Goal: Task Accomplishment & Management: Complete application form

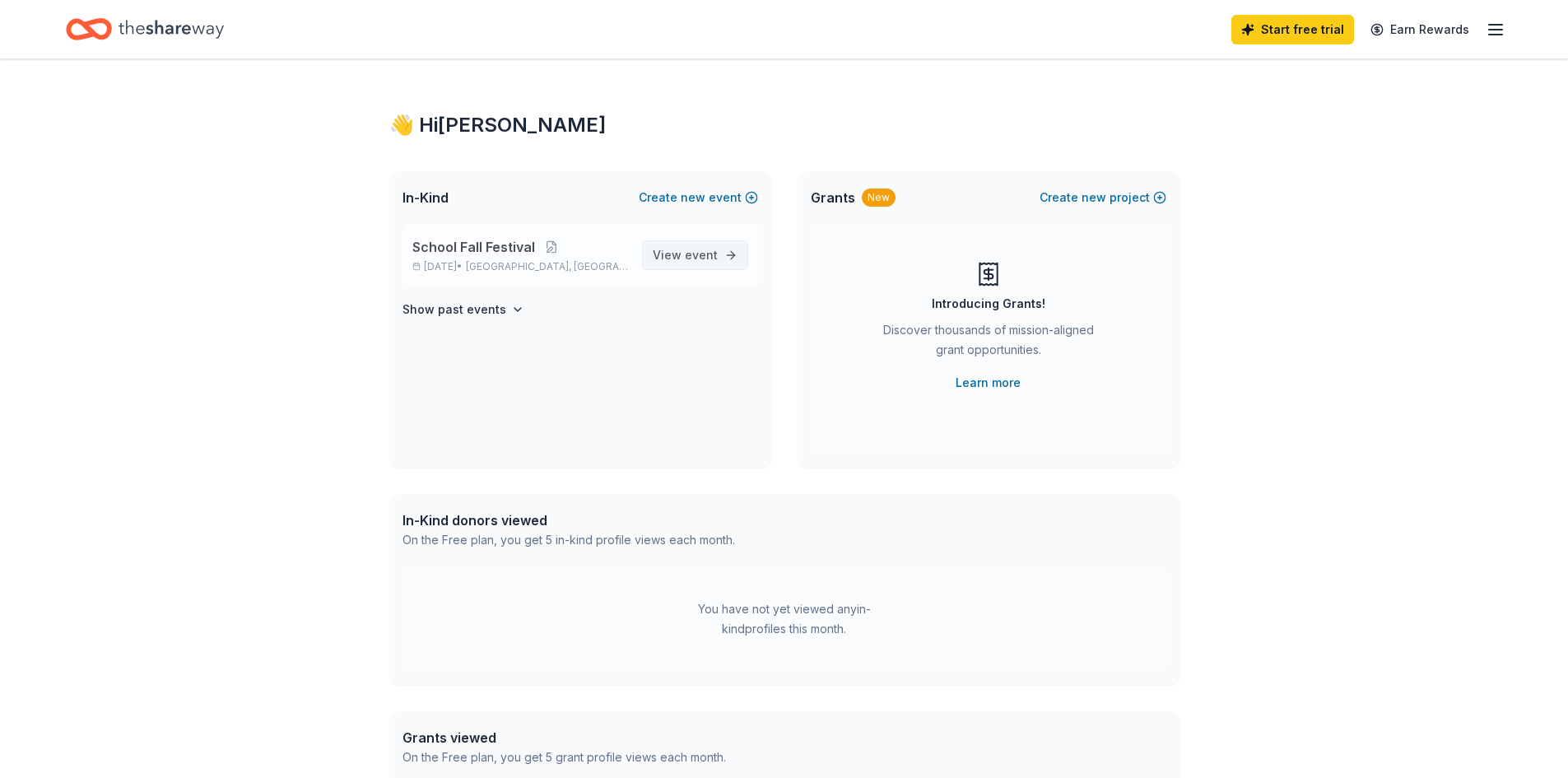
click at [696, 259] on span "event" at bounding box center [701, 255] width 33 height 14
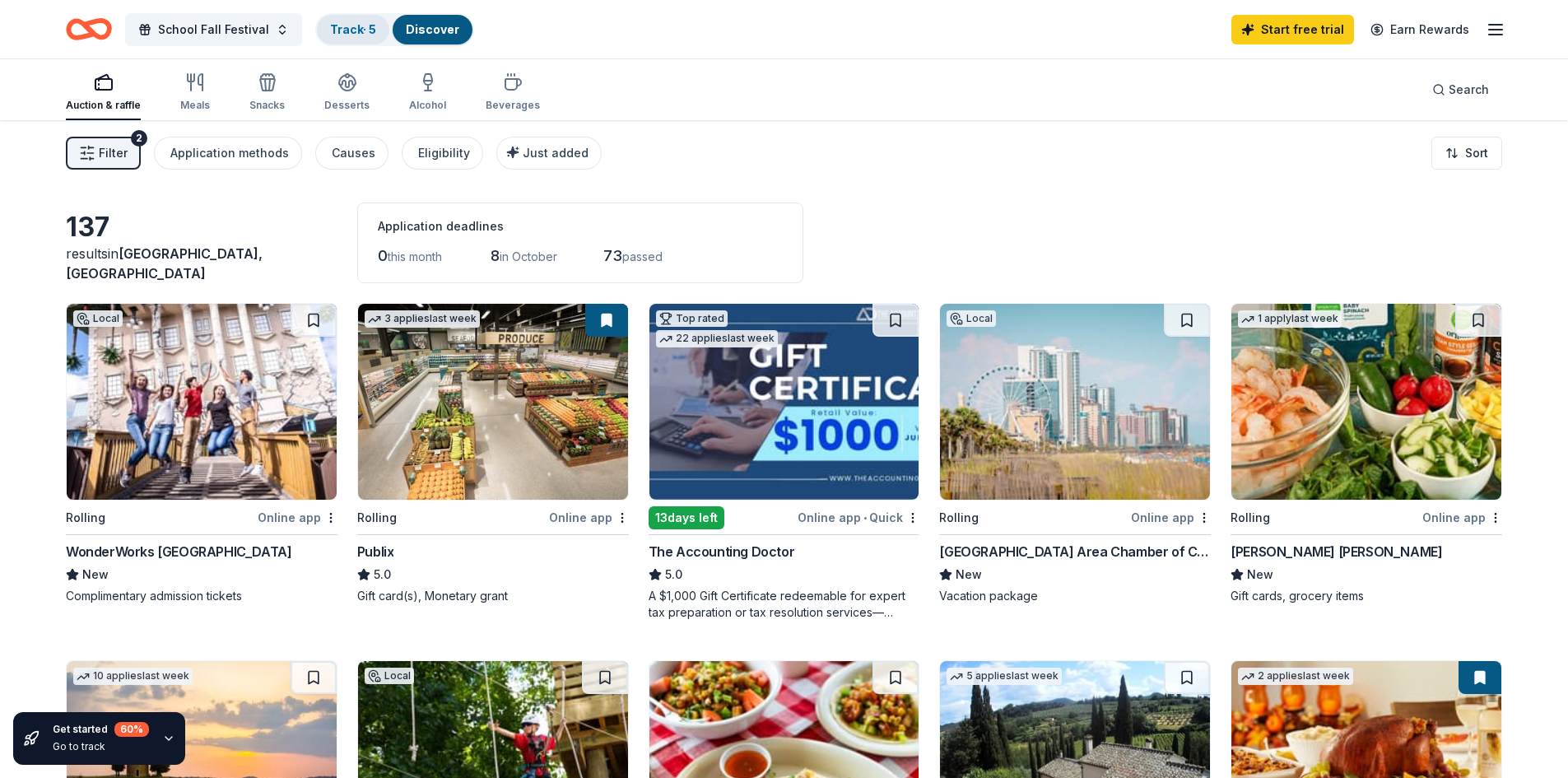
click at [358, 28] on link "Track · 5" at bounding box center [353, 29] width 47 height 14
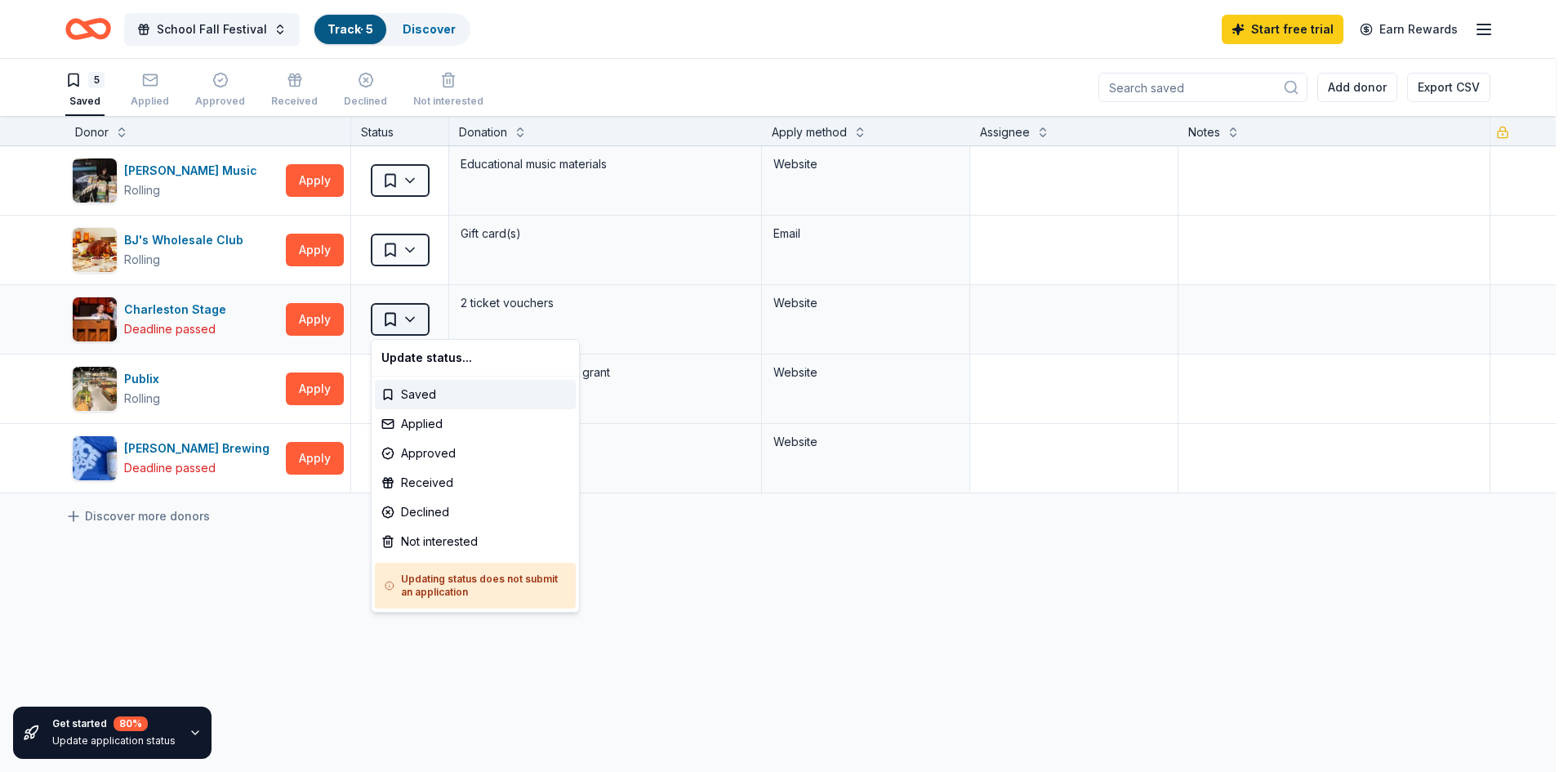
click at [417, 322] on html "School Fall Festival Track · 5 Discover Start free trial Earn Rewards 5 Saved A…" at bounding box center [784, 386] width 1568 height 772
click at [523, 310] on html "School Fall Festival Track · 5 Discover Start free trial Earn Rewards 5 Saved A…" at bounding box center [784, 386] width 1568 height 772
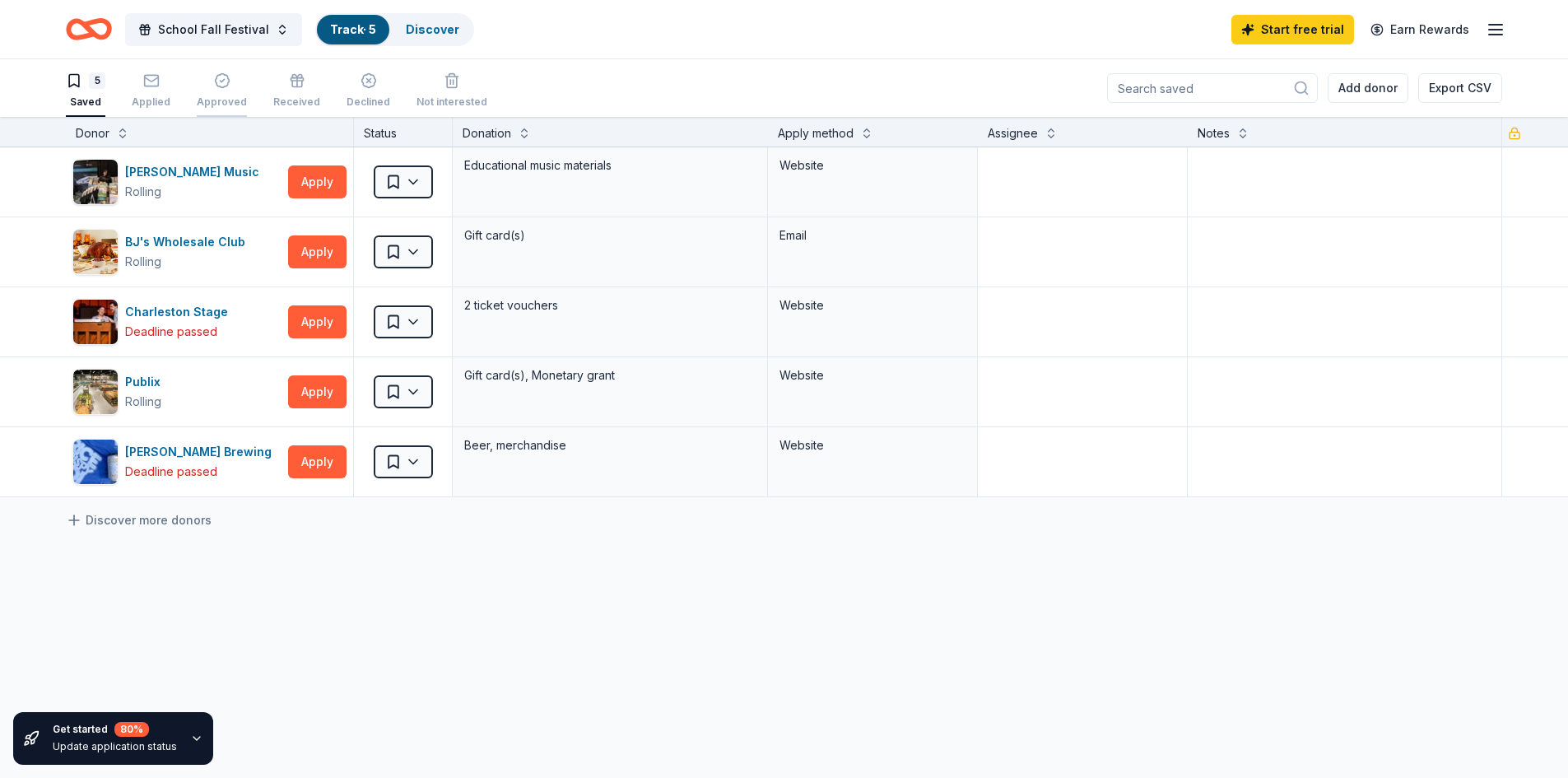
click at [211, 97] on div "Approved" at bounding box center [221, 102] width 50 height 13
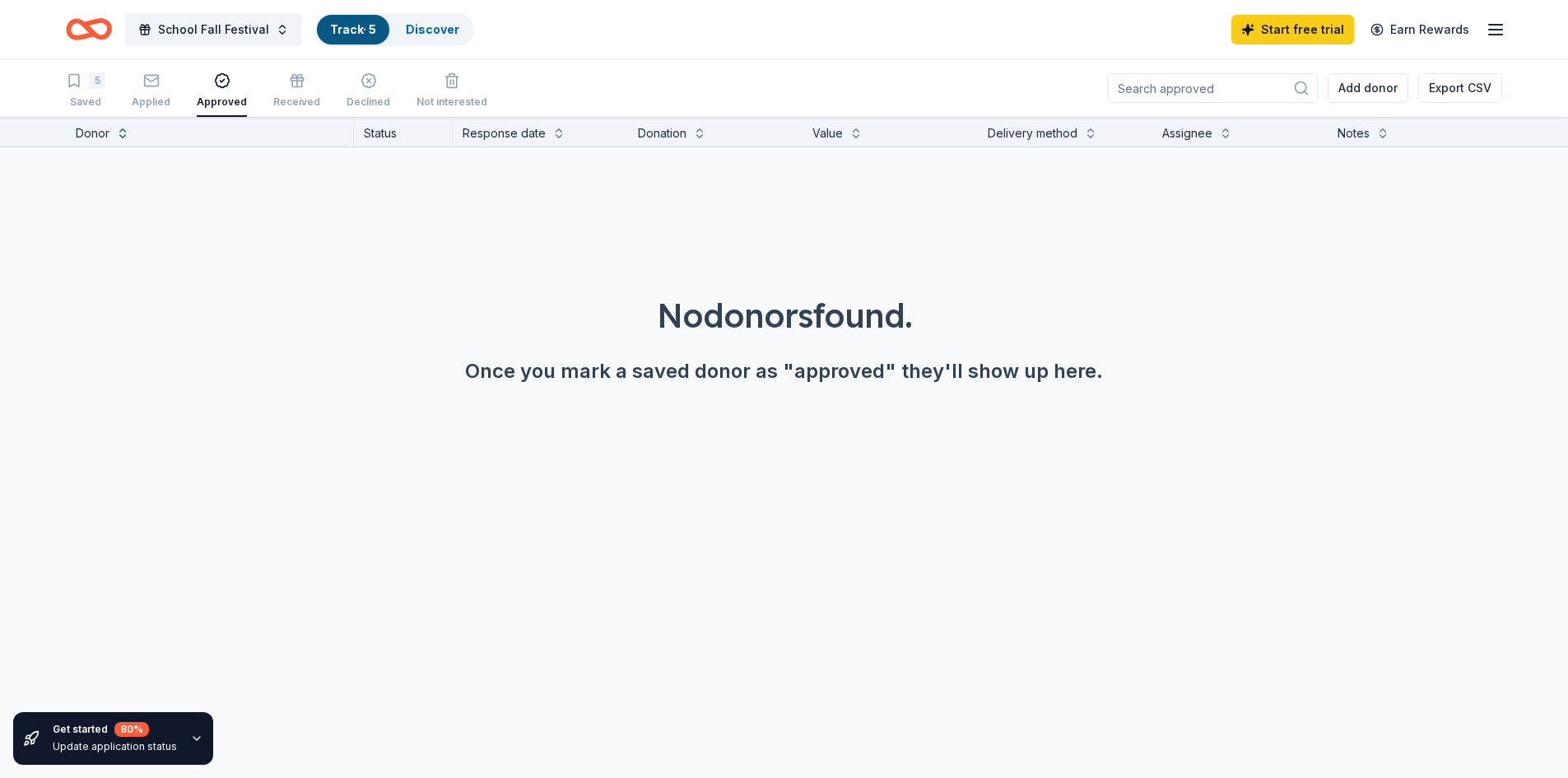
click at [172, 87] on div "5 Saved Applied Approved Received Declined Not interested" at bounding box center [276, 90] width 421 height 51
click at [146, 90] on div "Applied" at bounding box center [151, 90] width 39 height 36
click at [112, 85] on div "5 Saved Applied Approved Received Declined Not interested" at bounding box center [276, 90] width 421 height 51
click at [87, 85] on div "5" at bounding box center [85, 80] width 40 height 16
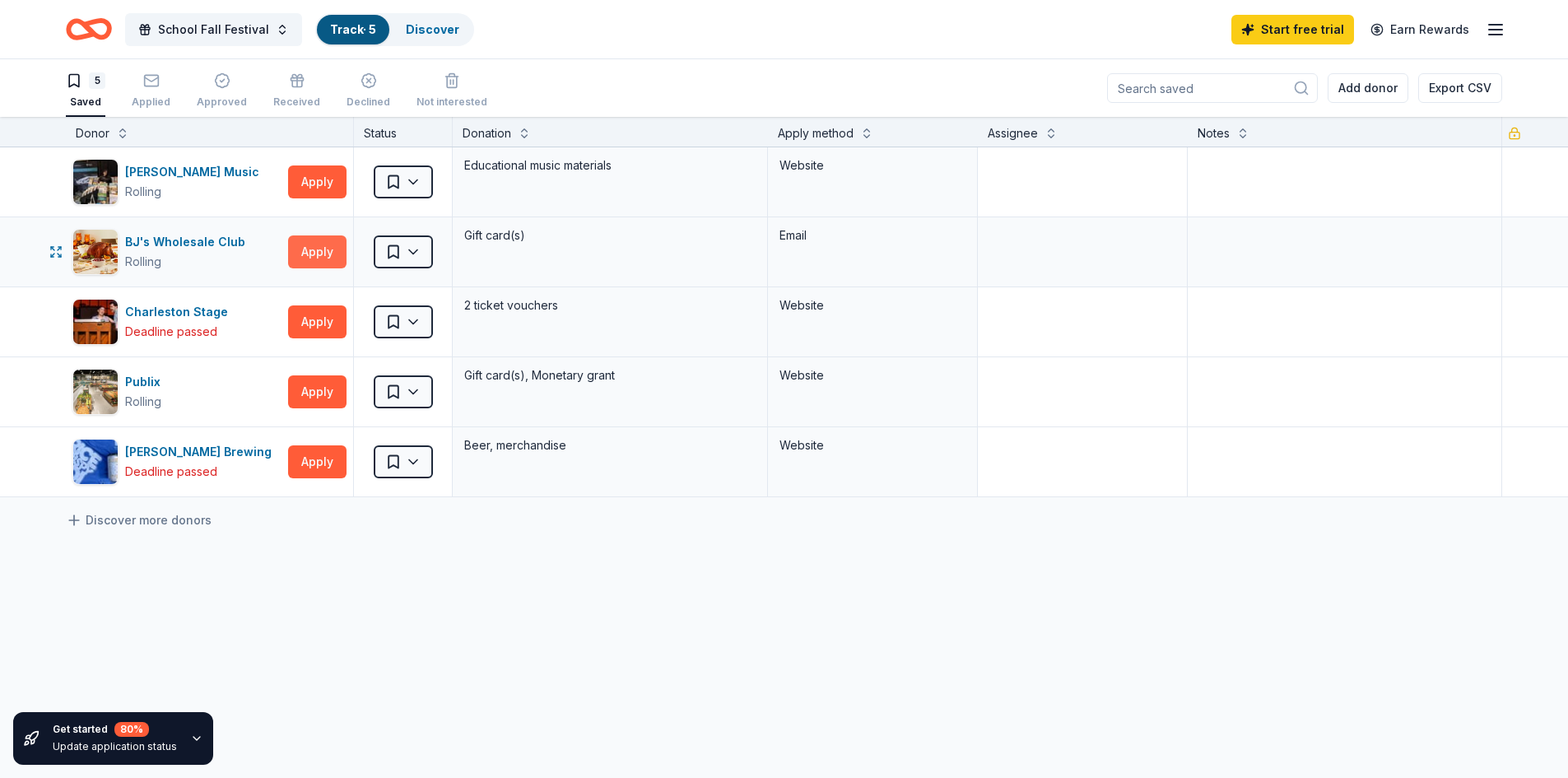
click at [326, 253] on button "Apply" at bounding box center [317, 252] width 59 height 33
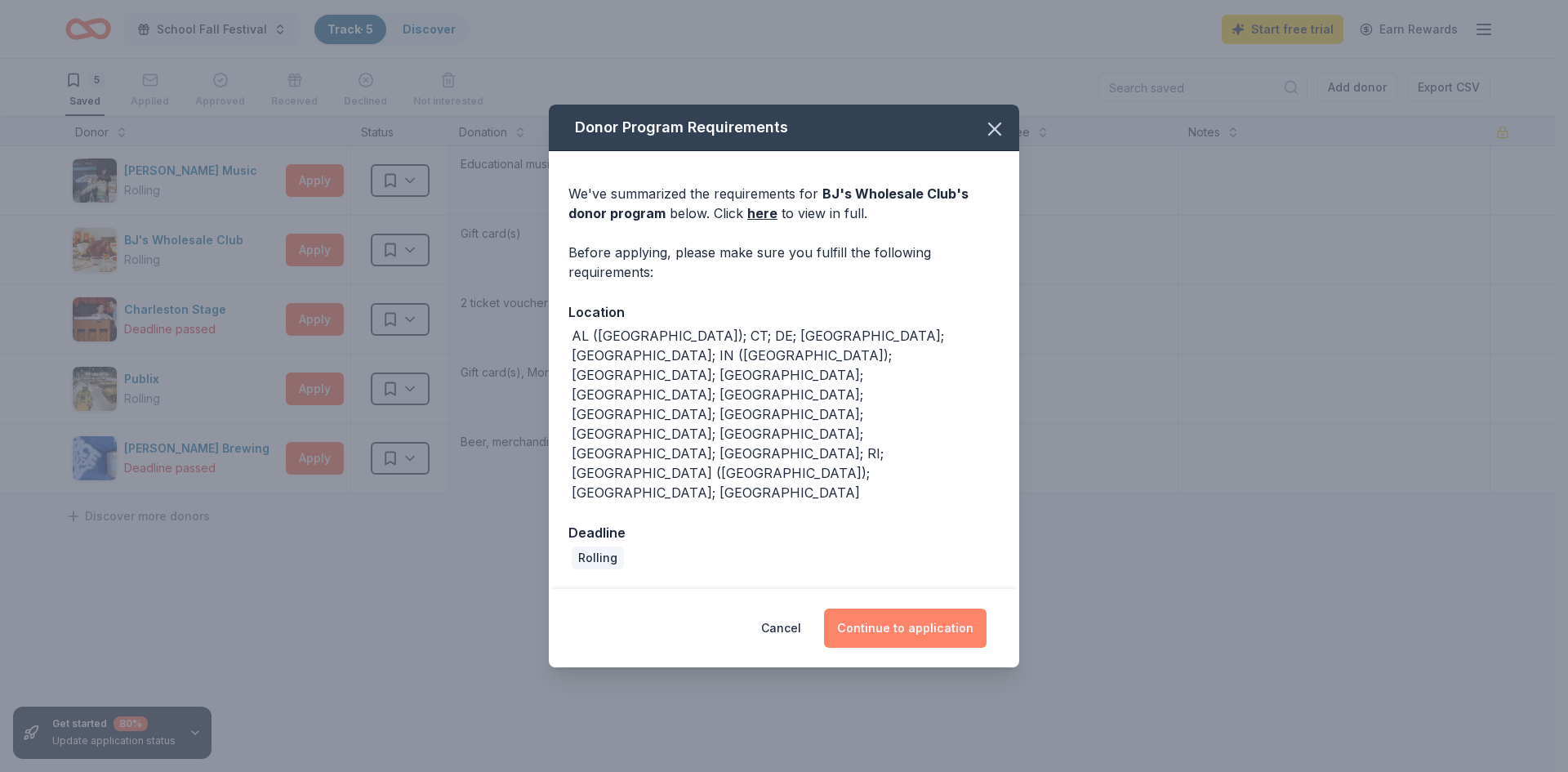
click at [906, 609] on button "Continue to application" at bounding box center [905, 628] width 162 height 39
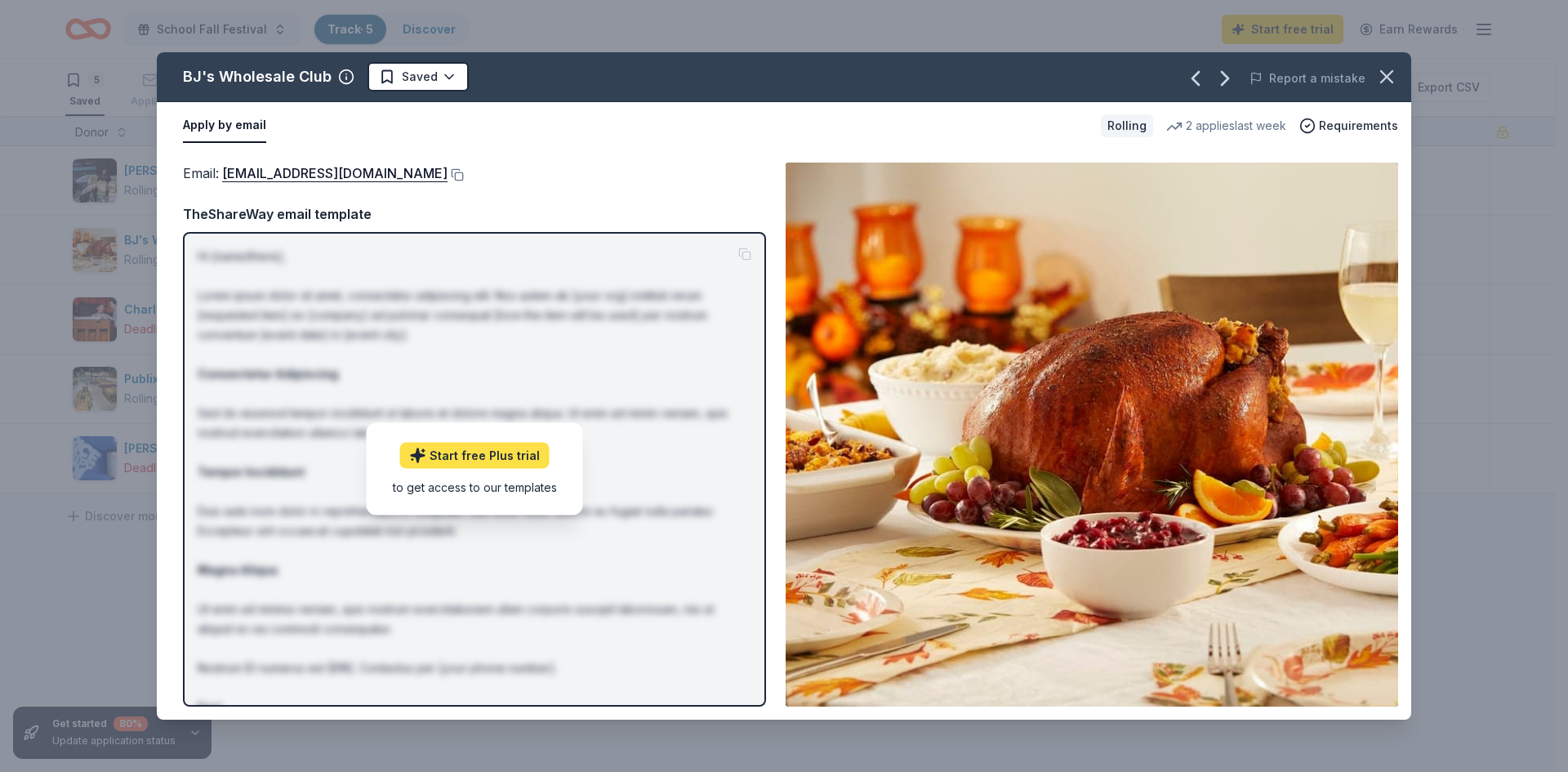
click at [504, 462] on link "Start free Plus trial" at bounding box center [475, 456] width 150 height 27
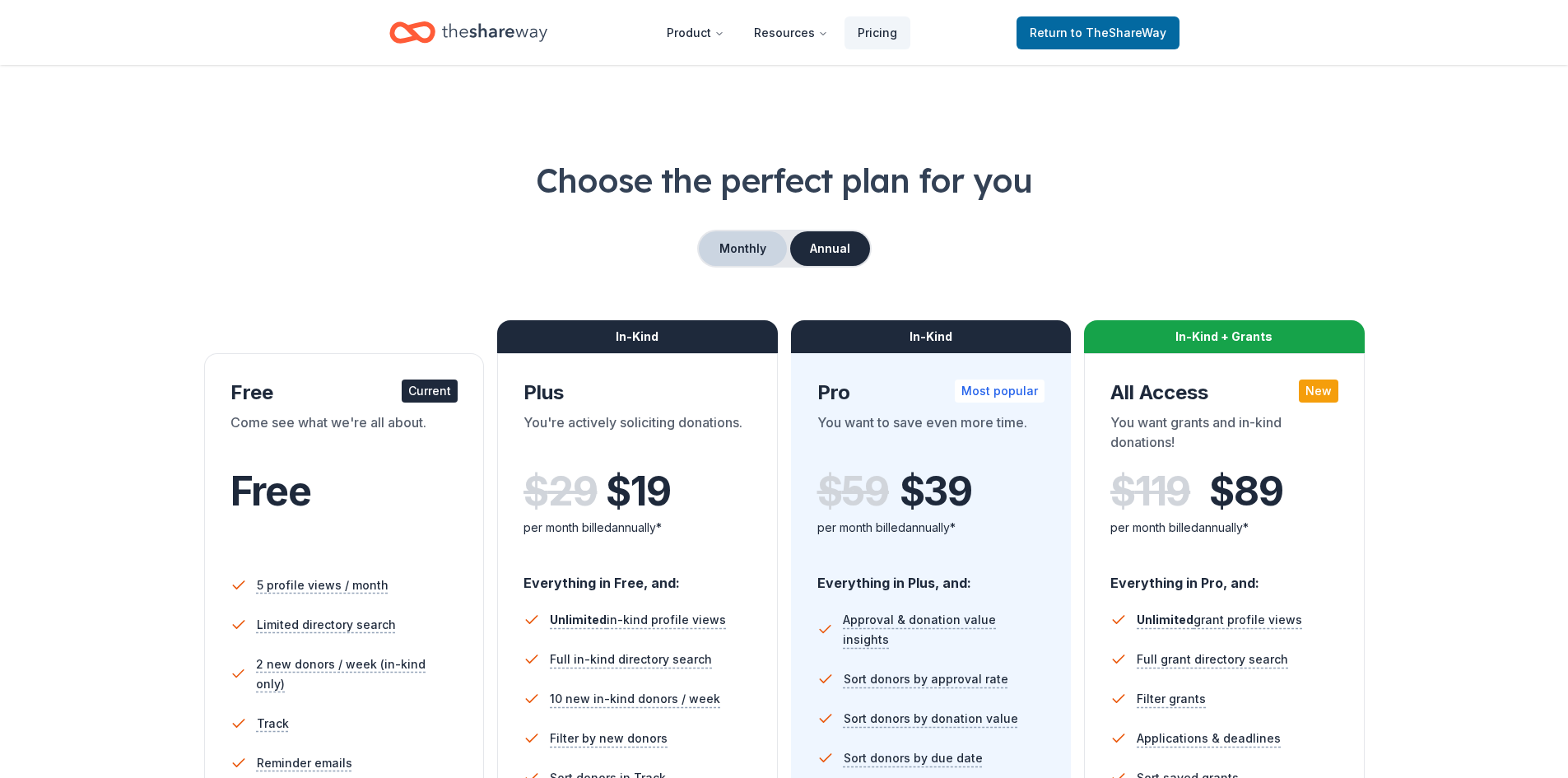
click at [730, 248] on button "Monthly" at bounding box center [743, 248] width 88 height 34
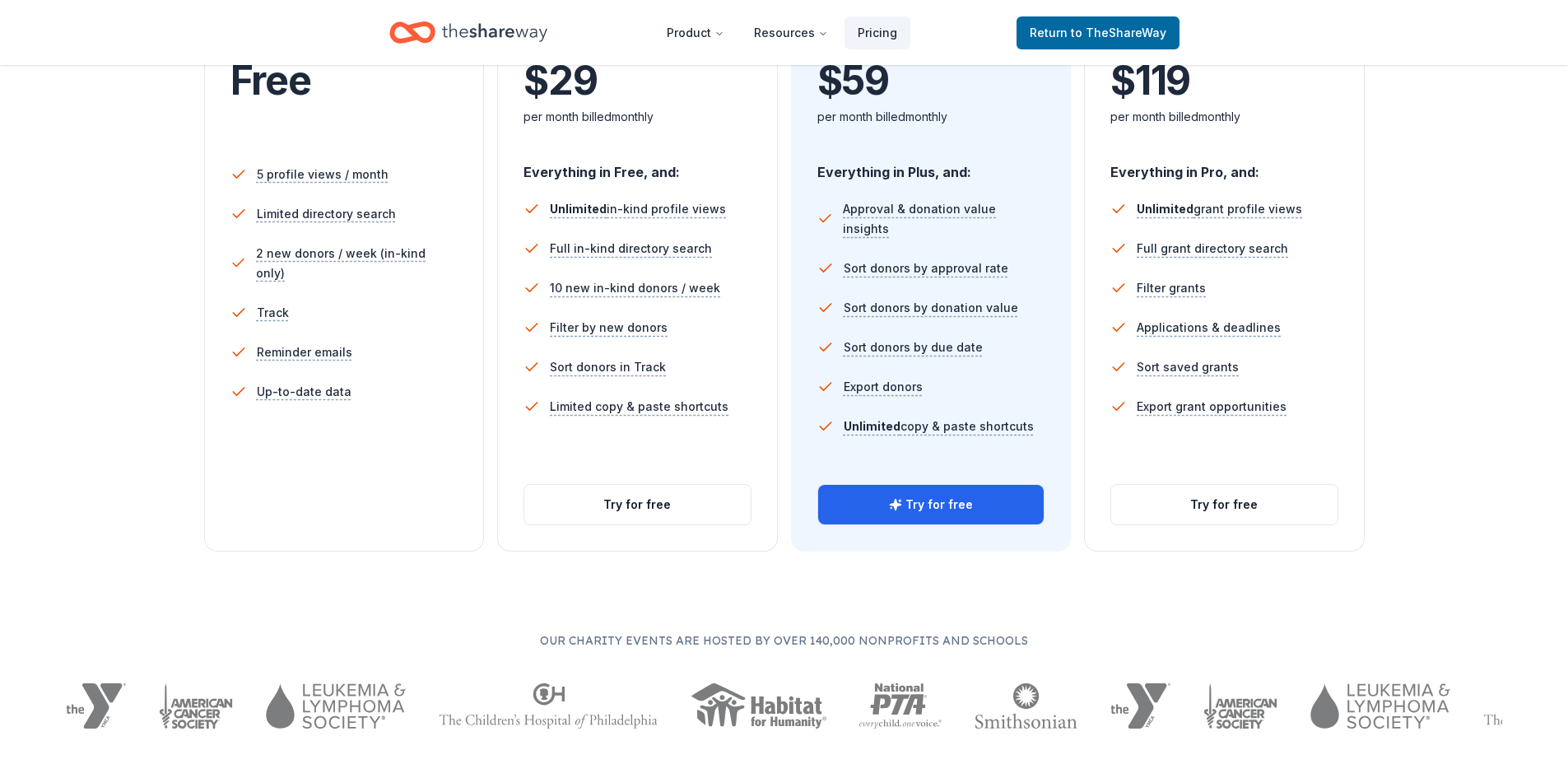
scroll to position [412, 0]
click at [875, 497] on button "Try for free" at bounding box center [931, 504] width 227 height 40
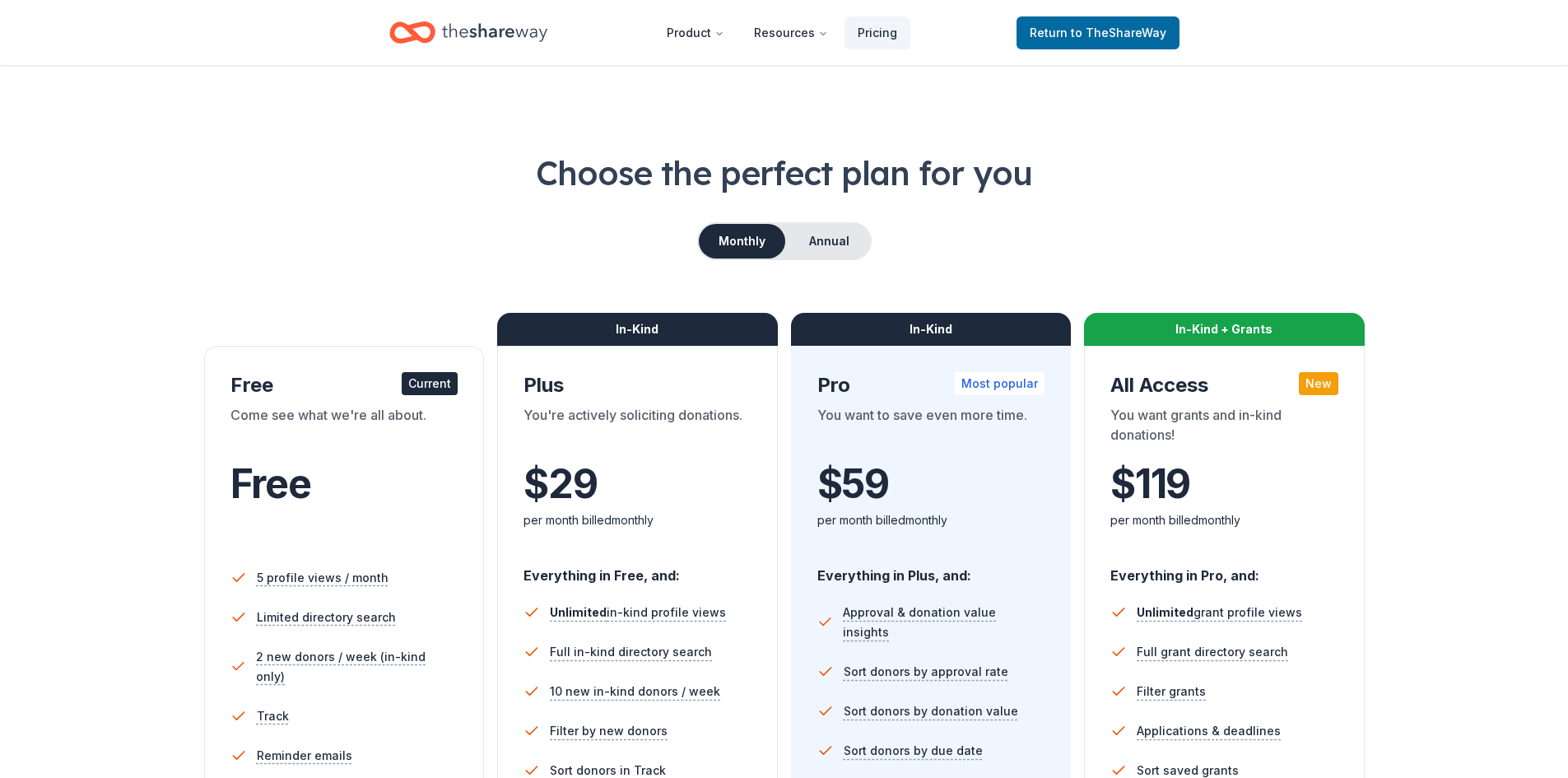
scroll to position [0, 0]
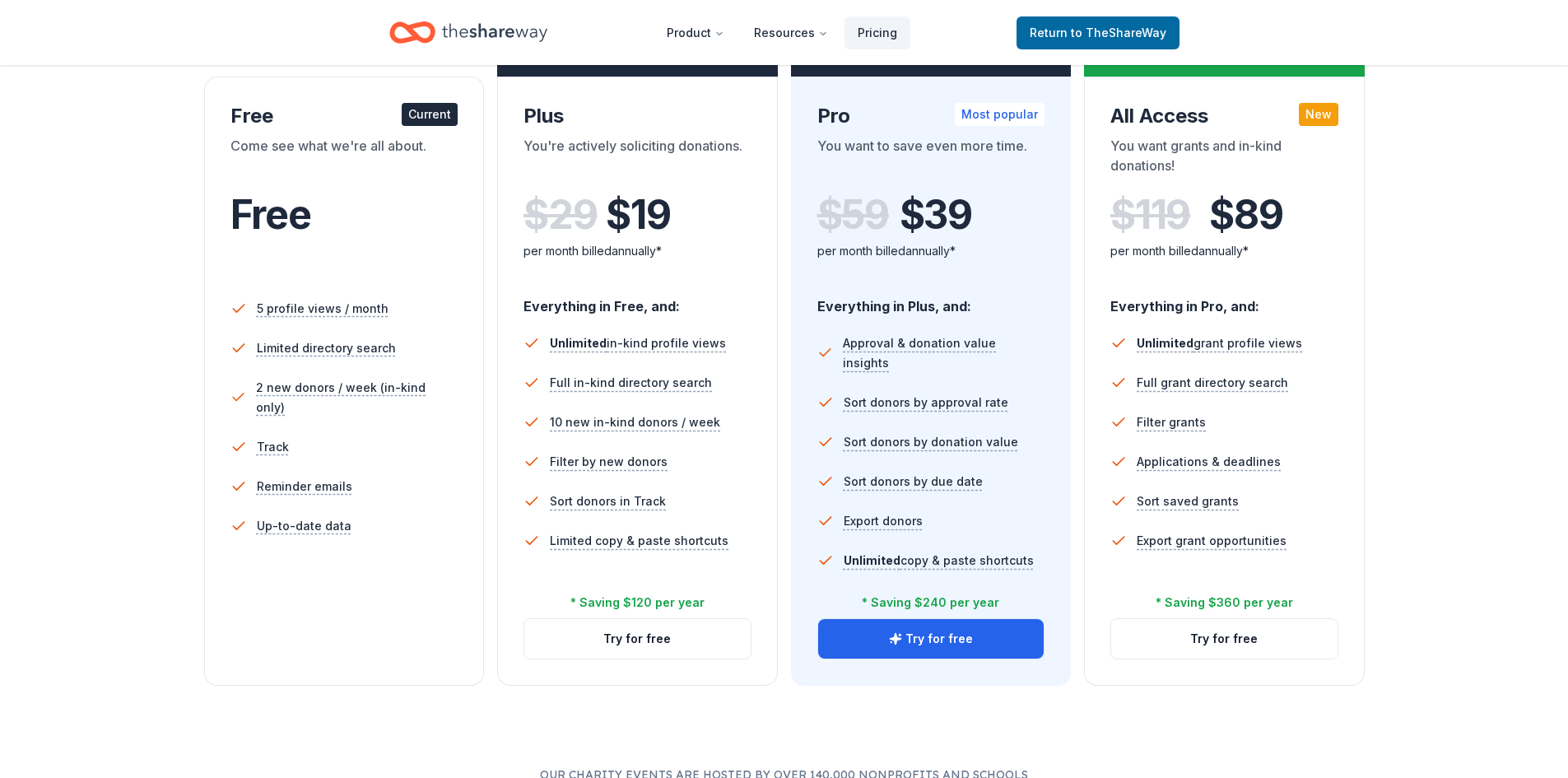
scroll to position [247, 0]
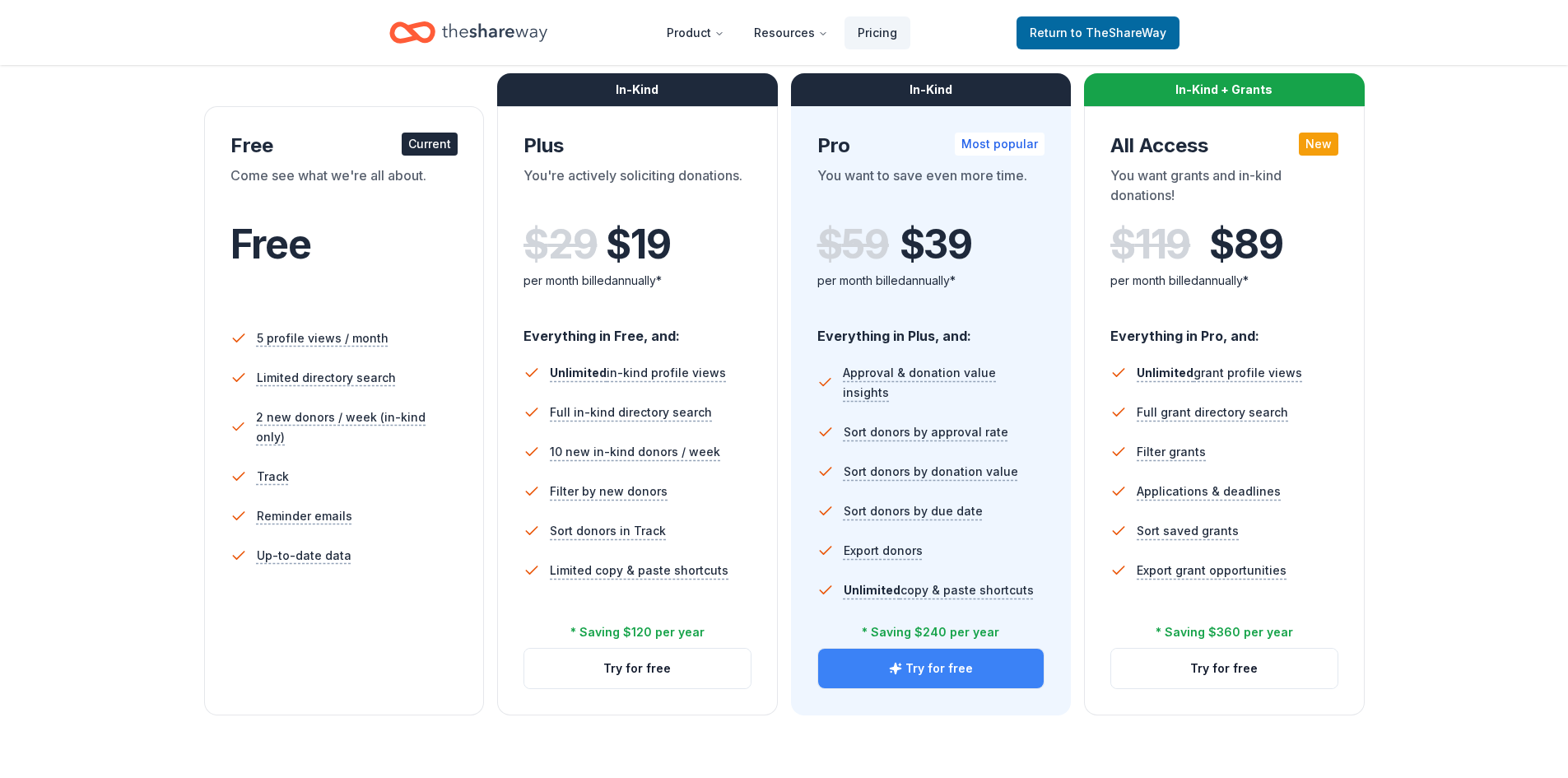
click at [896, 674] on icon "button" at bounding box center [895, 668] width 13 height 13
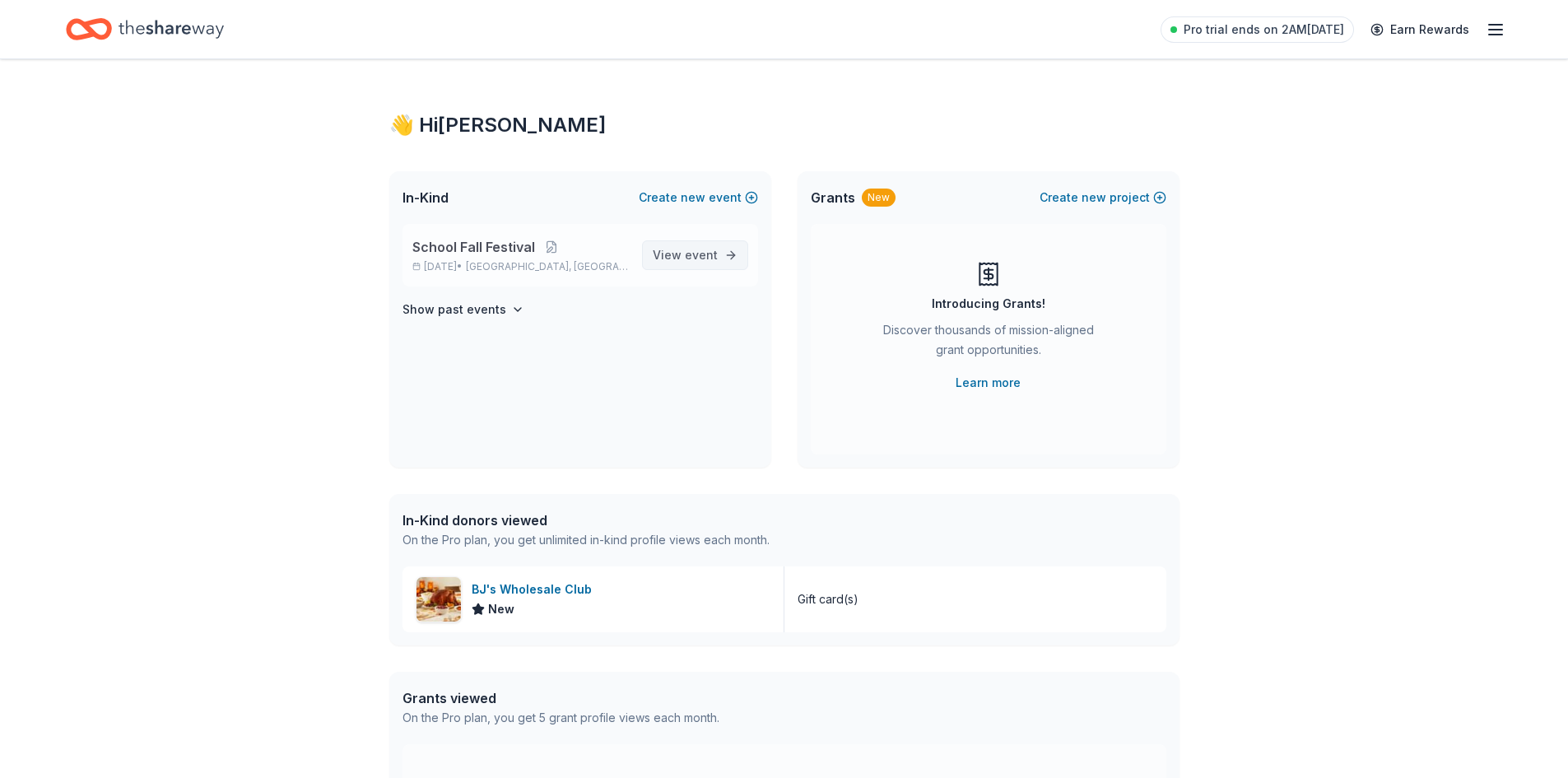
click at [706, 255] on span "event" at bounding box center [701, 255] width 33 height 14
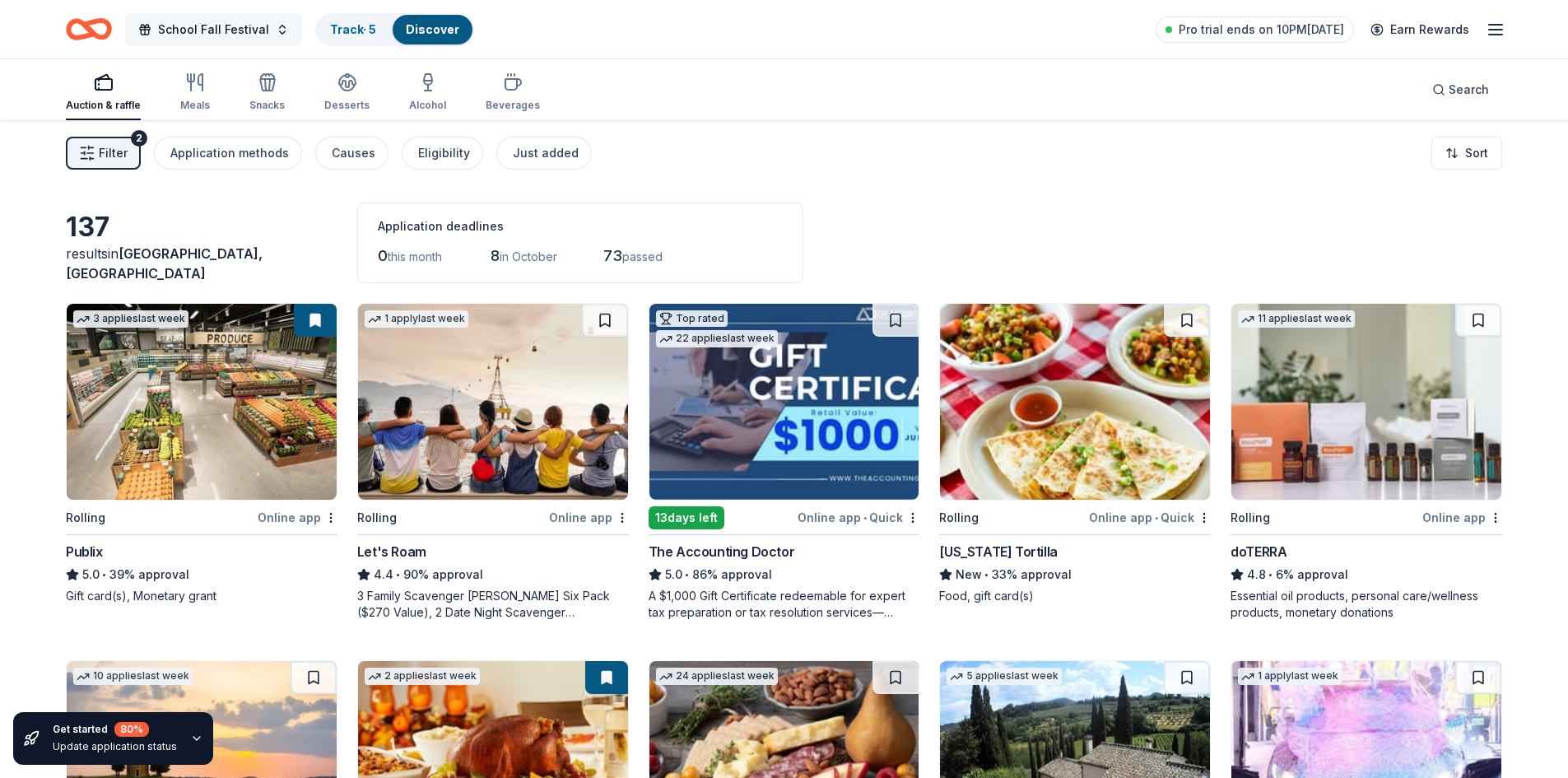
click at [192, 23] on span "School Fall Festival" at bounding box center [213, 29] width 111 height 20
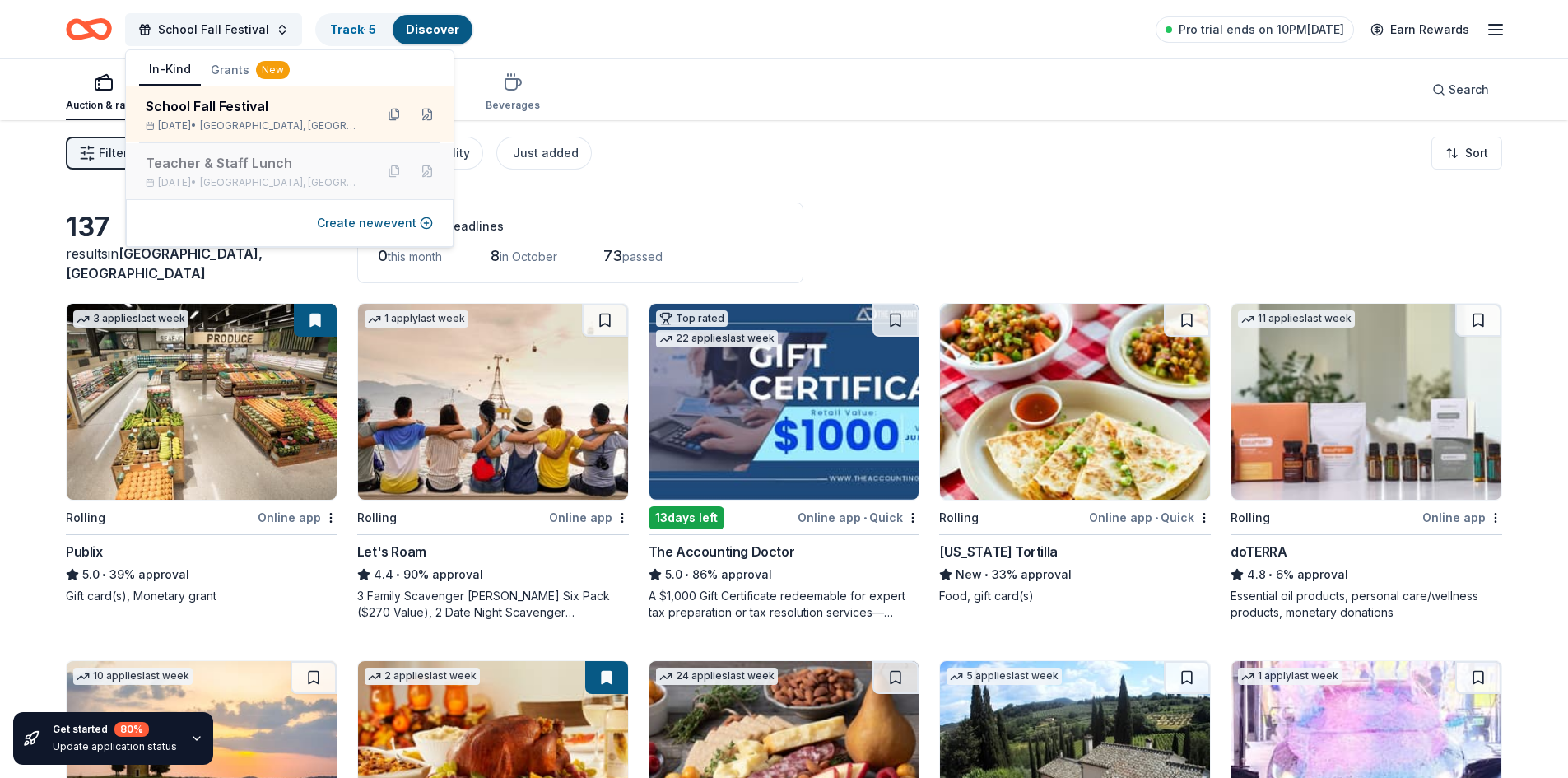
click at [215, 174] on div "Teacher & Staff Lunch Sep 26, 2025 • Goose Creek, SC" at bounding box center [253, 171] width 215 height 36
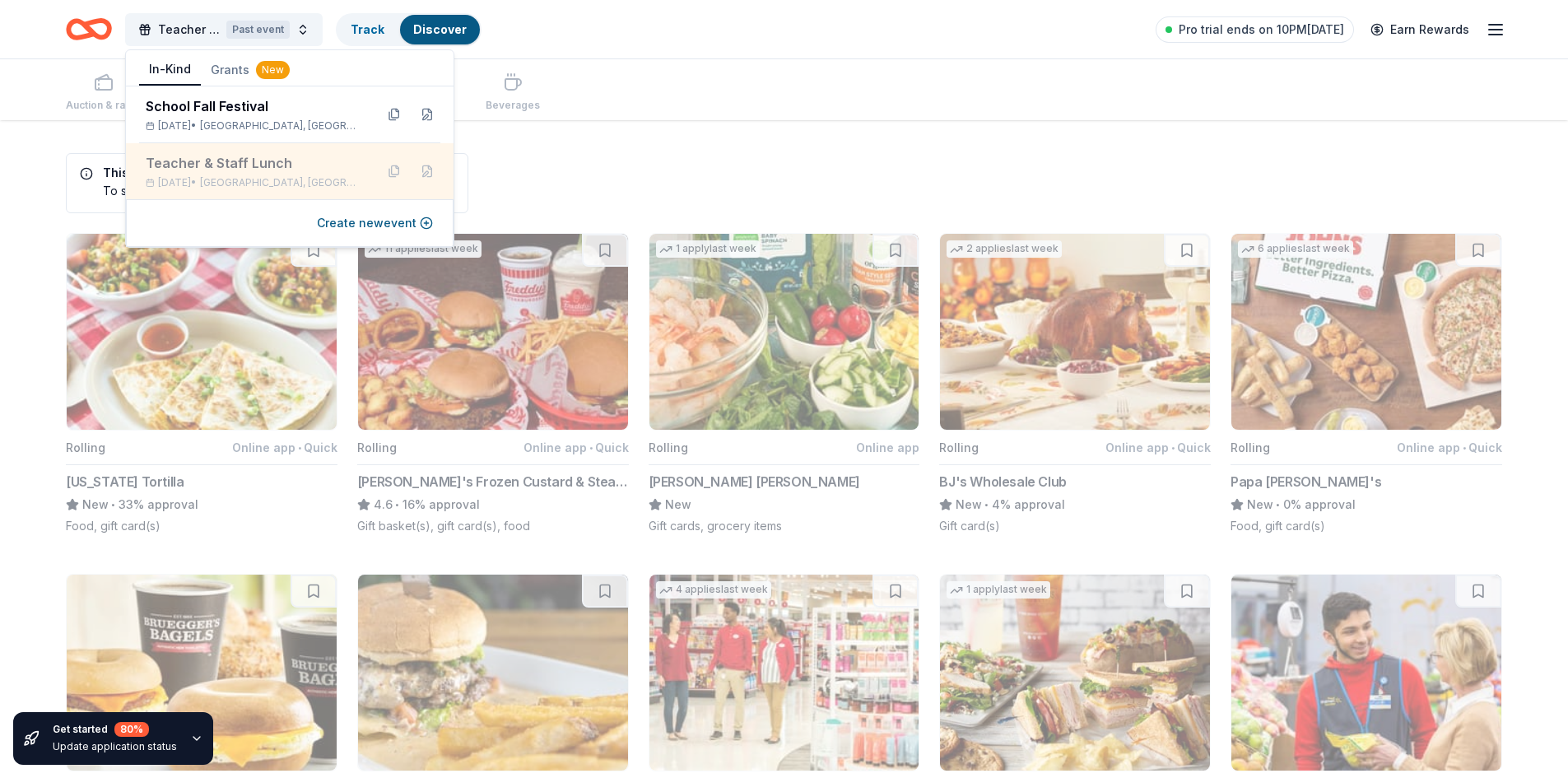
click at [252, 174] on div "Teacher & Staff Lunch Sep 26, 2025 • Goose Creek, SC" at bounding box center [253, 171] width 215 height 36
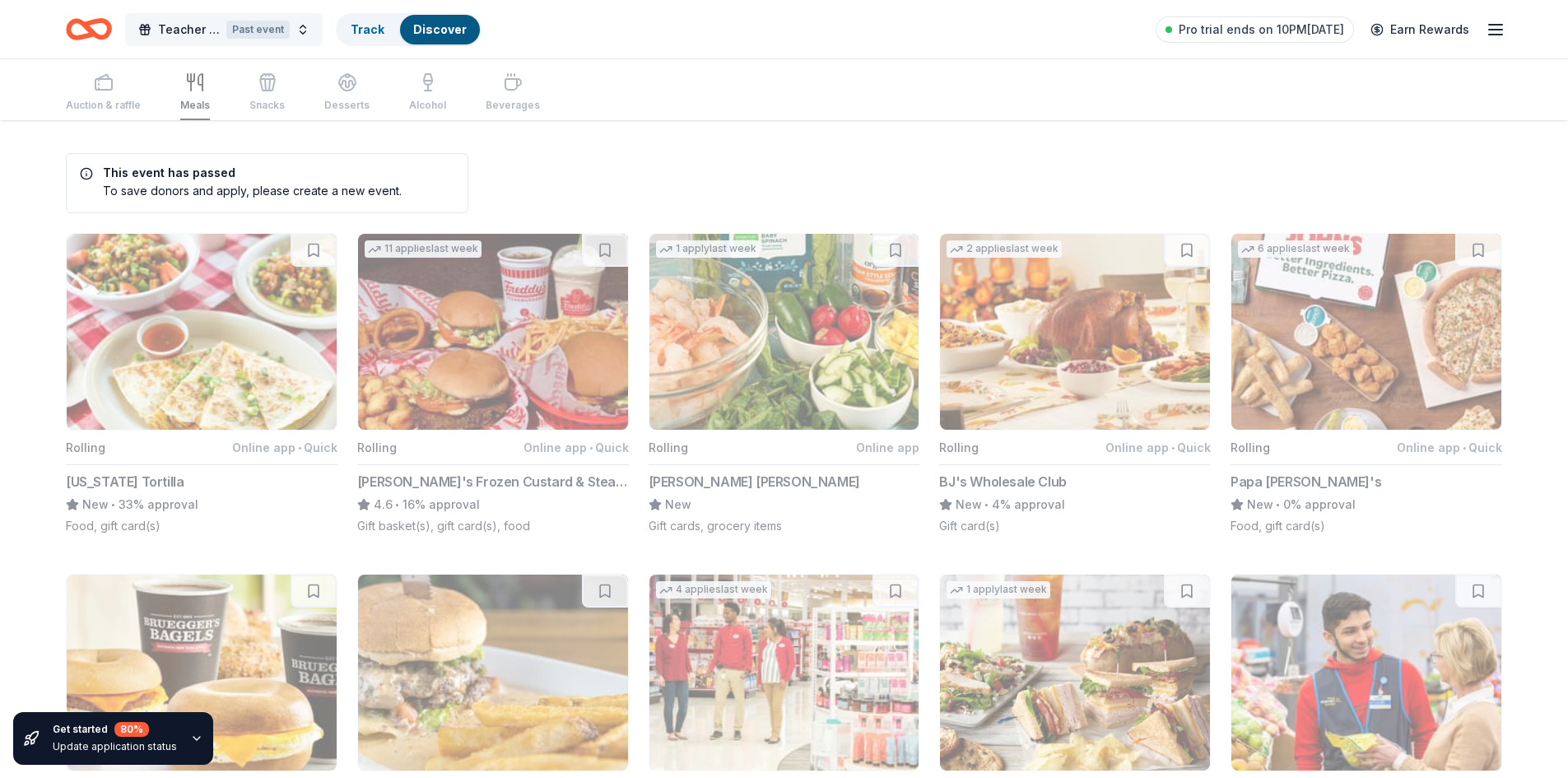
click at [186, 33] on span "Teacher & Staff Lunch" at bounding box center [189, 29] width 62 height 20
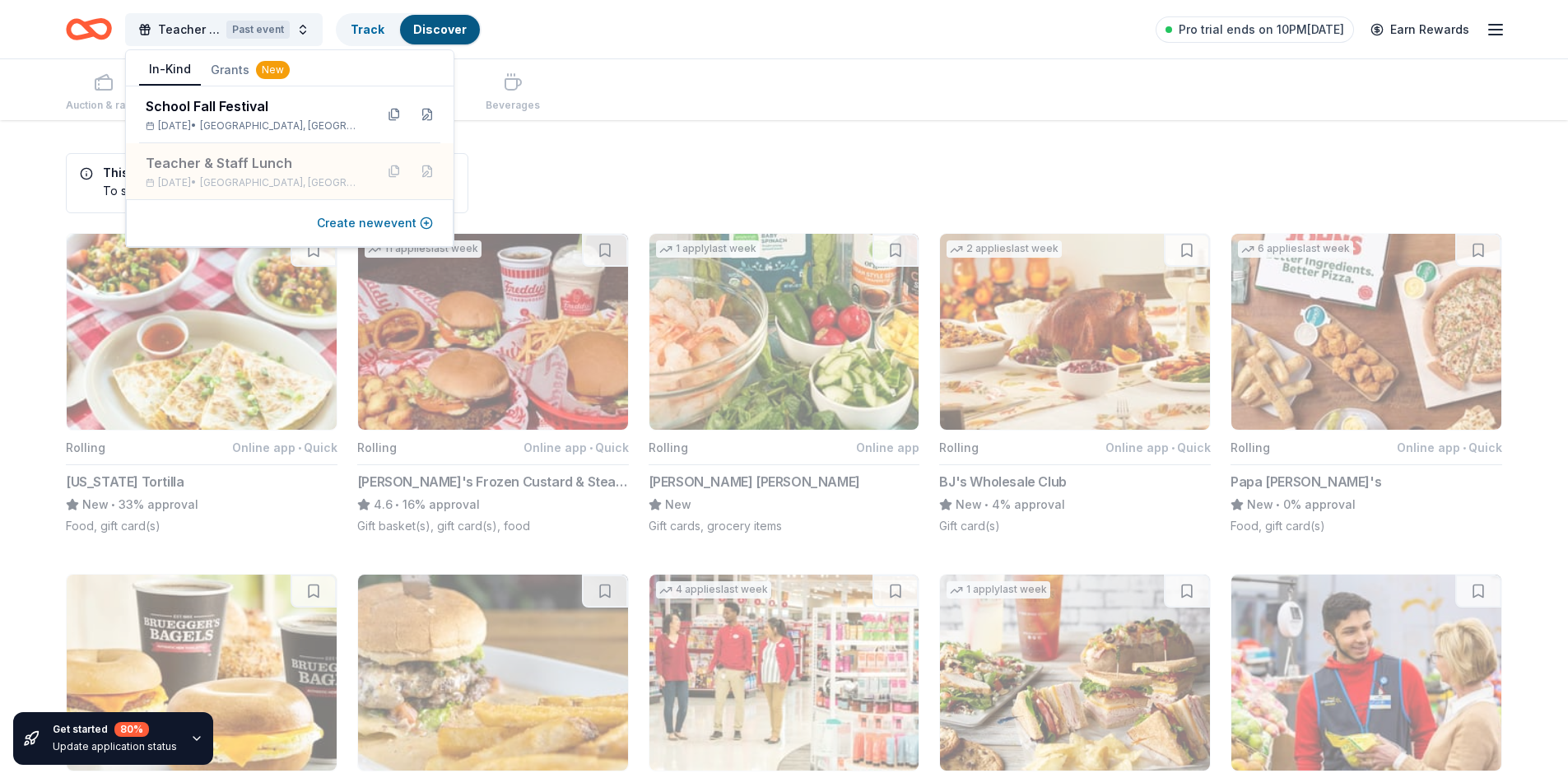
click at [370, 223] on button "Create new event" at bounding box center [375, 222] width 116 height 20
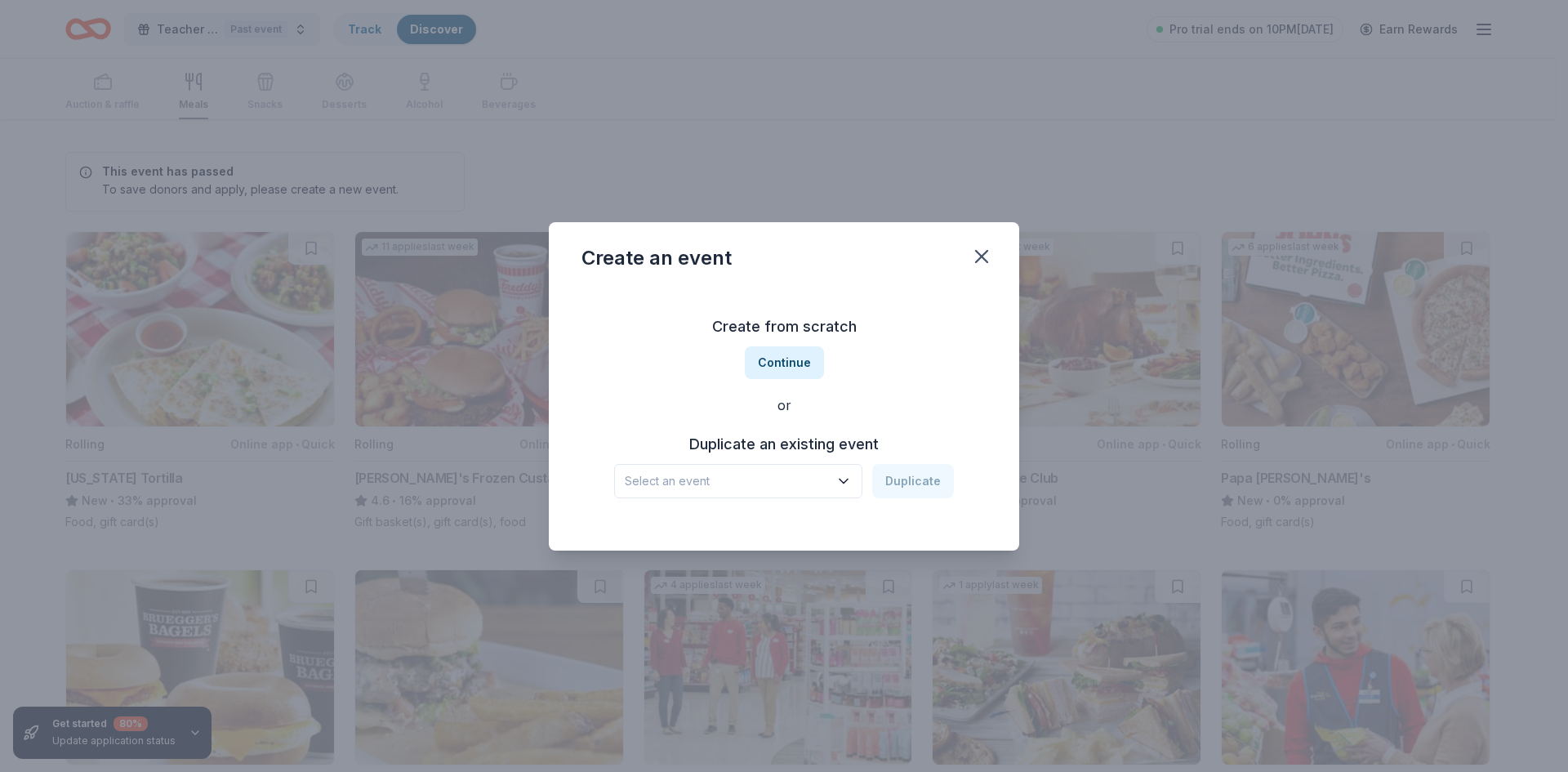
click at [752, 451] on h3 "Duplicate an existing event" at bounding box center [783, 444] width 339 height 27
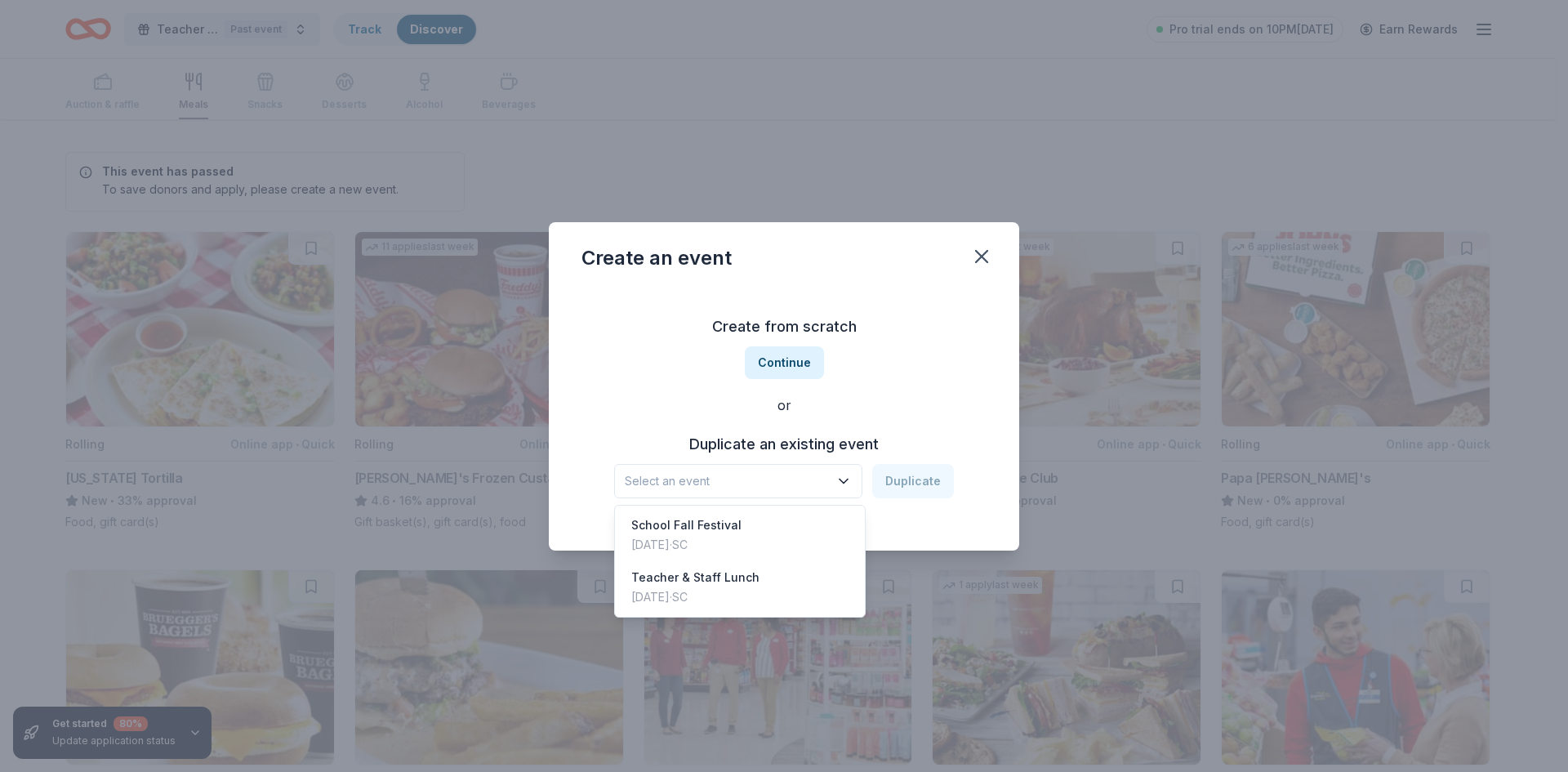
click at [751, 480] on span "Select an event" at bounding box center [727, 480] width 204 height 20
click at [714, 594] on div "Sep 26, 2025 · SC" at bounding box center [696, 597] width 128 height 20
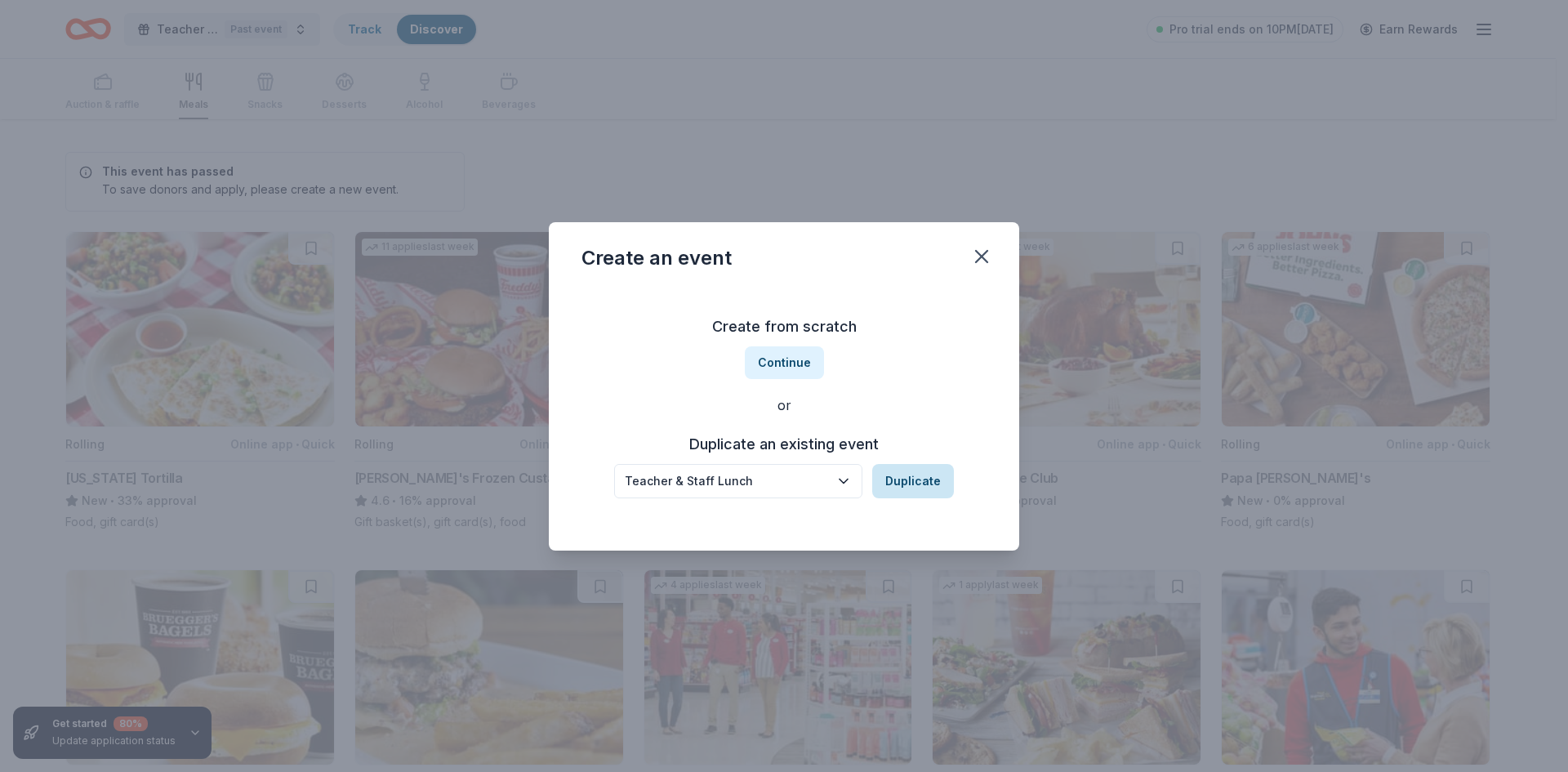
click at [895, 478] on button "Duplicate" at bounding box center [913, 481] width 82 height 34
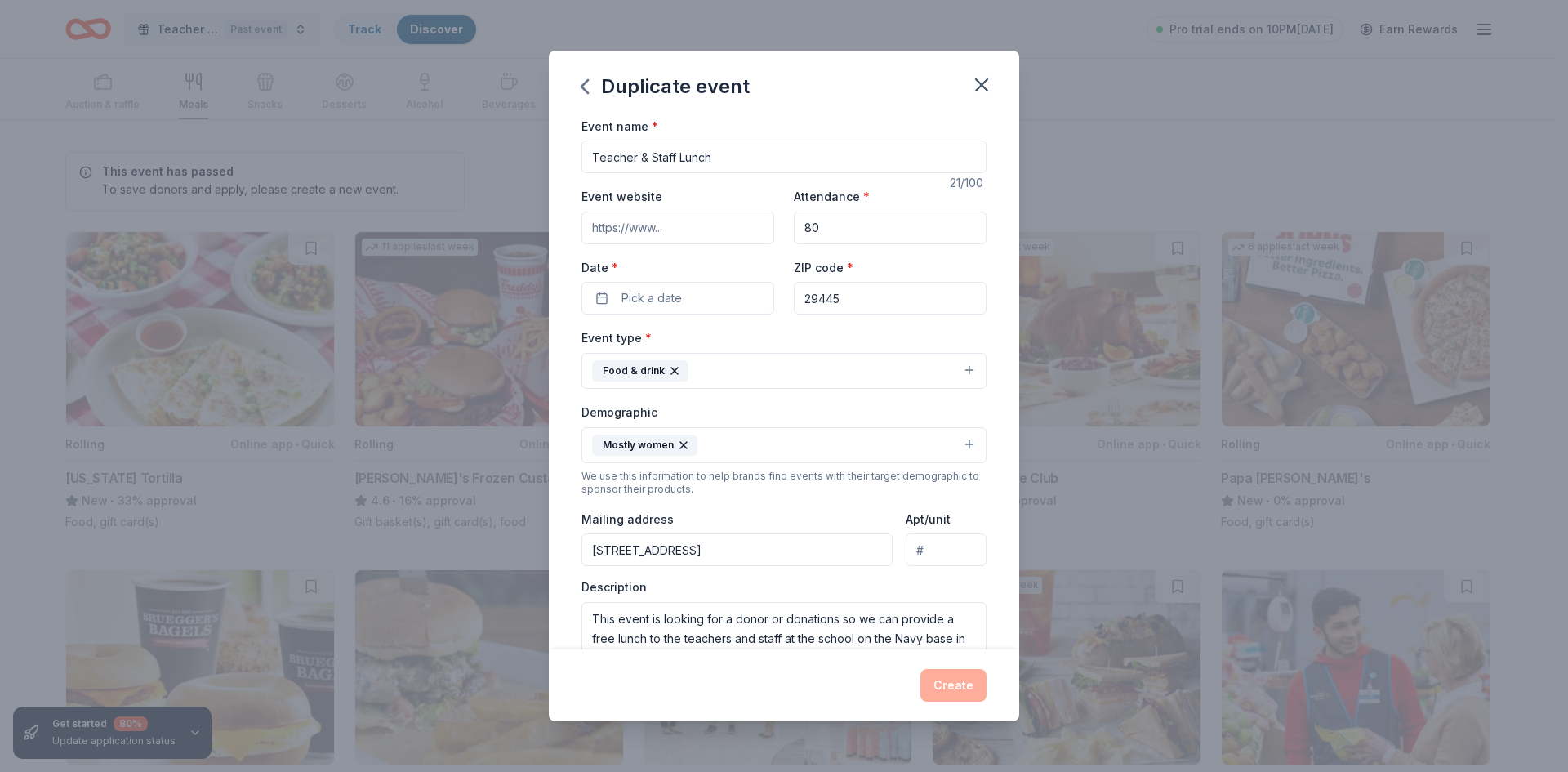
click at [702, 221] on input "Event website" at bounding box center [677, 227] width 192 height 32
click at [697, 240] on input "Event website" at bounding box center [677, 227] width 192 height 32
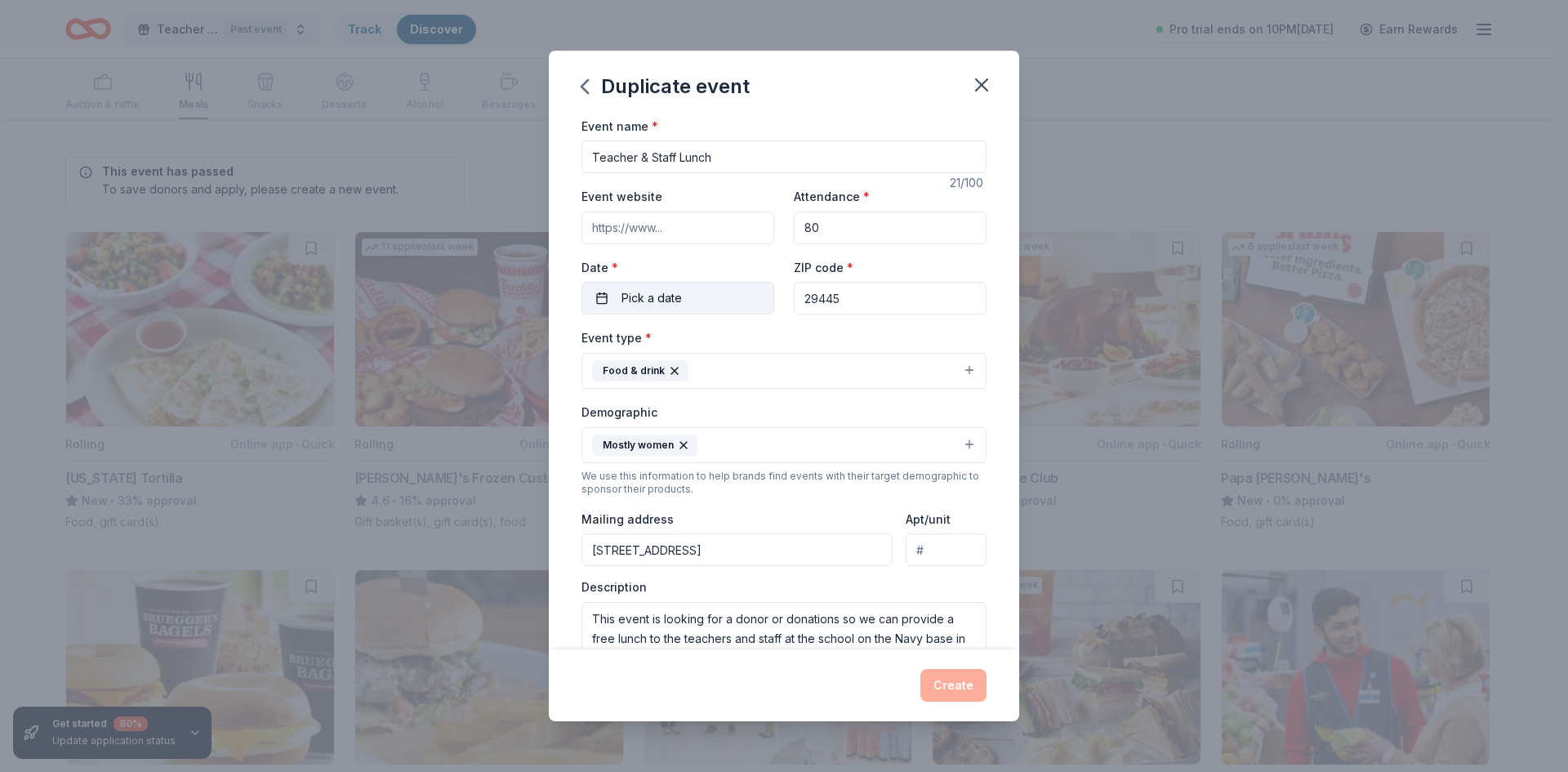
click at [685, 301] on button "Pick a date" at bounding box center [677, 298] width 192 height 32
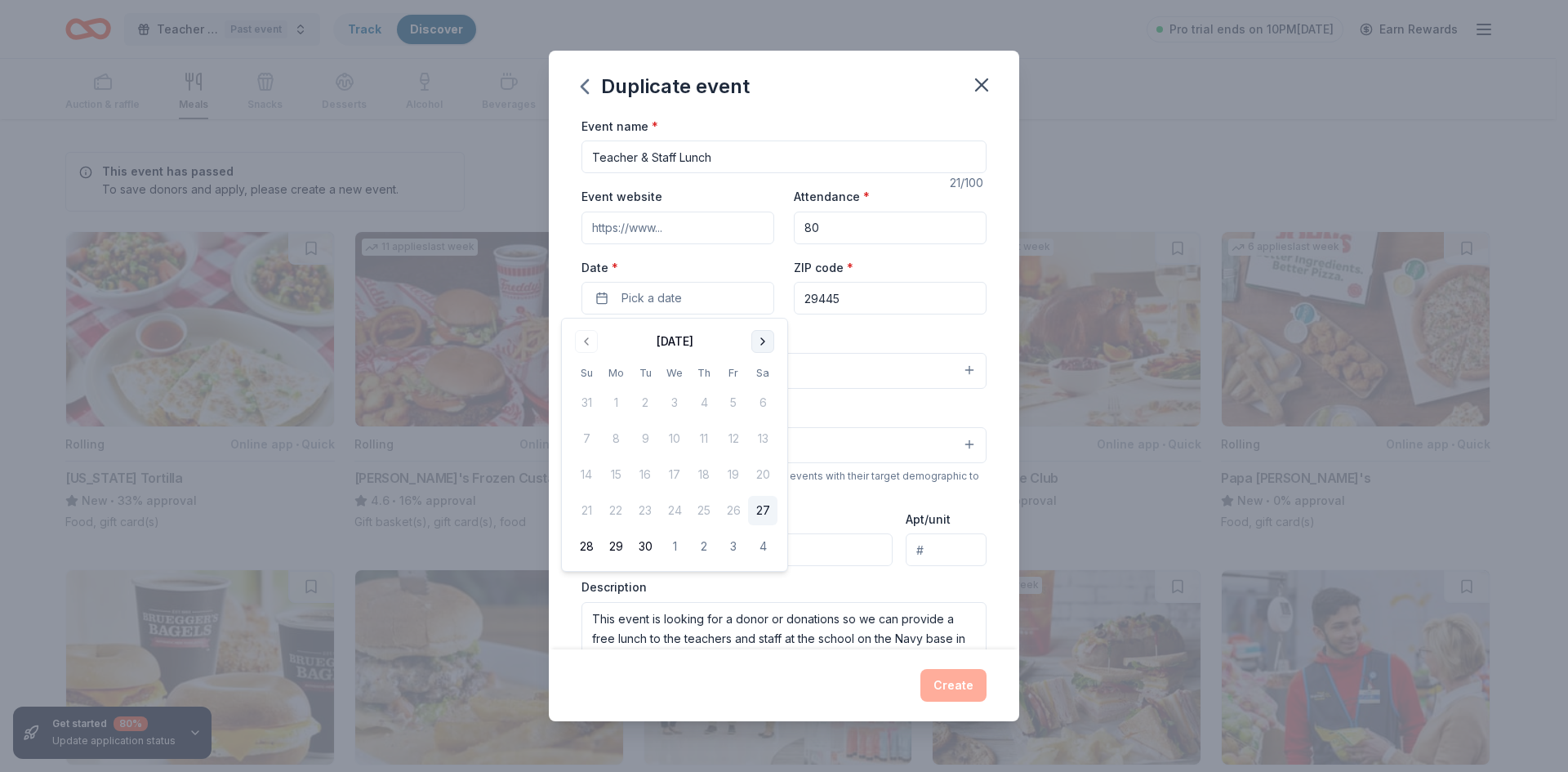
click at [767, 346] on button "Go to next month" at bounding box center [763, 341] width 23 height 23
click at [734, 547] on button "31" at bounding box center [734, 546] width 29 height 29
click at [867, 343] on div "Event type * Food & drink" at bounding box center [784, 358] width 405 height 62
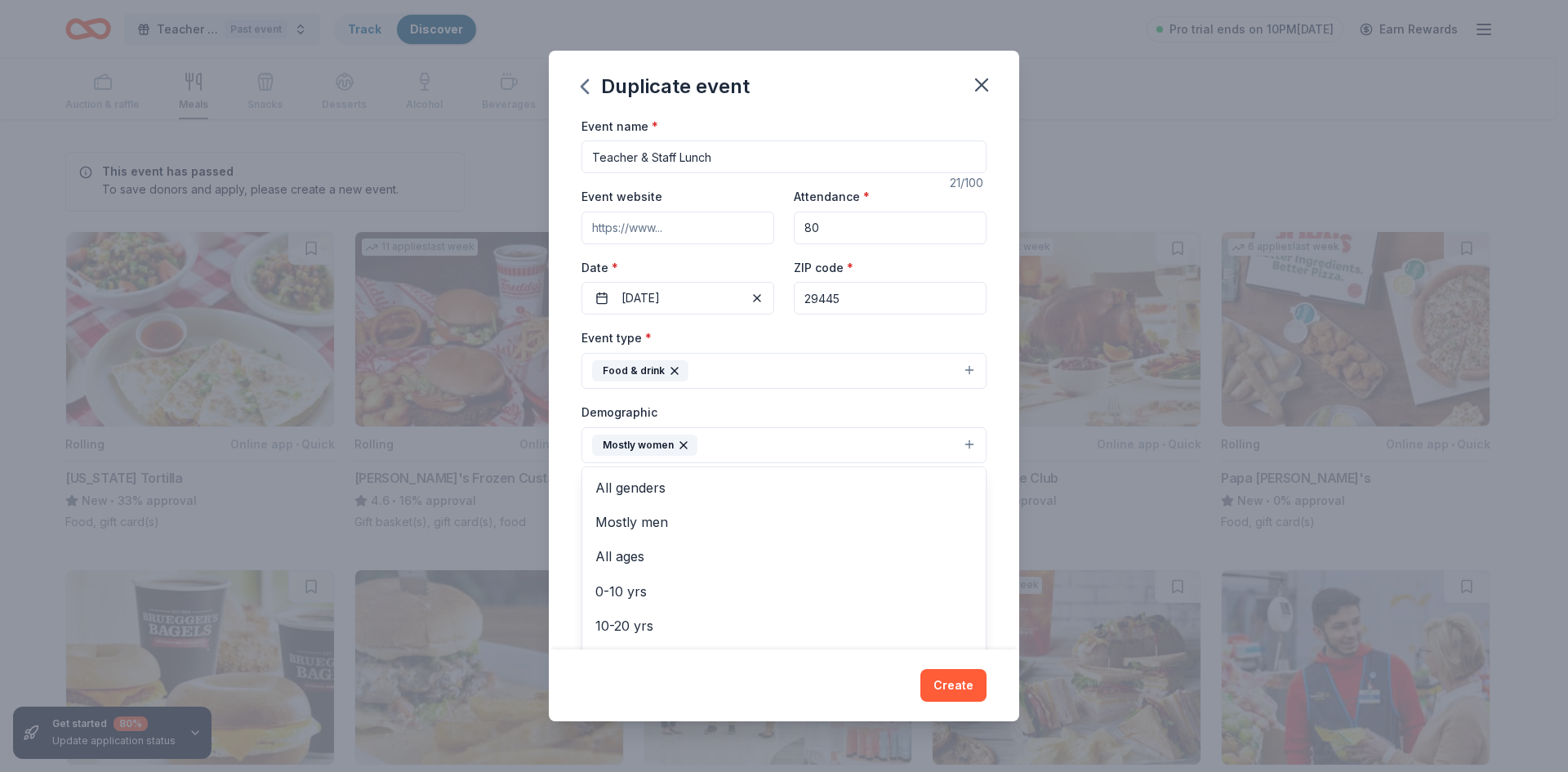
click at [857, 449] on button "Mostly women" at bounding box center [784, 445] width 405 height 36
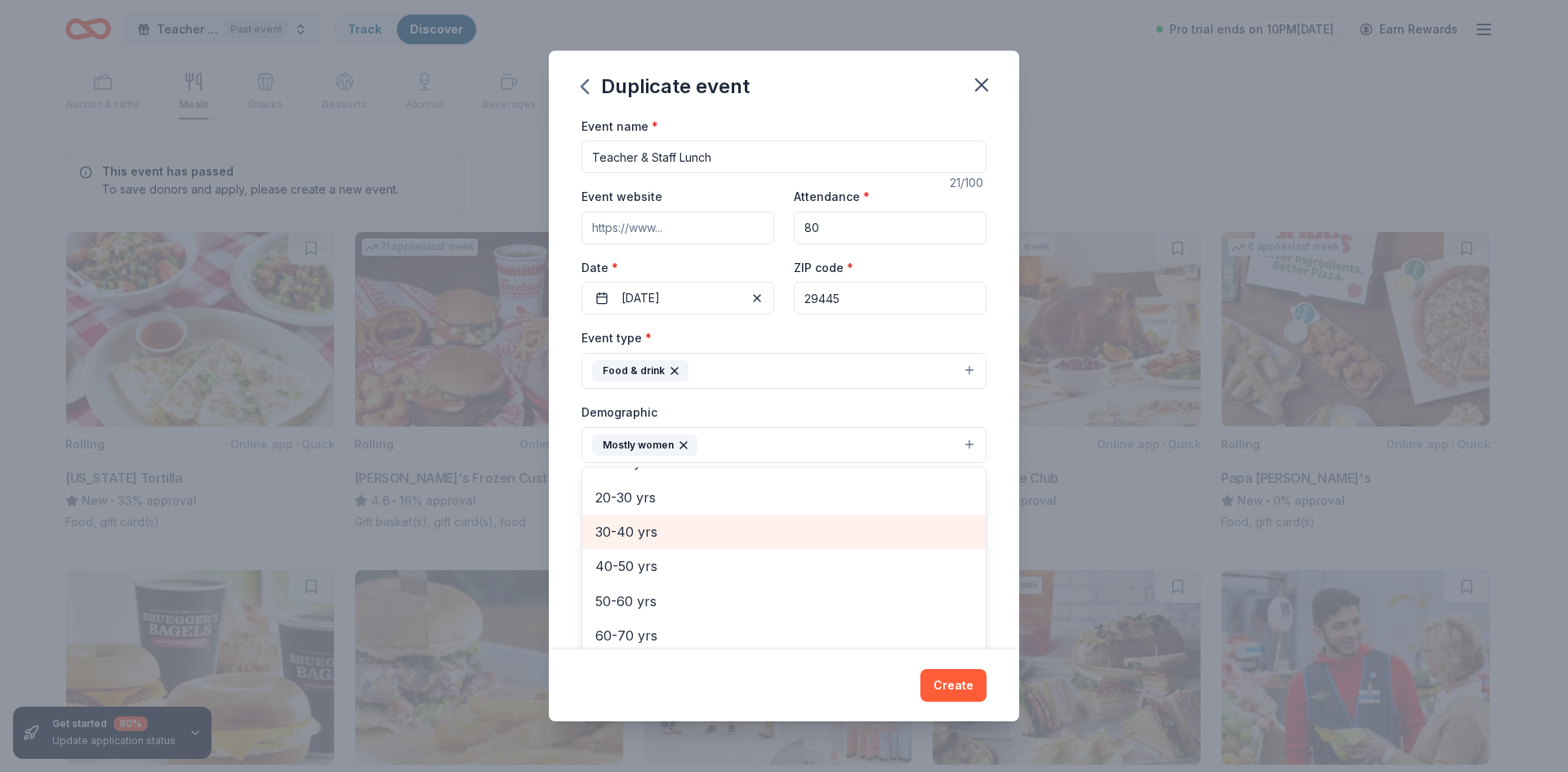
scroll to position [228, 0]
click at [994, 453] on div "Event name * Teacher & Staff Lunch 21 /100 Event website Attendance * 80 Date *…" at bounding box center [784, 383] width 470 height 534
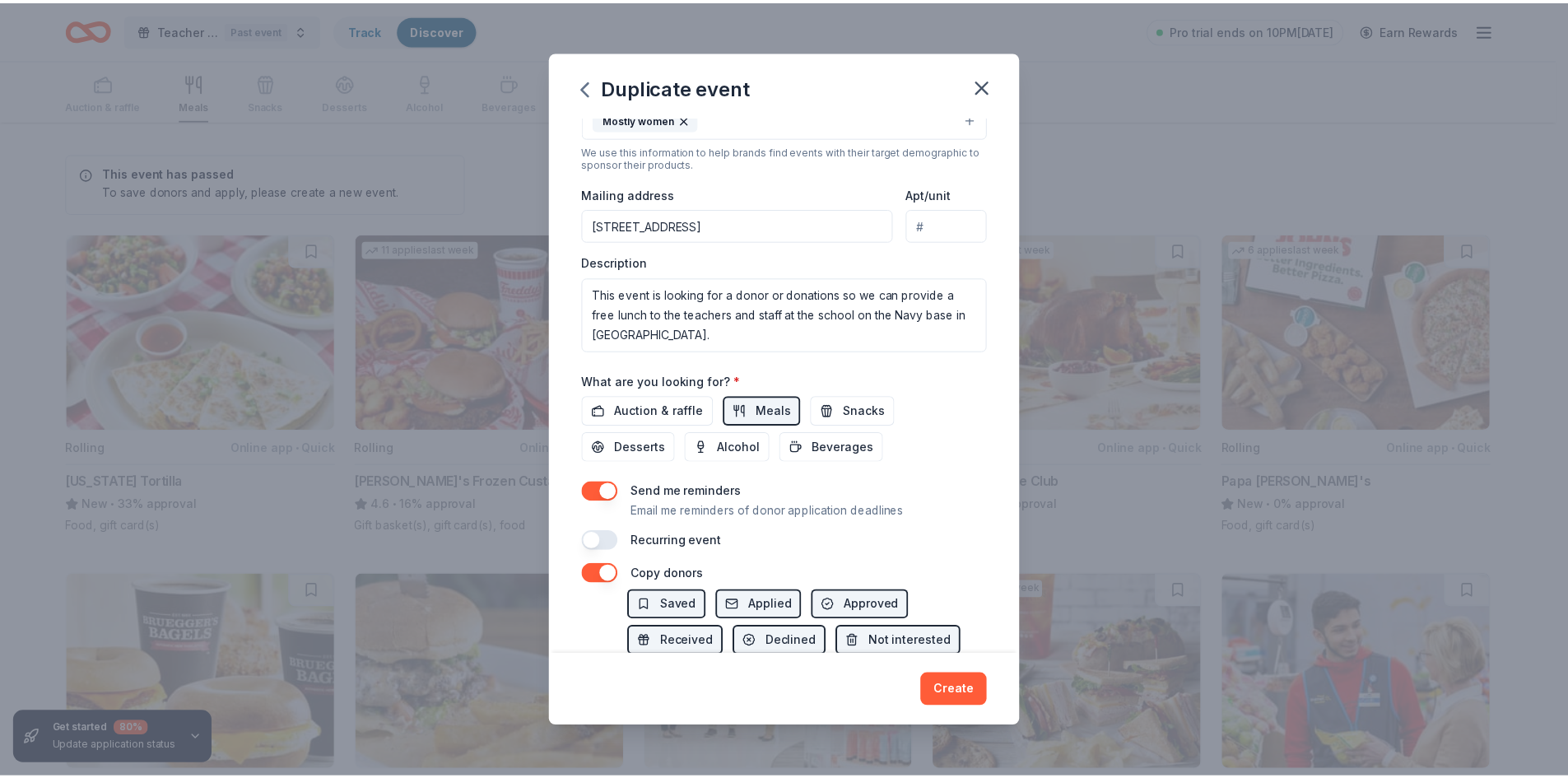
scroll to position [412, 0]
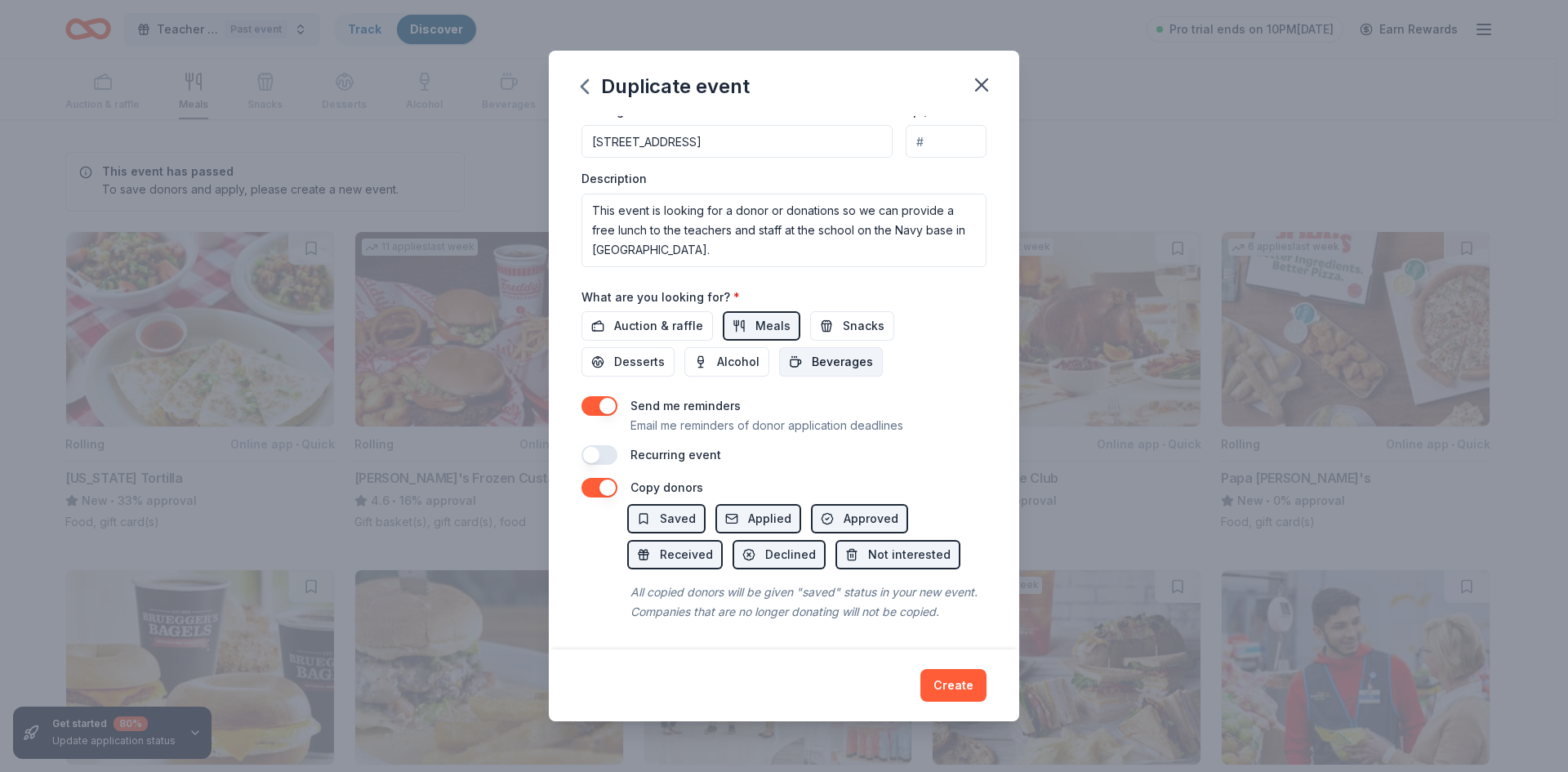
click at [806, 362] on button "Beverages" at bounding box center [830, 362] width 103 height 29
click at [663, 364] on button "Desserts" at bounding box center [628, 362] width 93 height 29
click at [940, 679] on button "Create" at bounding box center [953, 685] width 66 height 32
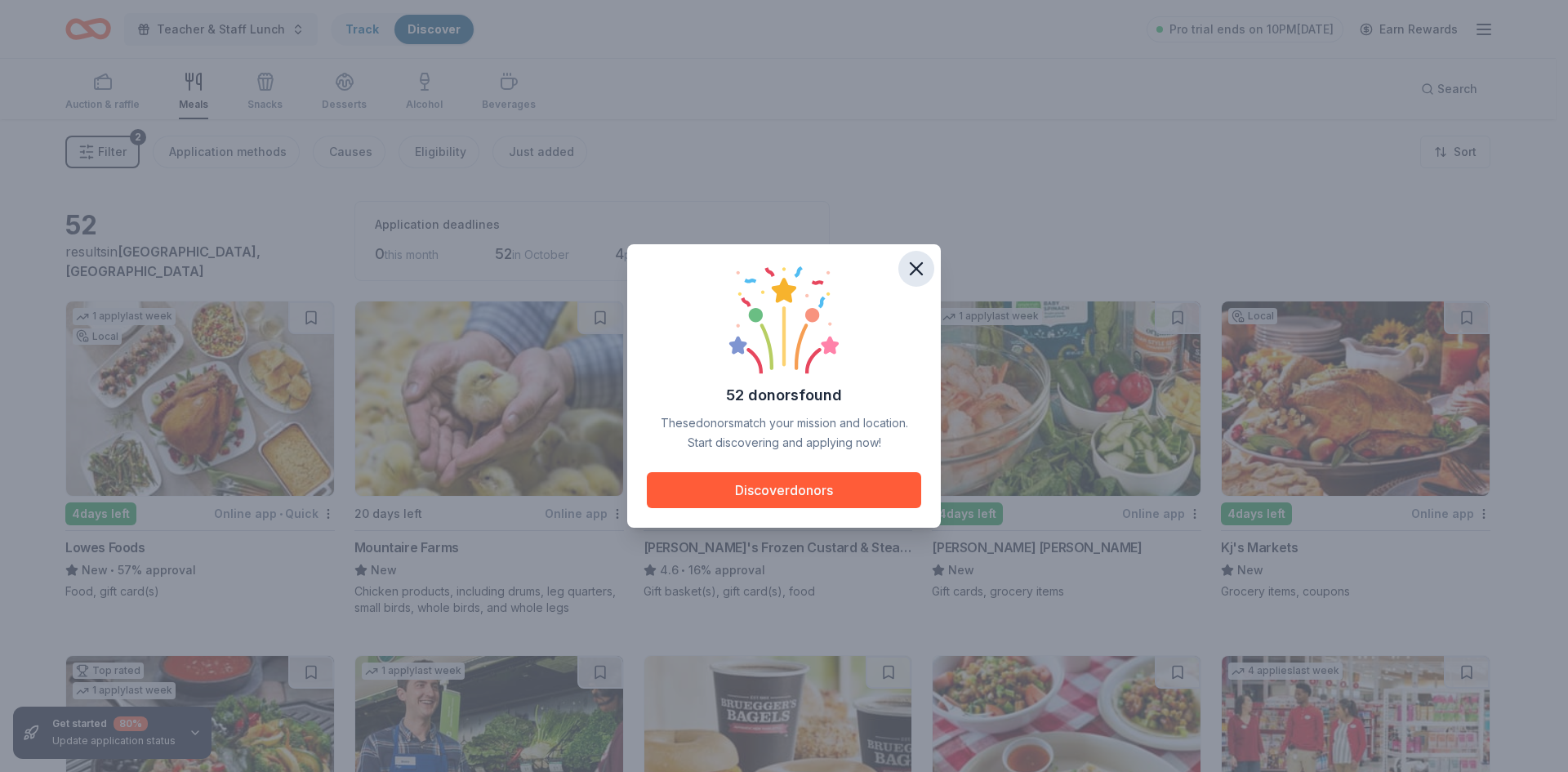
click at [916, 270] on icon "button" at bounding box center [916, 268] width 11 height 11
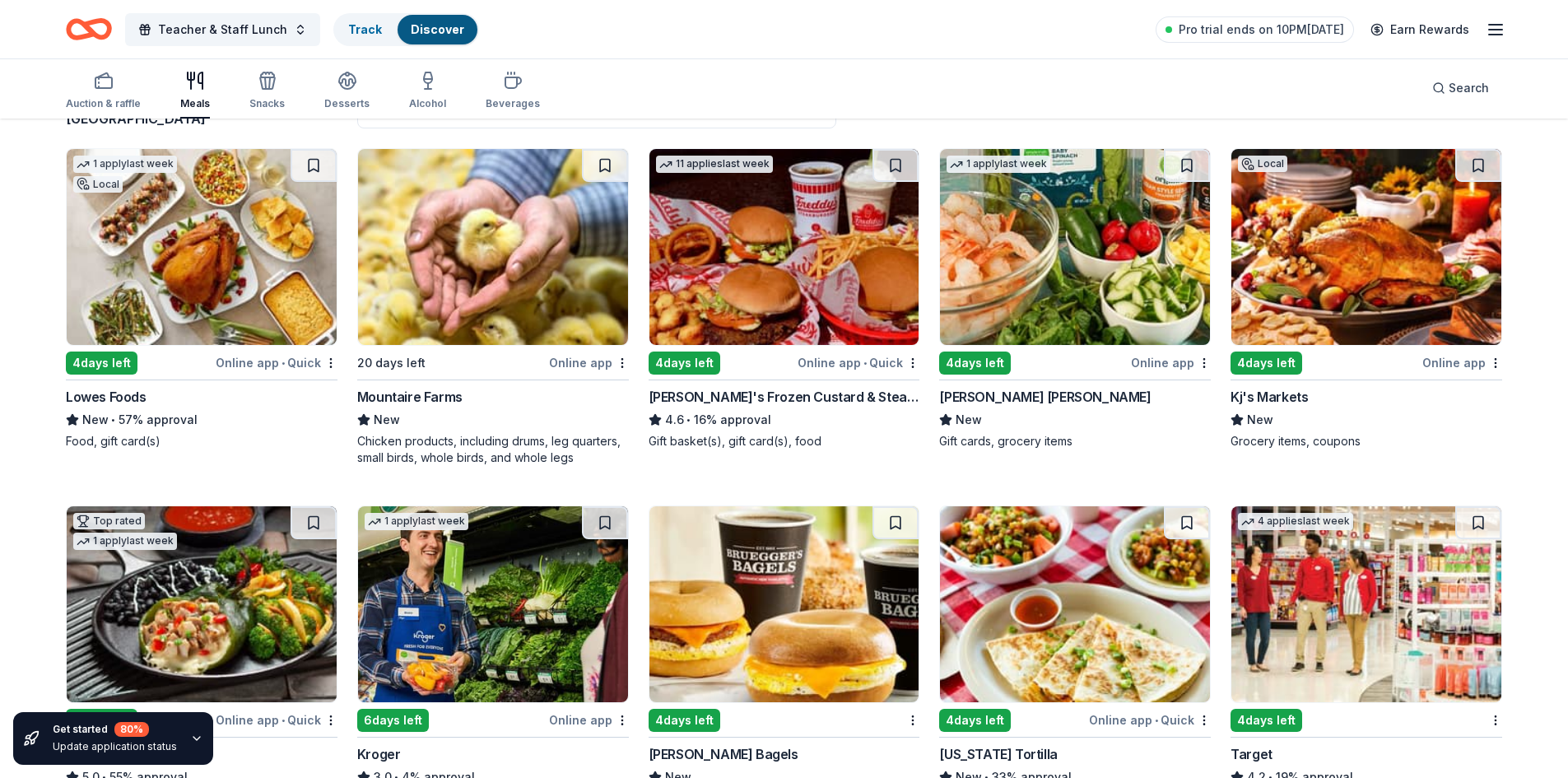
scroll to position [165, 0]
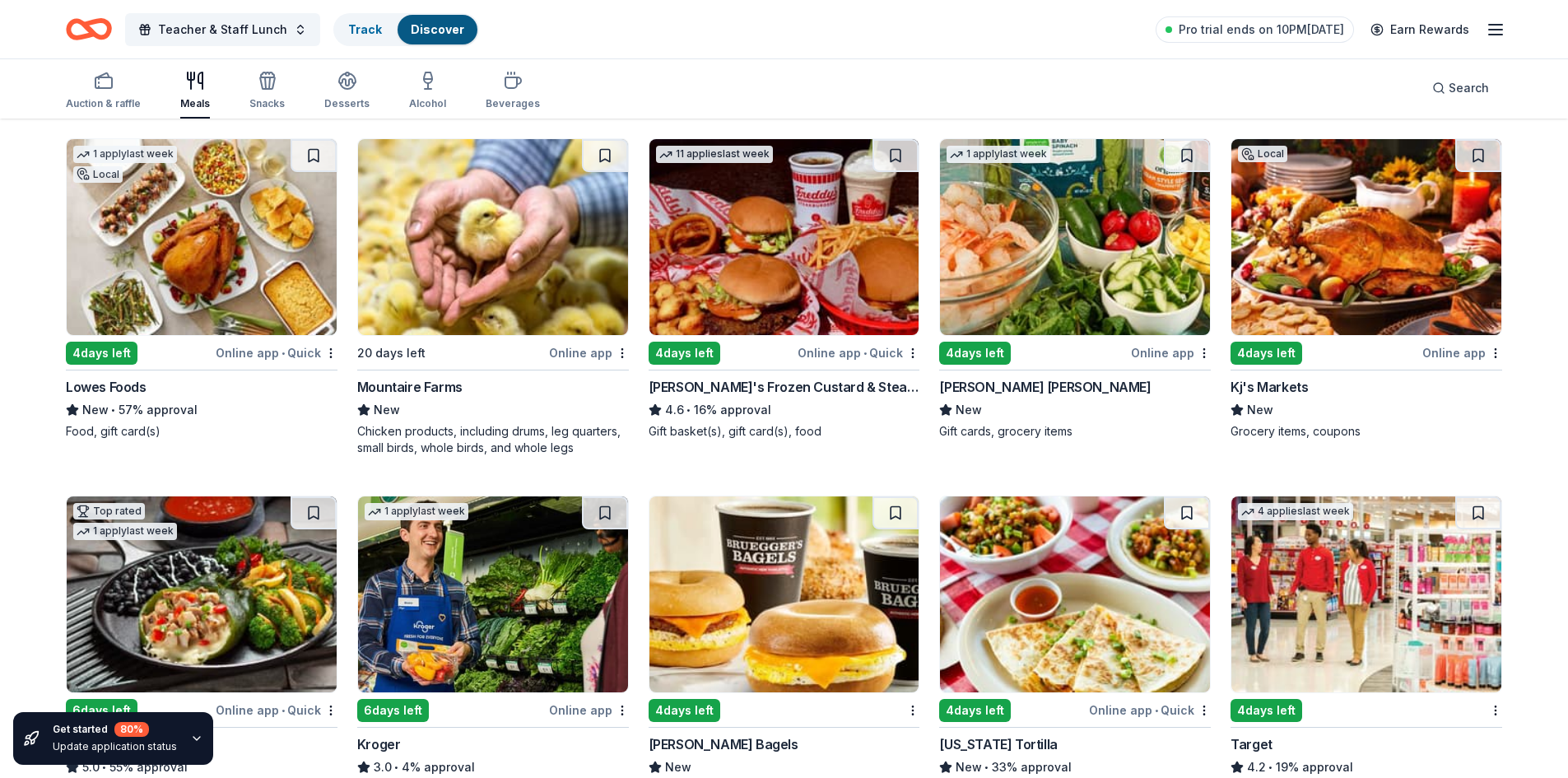
click at [1001, 389] on div "Harris Teeter" at bounding box center [1045, 387] width 212 height 20
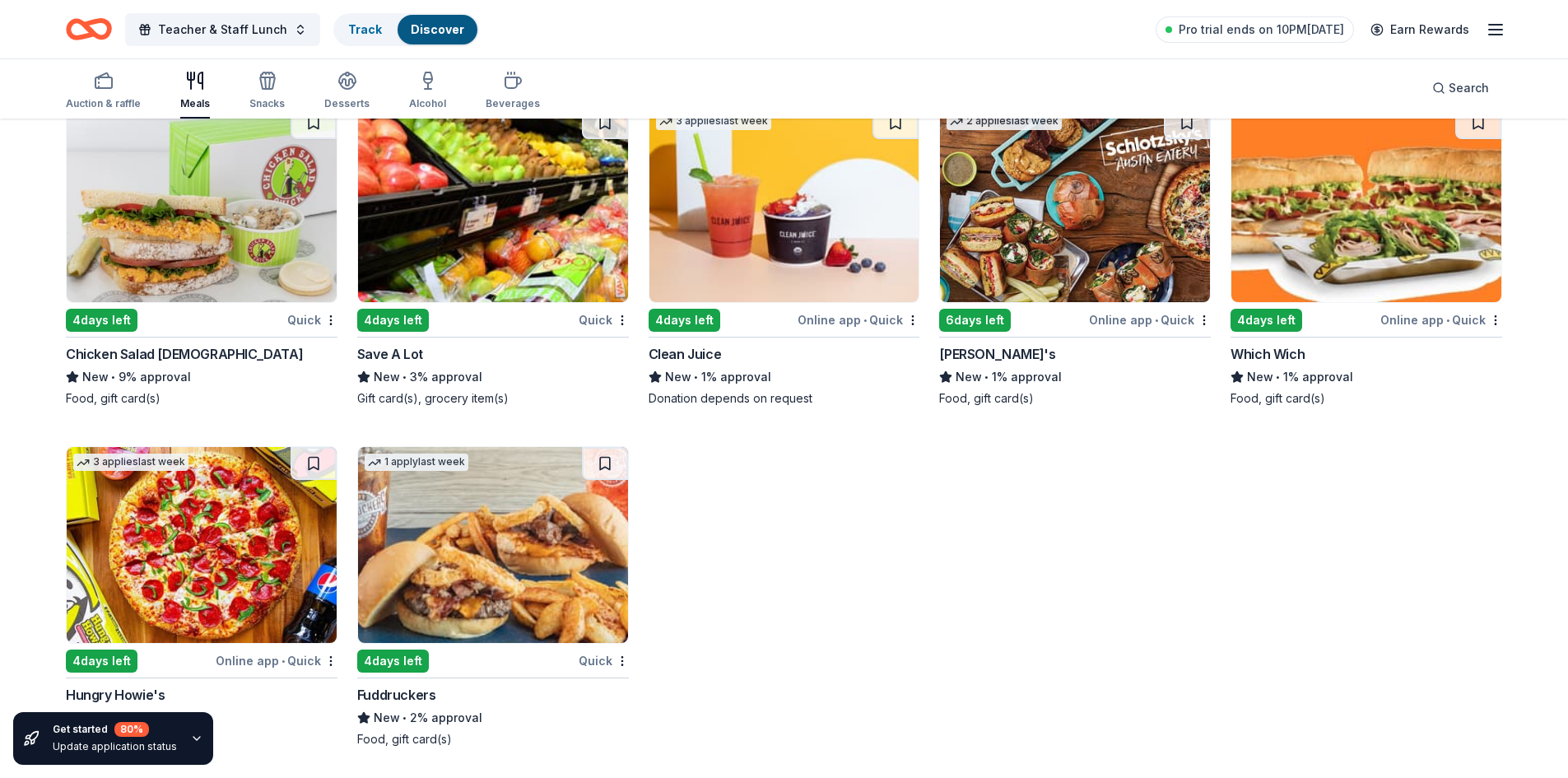
scroll to position [3316, 0]
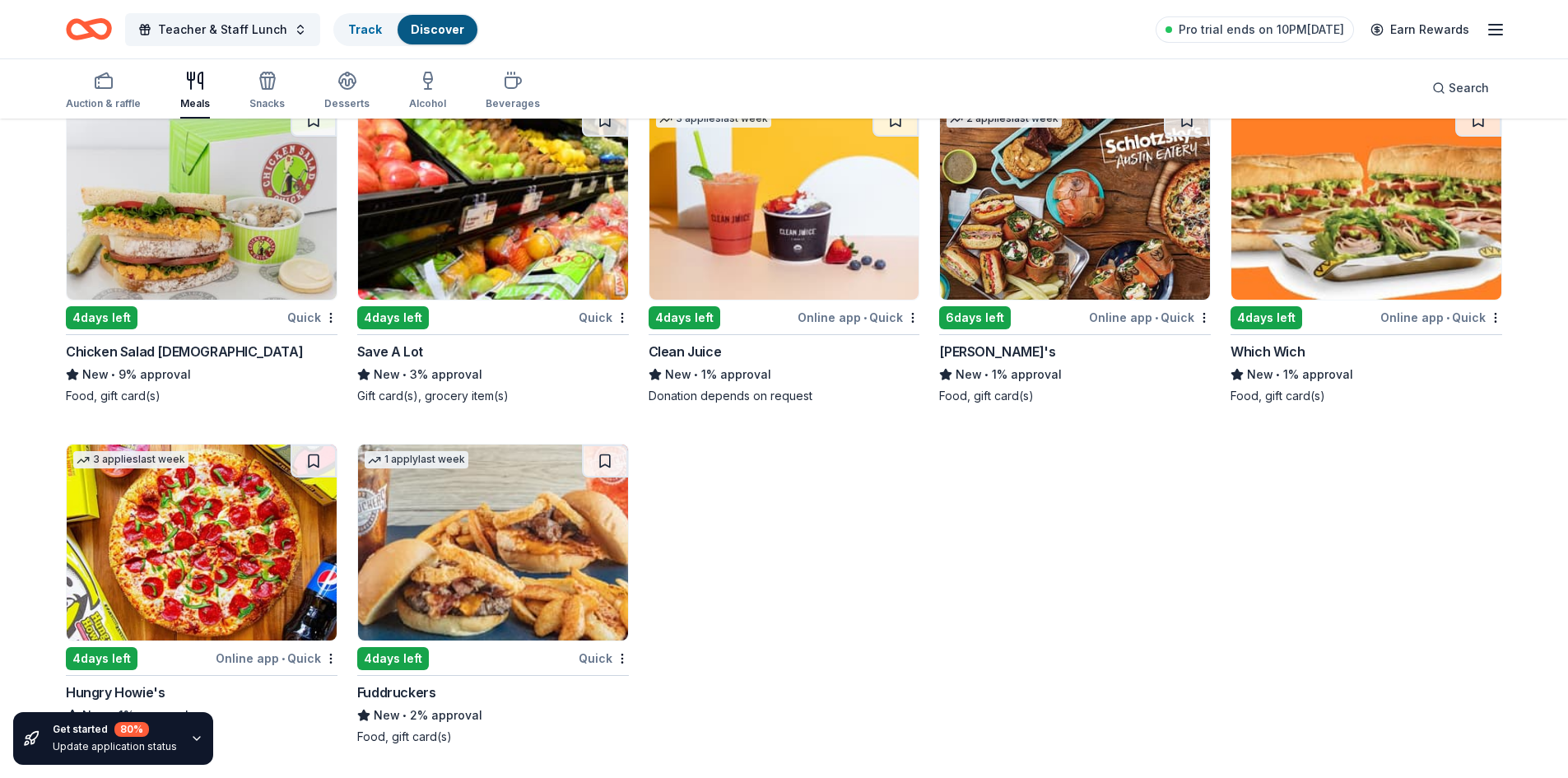
click at [140, 312] on div "4 days left" at bounding box center [174, 317] width 218 height 21
click at [255, 26] on span "Teacher & Staff Lunch" at bounding box center [222, 29] width 129 height 20
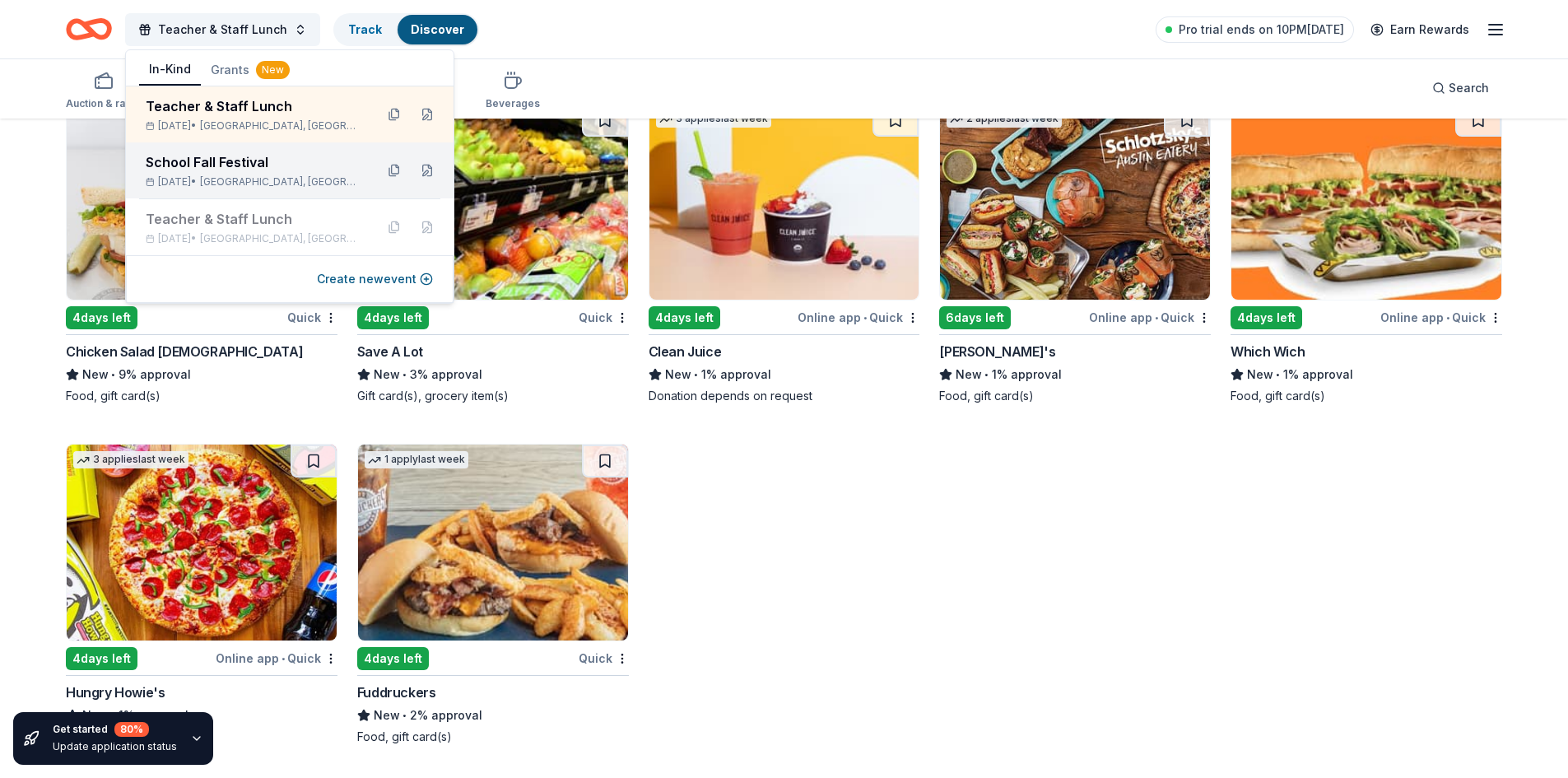
click at [222, 180] on div "Oct 17, 2025 • Goose Creek, SC" at bounding box center [253, 181] width 215 height 13
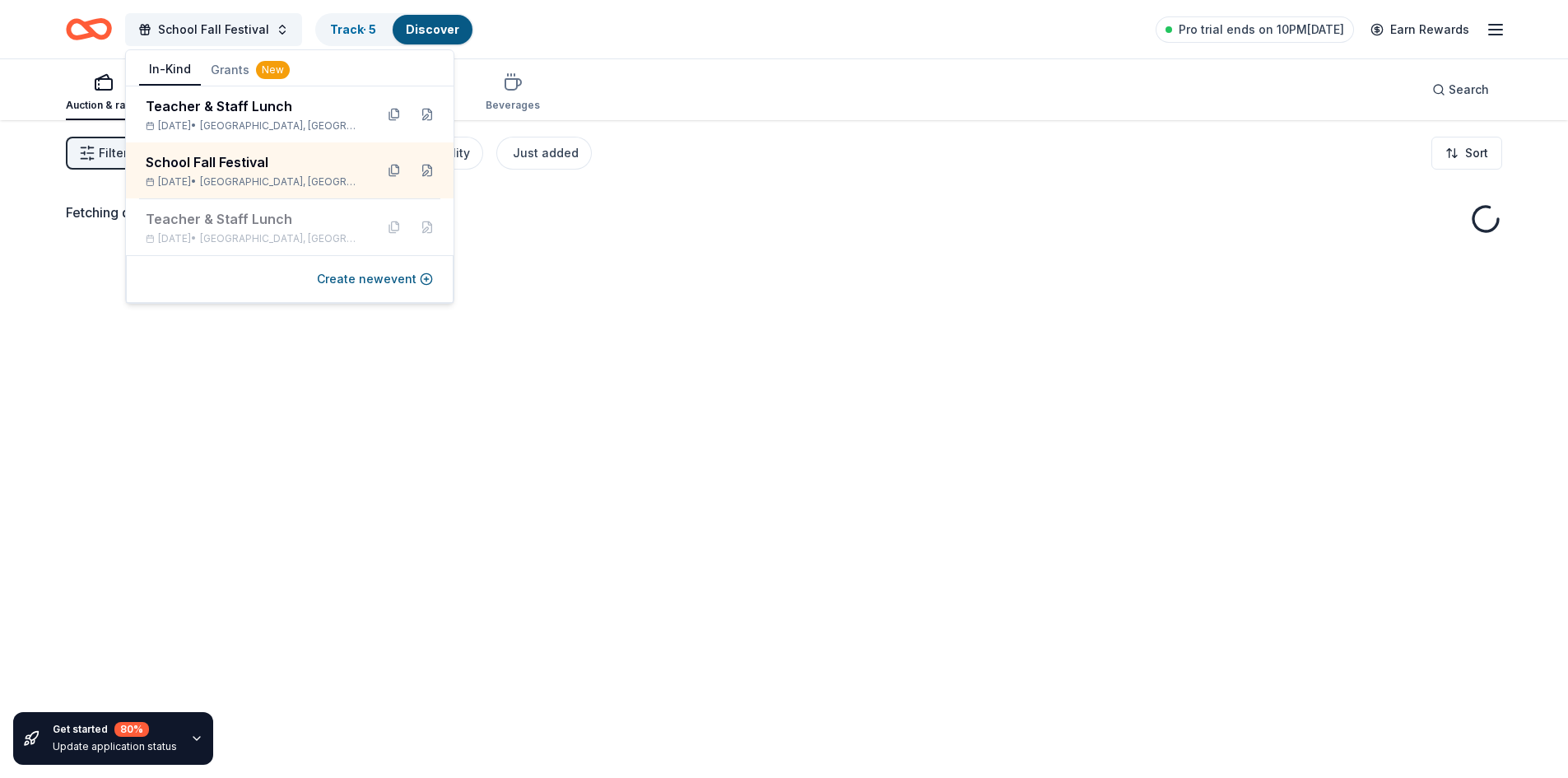
click at [648, 233] on div "Fetching donors, one moment..." at bounding box center [783, 222] width 1436 height 40
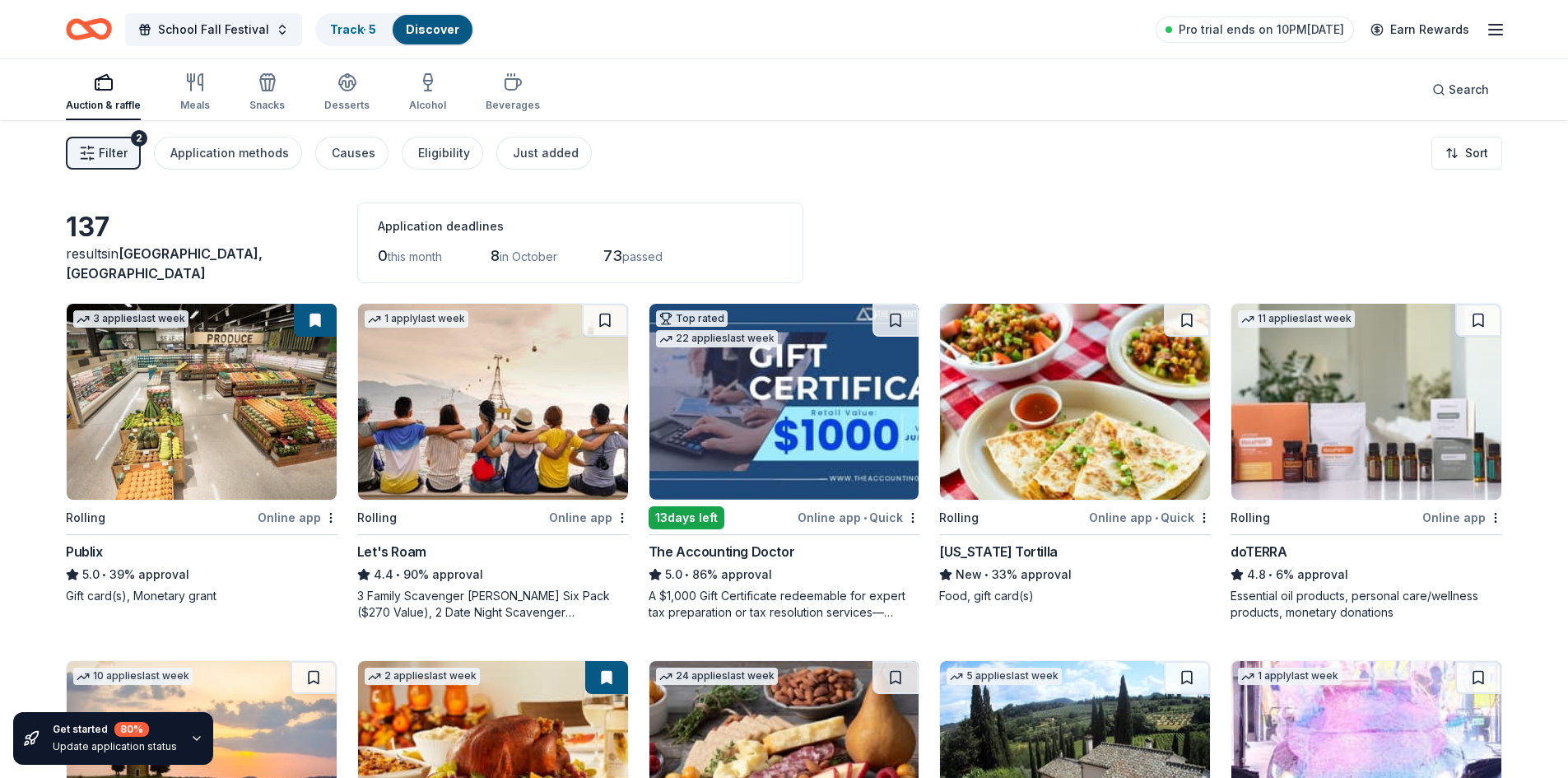
click at [135, 476] on img at bounding box center [201, 401] width 270 height 196
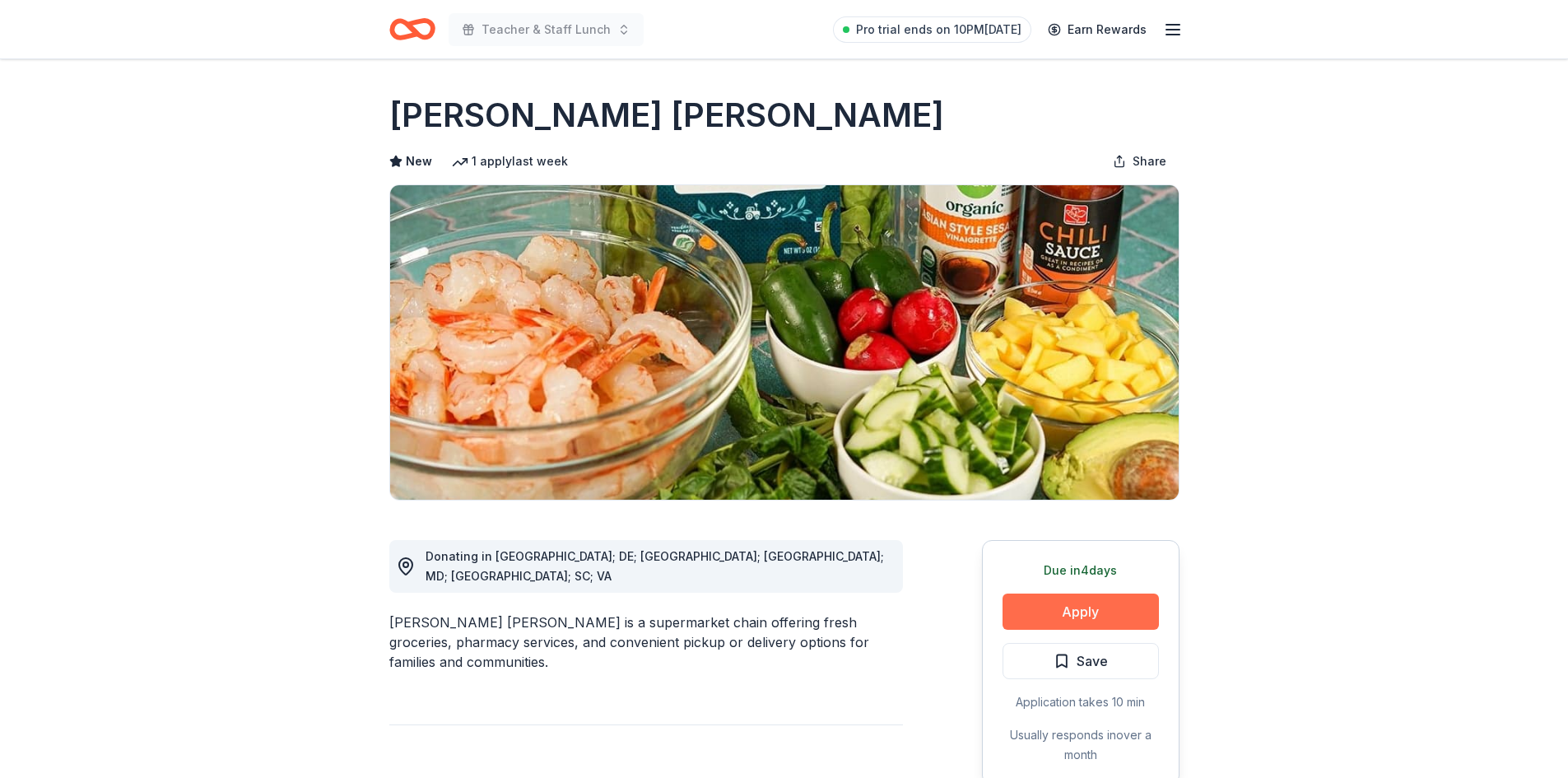
click at [1079, 619] on button "Apply" at bounding box center [1081, 612] width 157 height 36
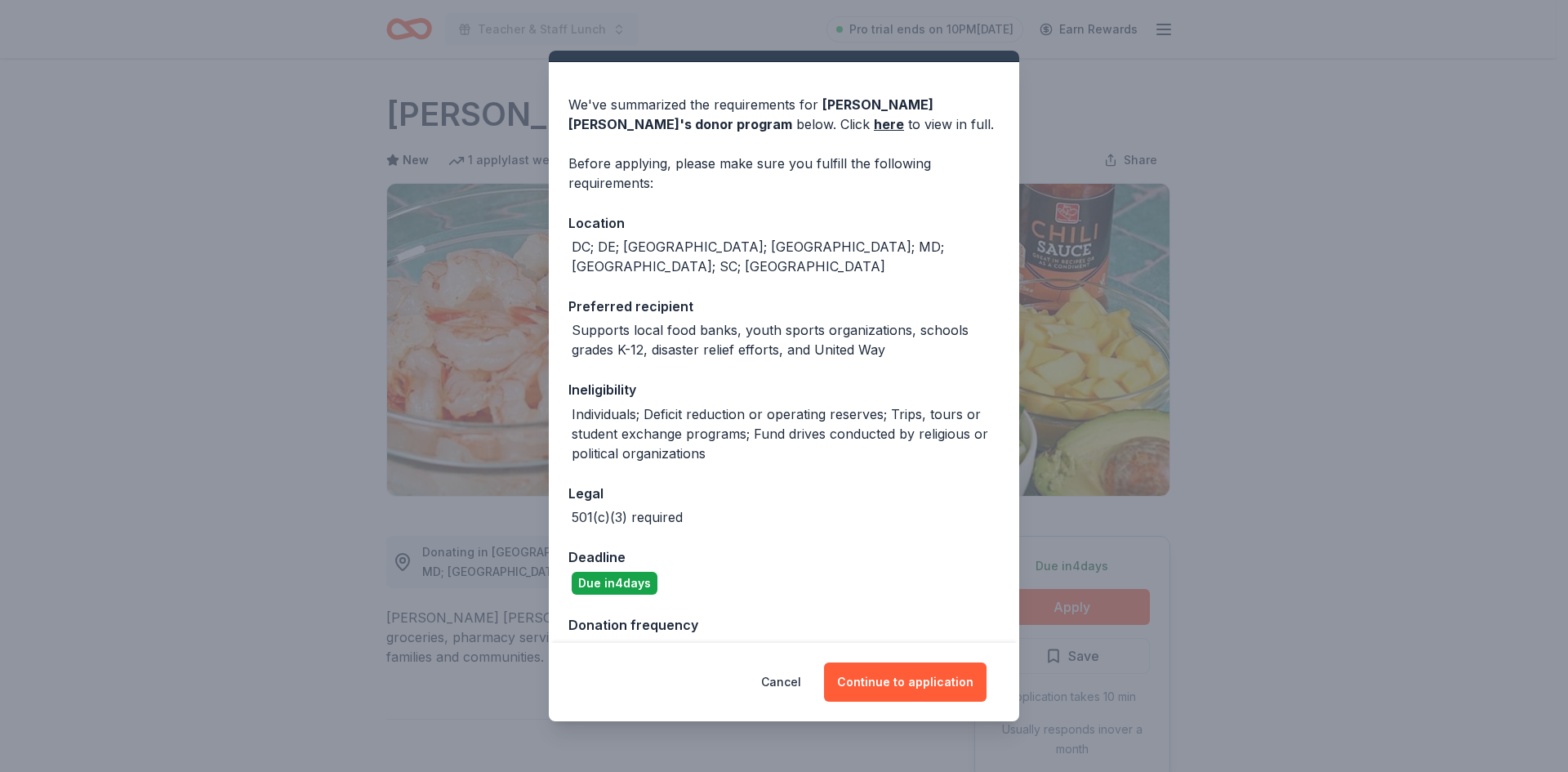
scroll to position [50, 0]
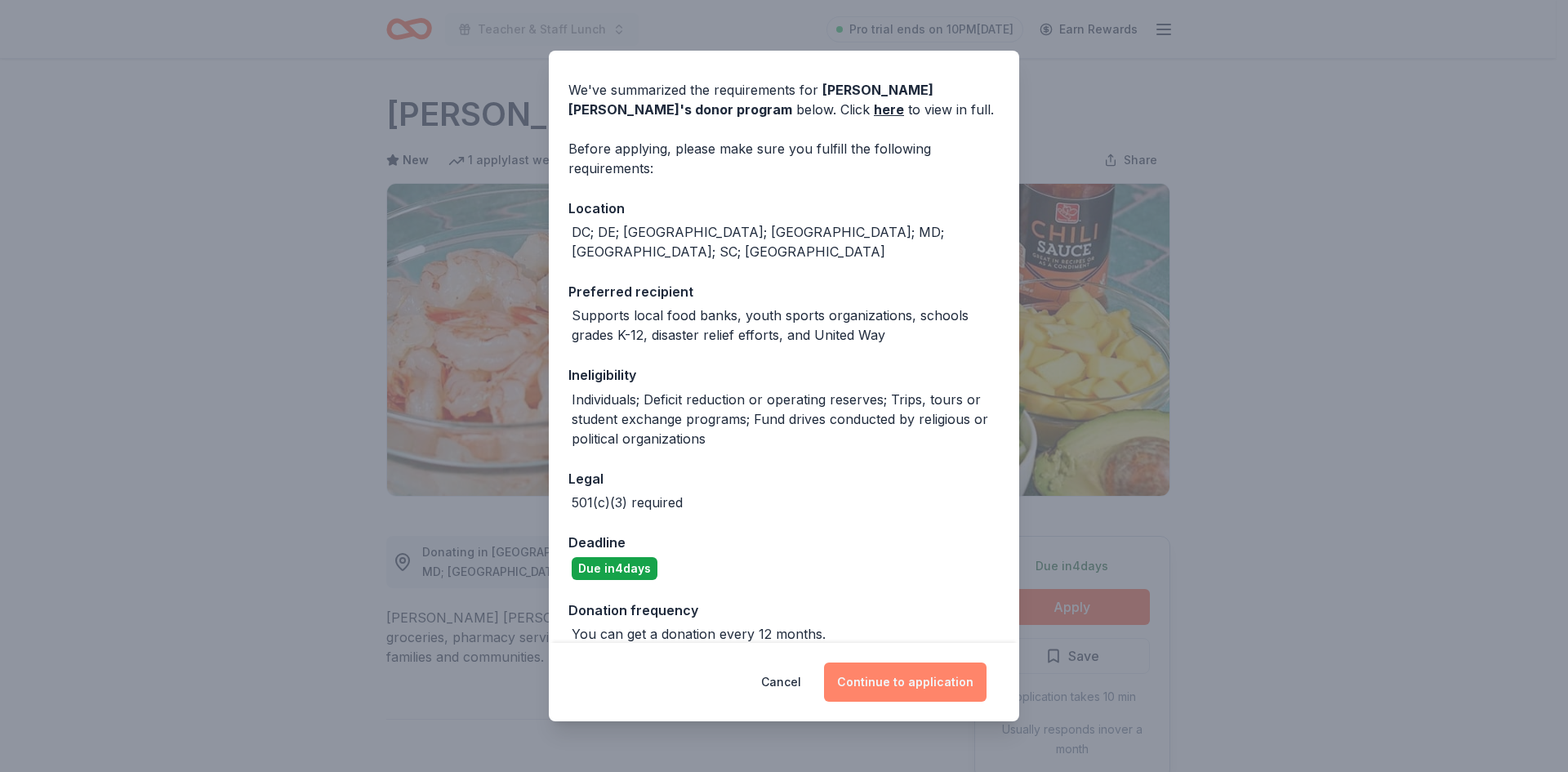
click at [883, 682] on button "Continue to application" at bounding box center [905, 682] width 162 height 39
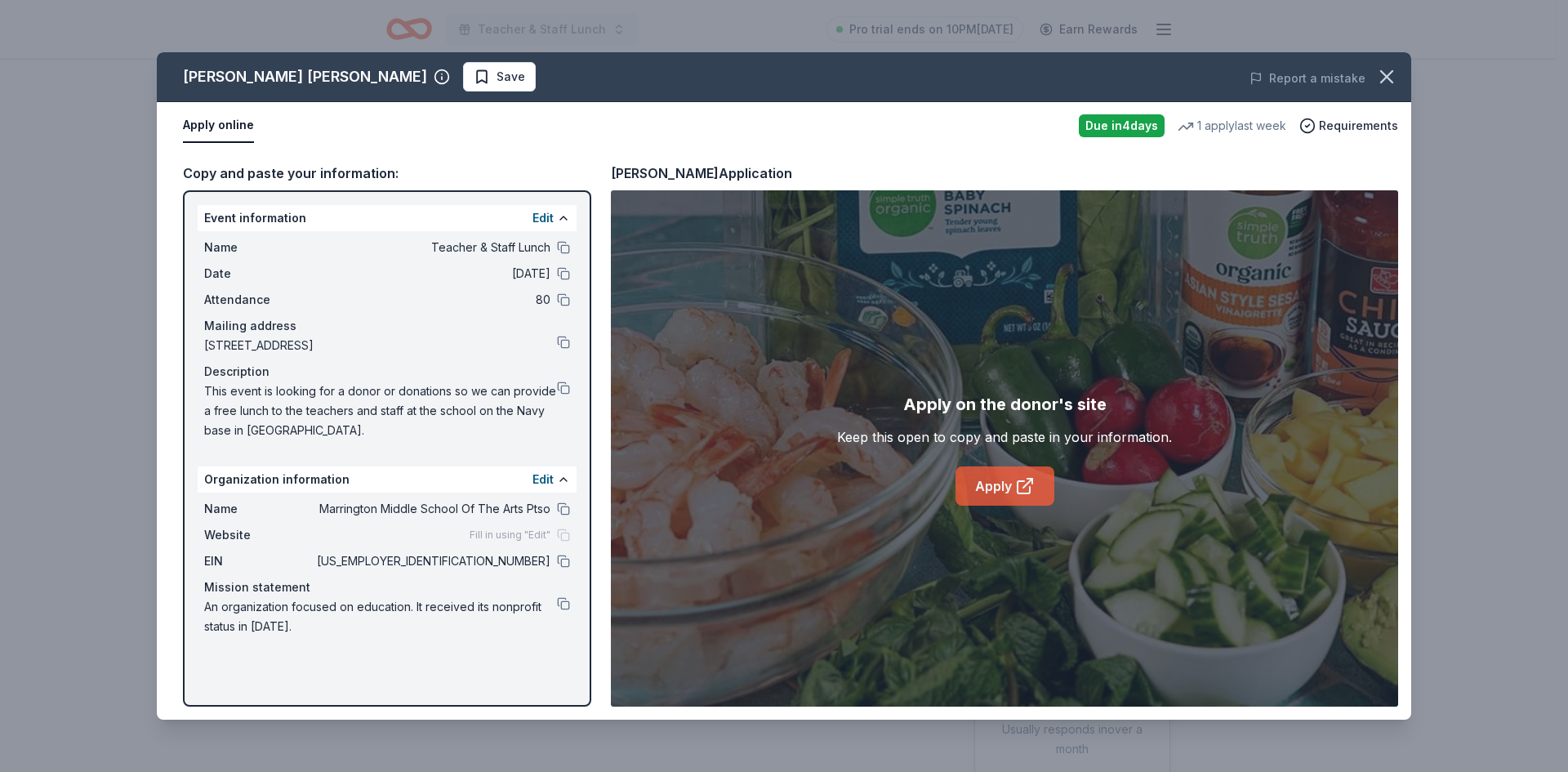
click at [987, 488] on link "Apply" at bounding box center [1005, 486] width 99 height 39
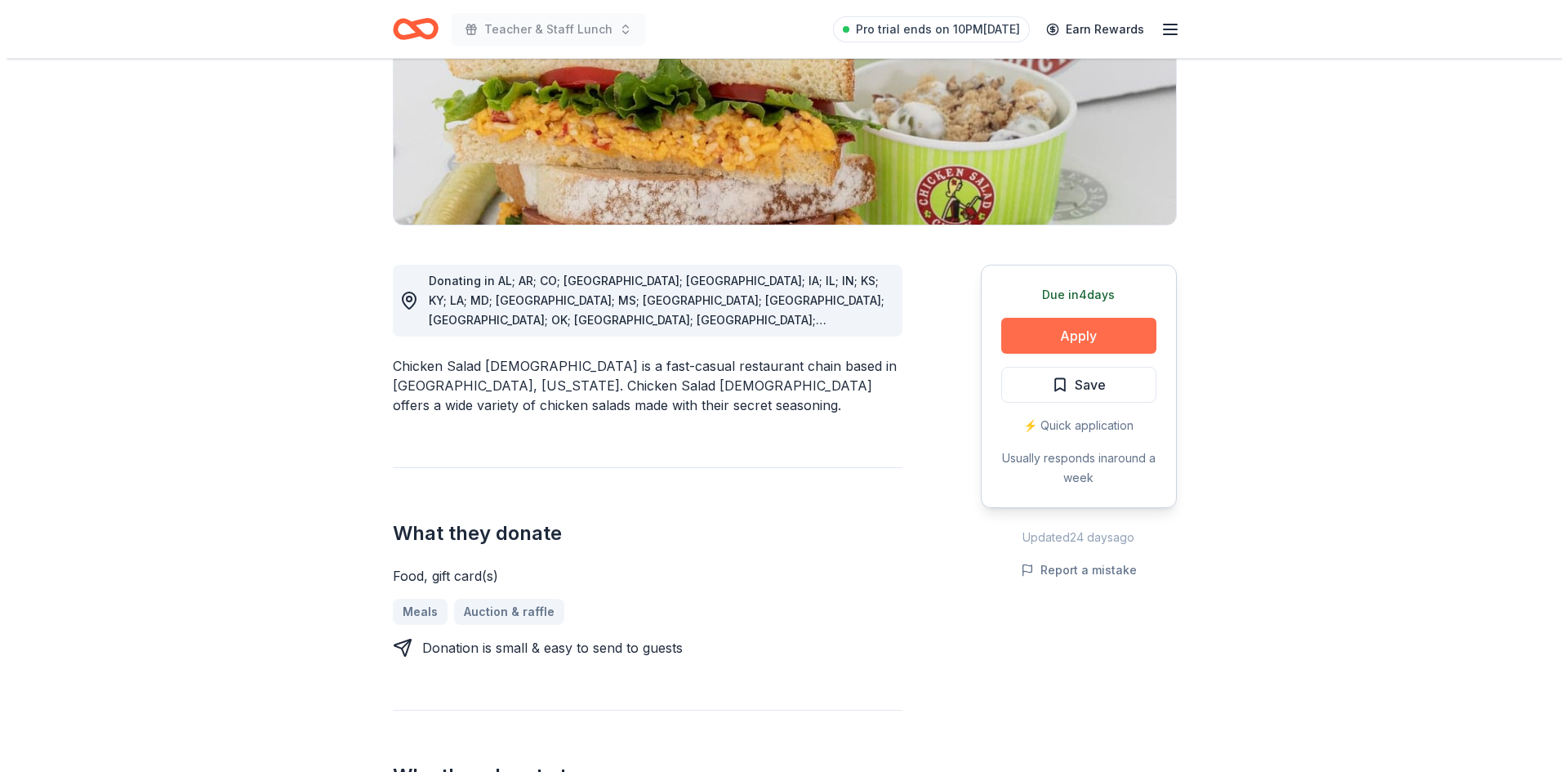
scroll to position [245, 0]
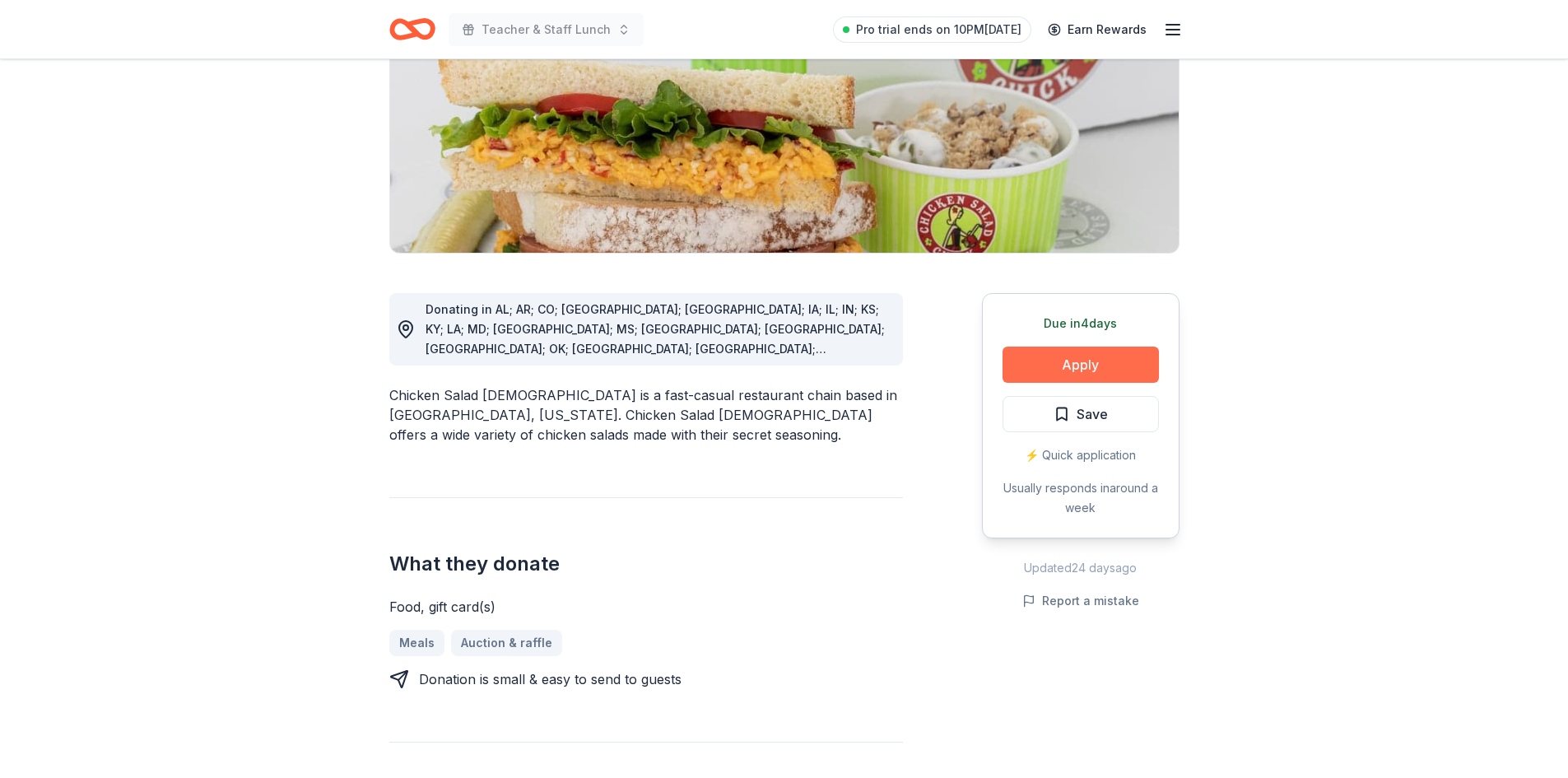
click at [1044, 355] on button "Apply" at bounding box center [1081, 364] width 157 height 36
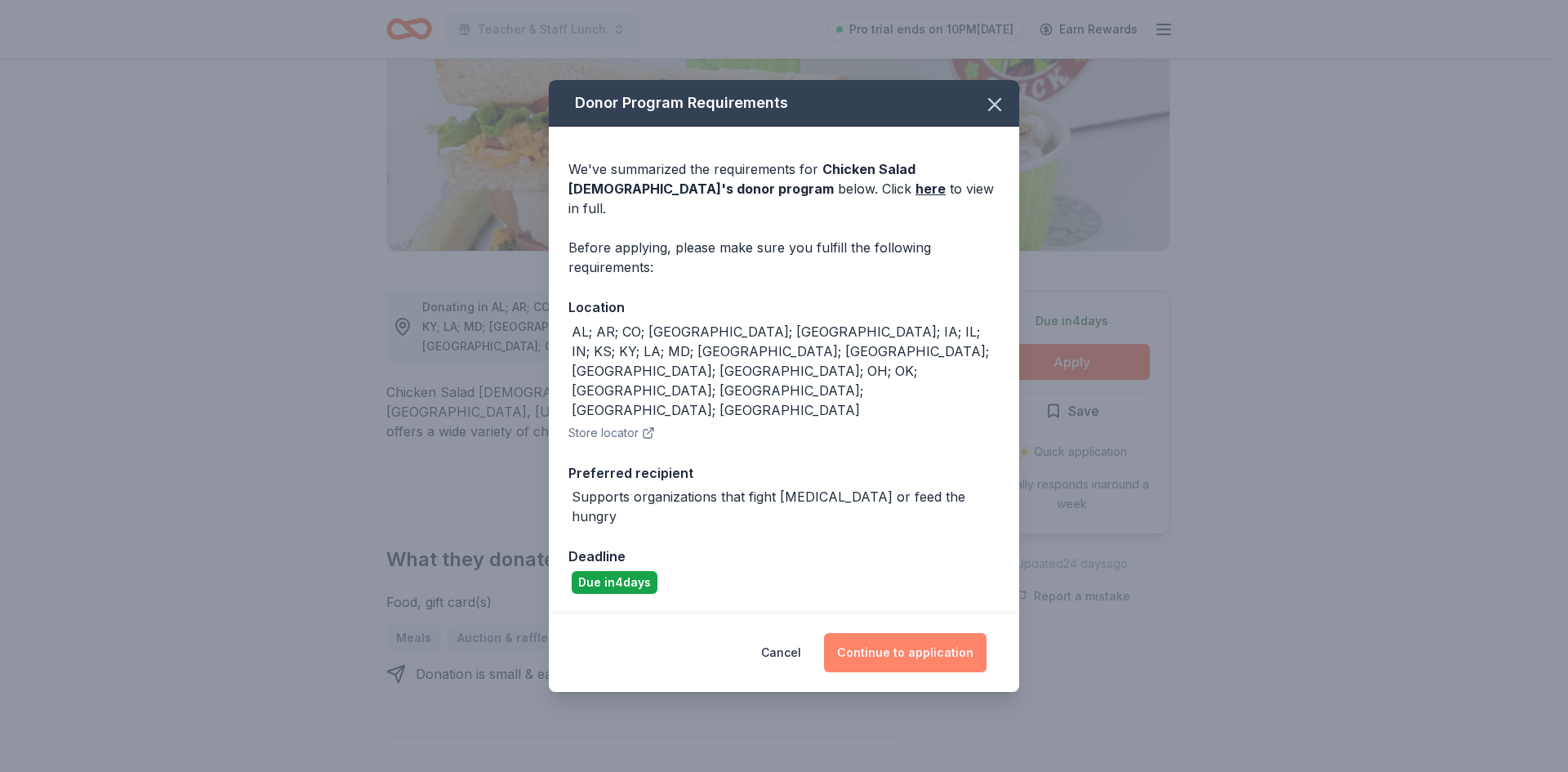
click at [926, 633] on button "Continue to application" at bounding box center [905, 652] width 162 height 39
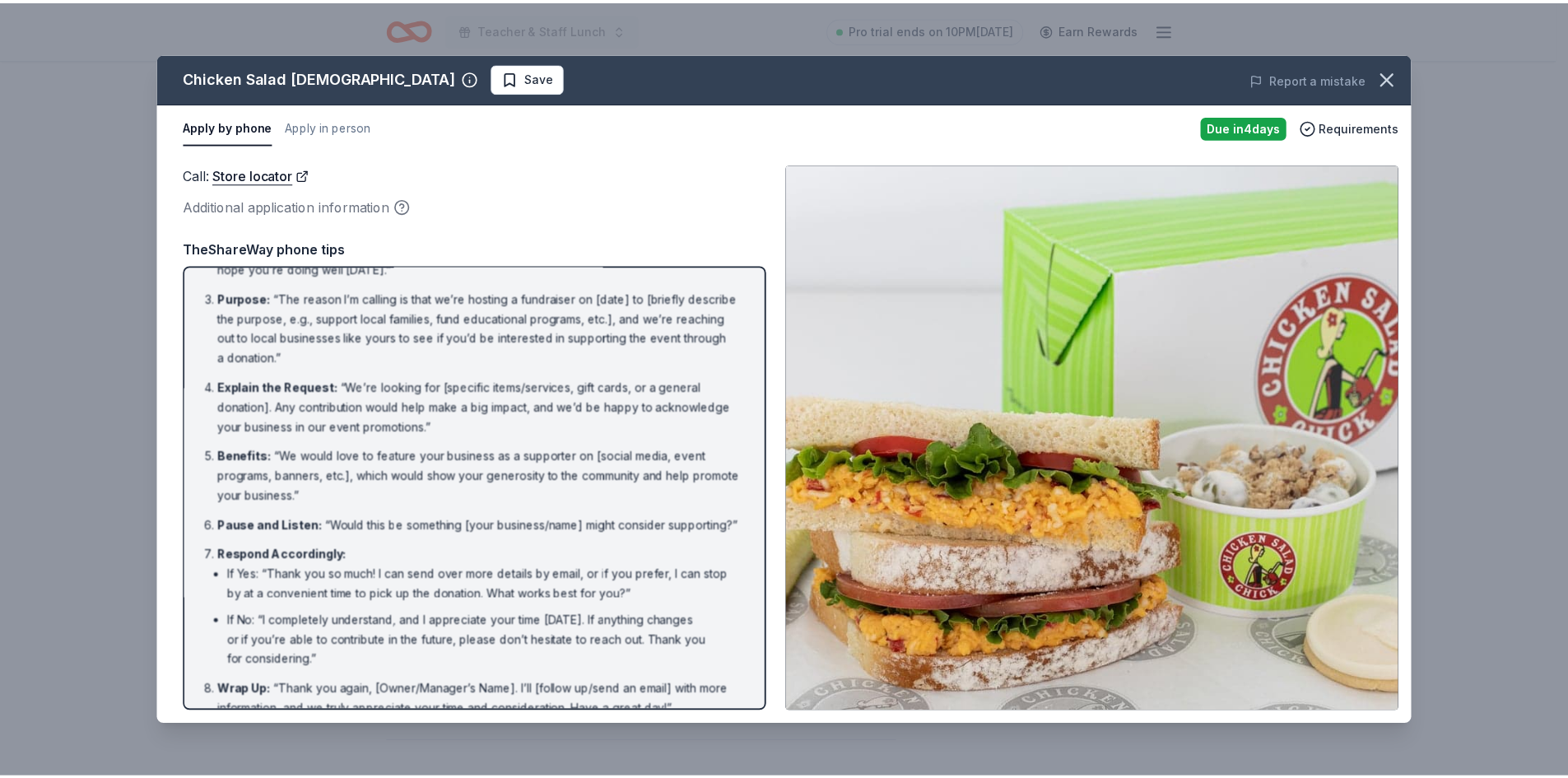
scroll to position [0, 0]
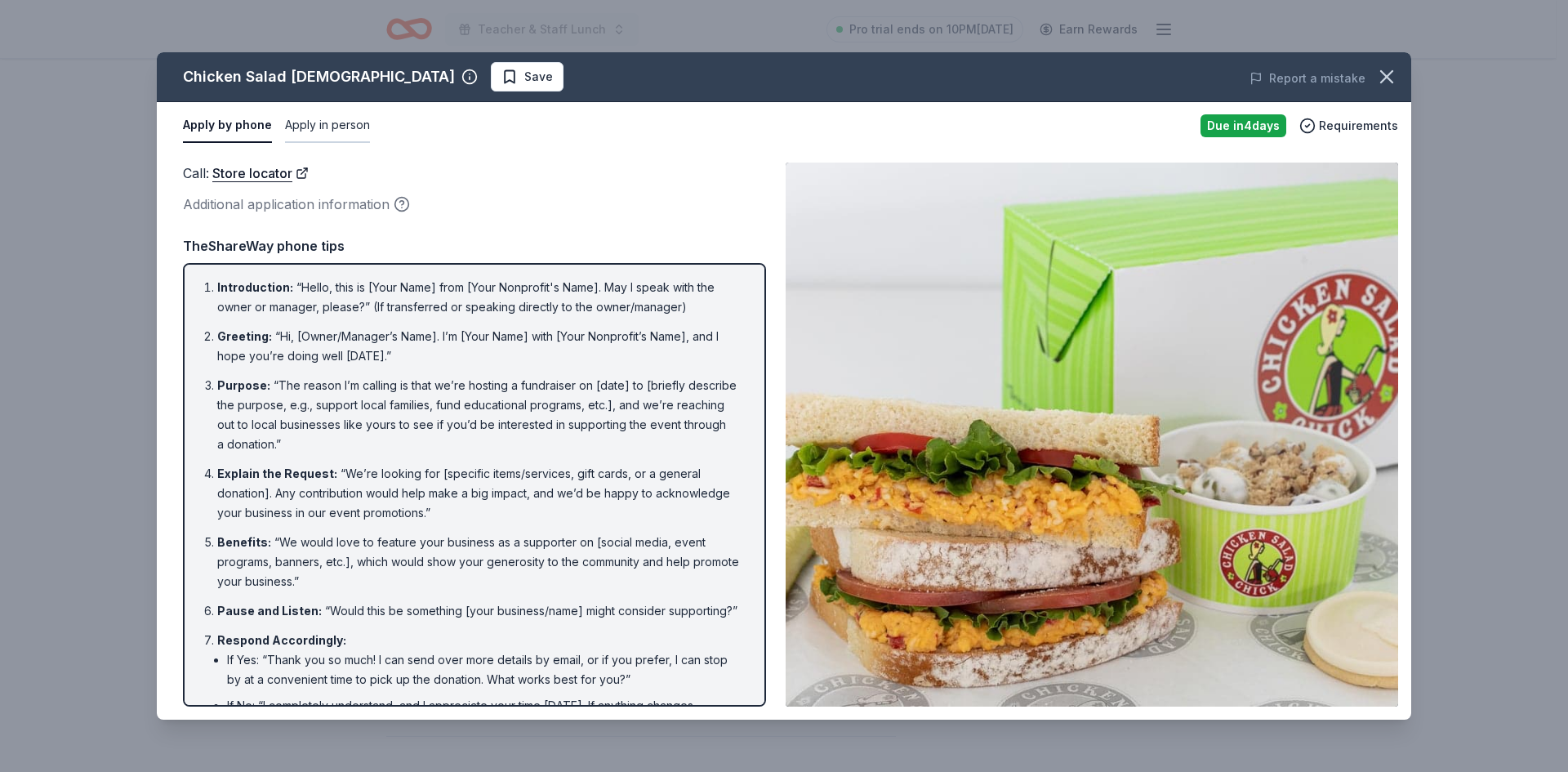
click at [341, 125] on button "Apply in person" at bounding box center [327, 126] width 85 height 34
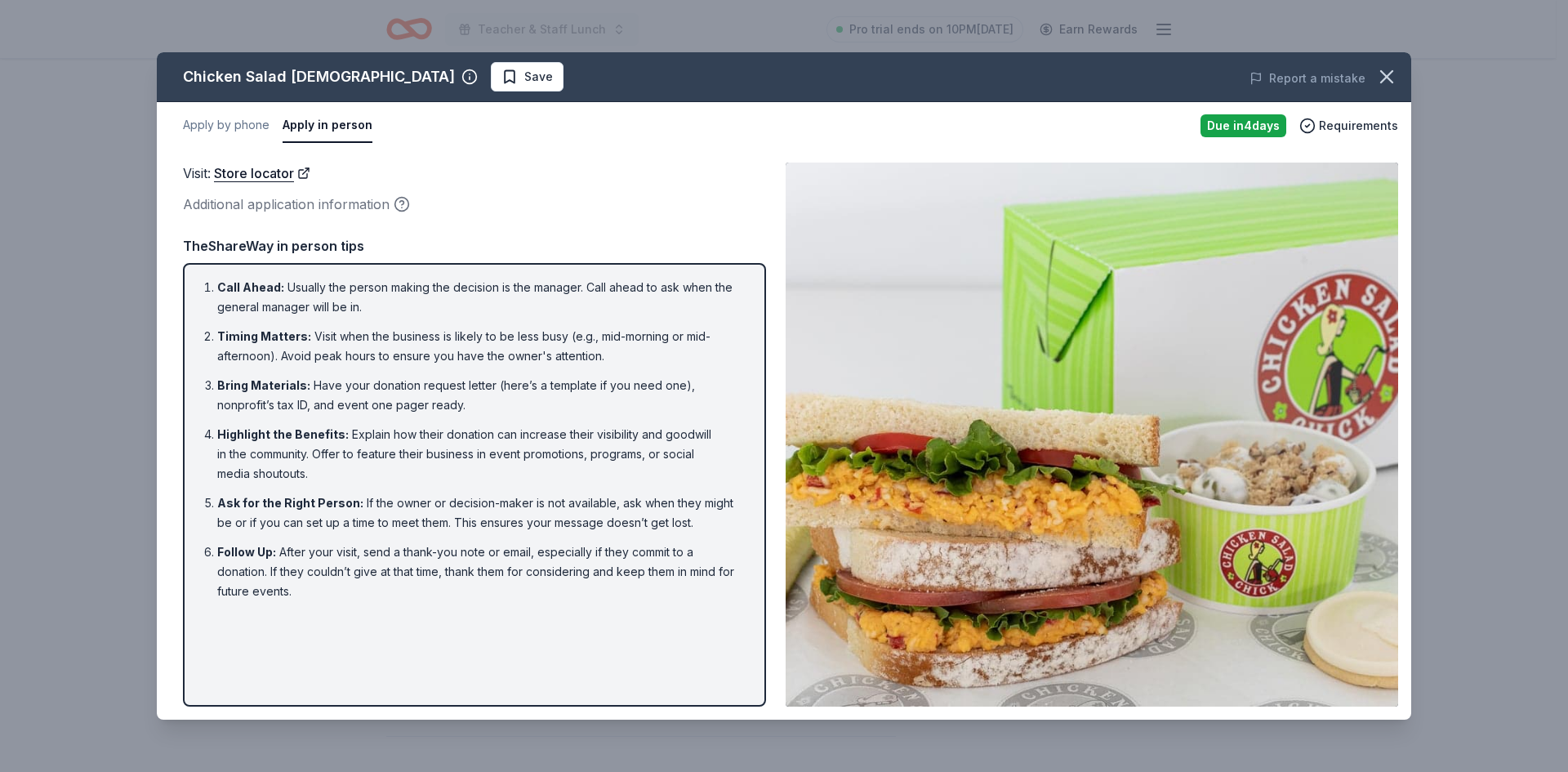
click at [622, 375] on ol "Call Ahead : Usually the person making the decision is the manager. Call ahead …" at bounding box center [475, 439] width 554 height 323
click at [522, 380] on li "Bring Materials : Have your donation request letter (here’s a template if you n…" at bounding box center [479, 395] width 524 height 39
click at [1378, 68] on icon "button" at bounding box center [1387, 76] width 23 height 23
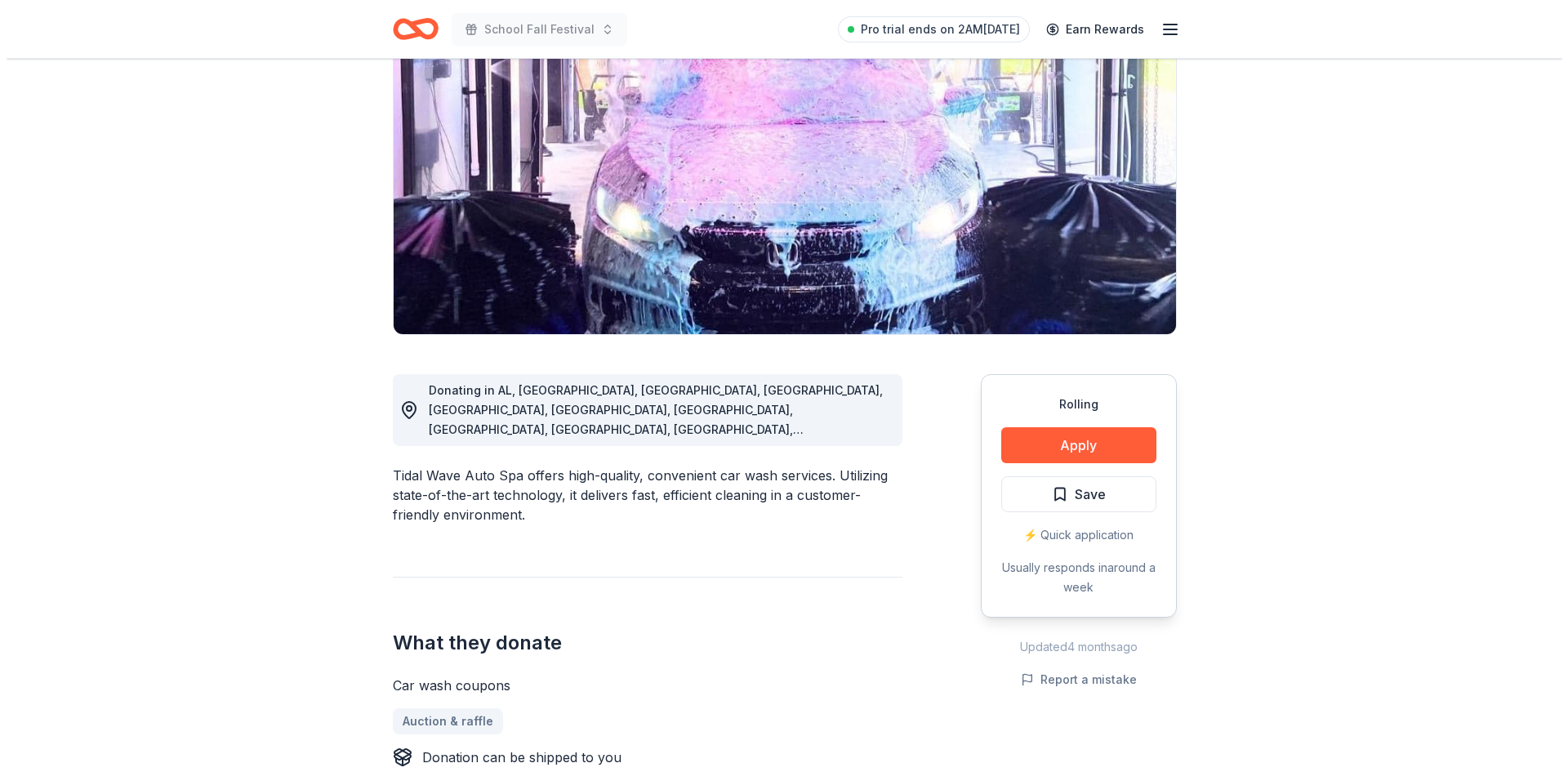
scroll to position [163, 0]
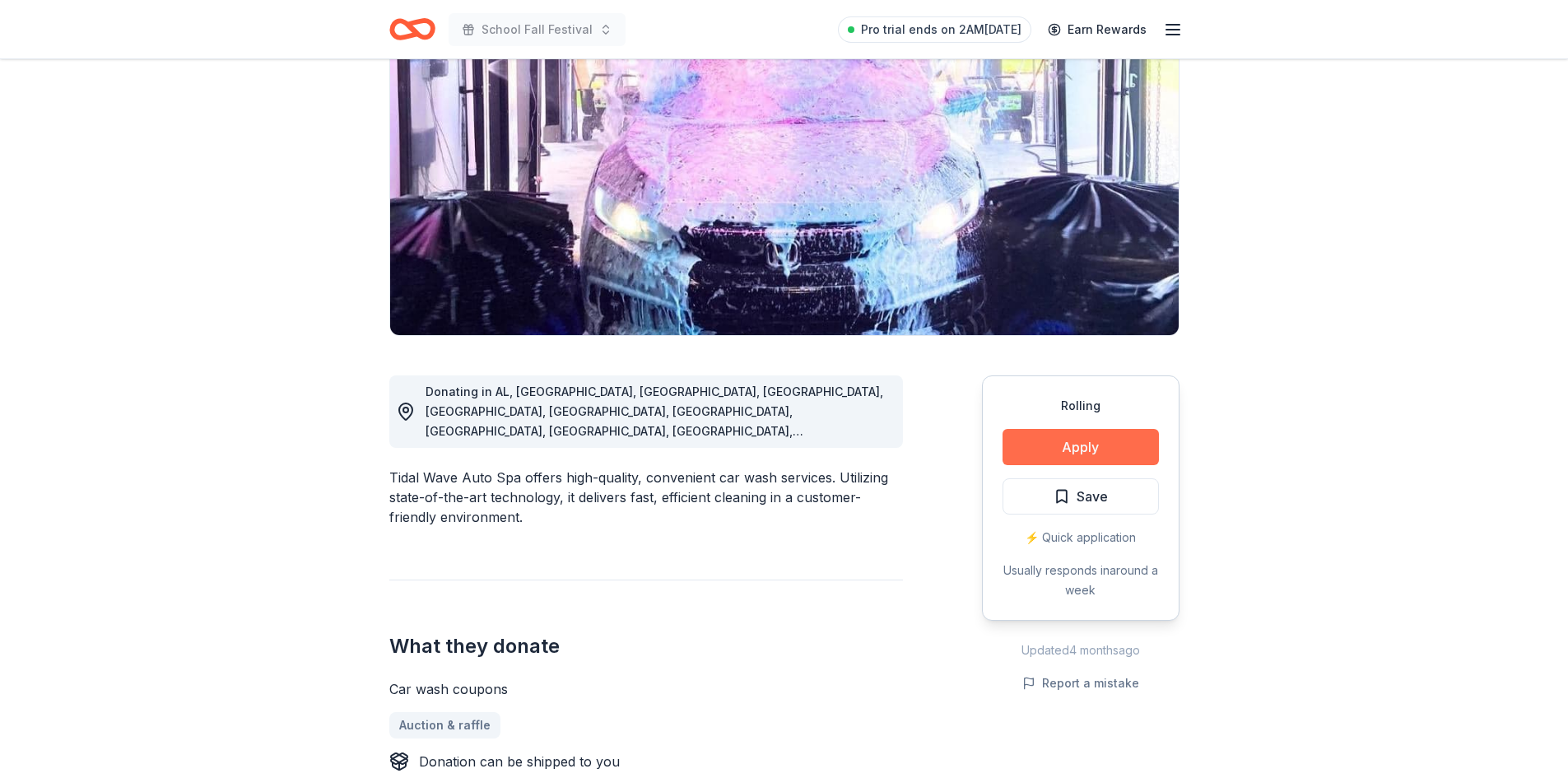
click at [1050, 447] on button "Apply" at bounding box center [1081, 447] width 157 height 36
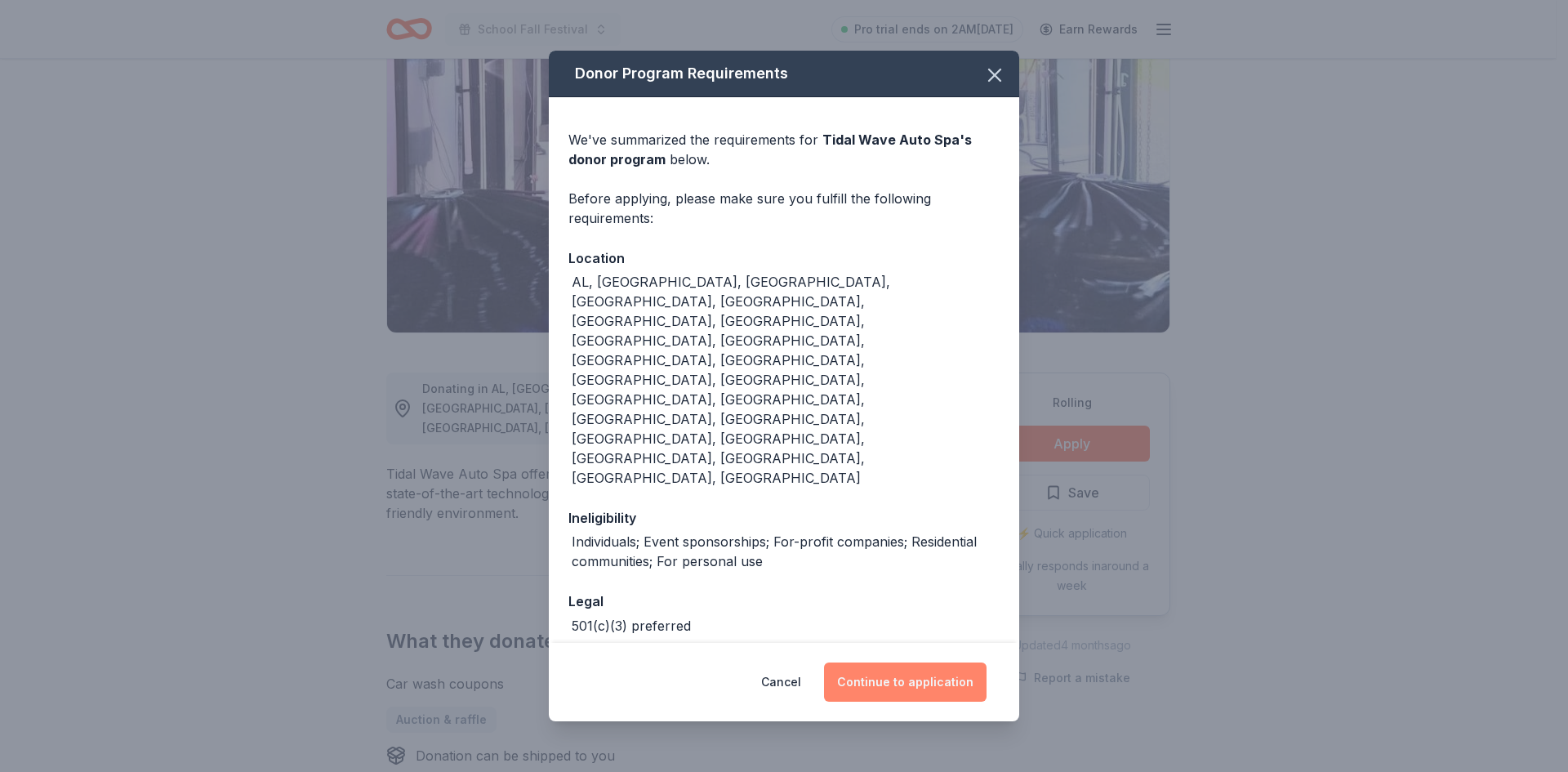
click at [923, 663] on button "Continue to application" at bounding box center [905, 682] width 162 height 39
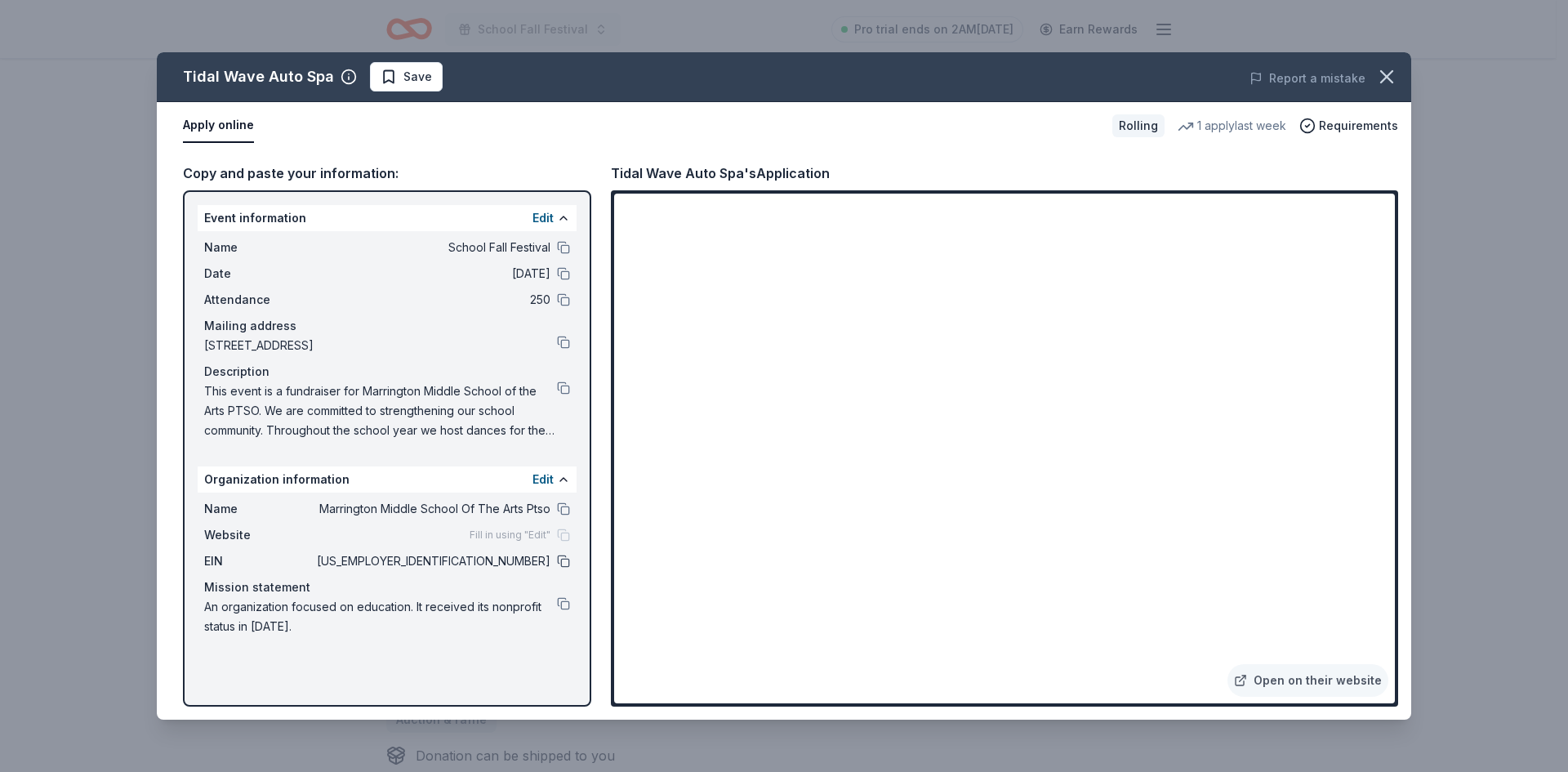
click at [559, 557] on button at bounding box center [563, 561] width 13 height 13
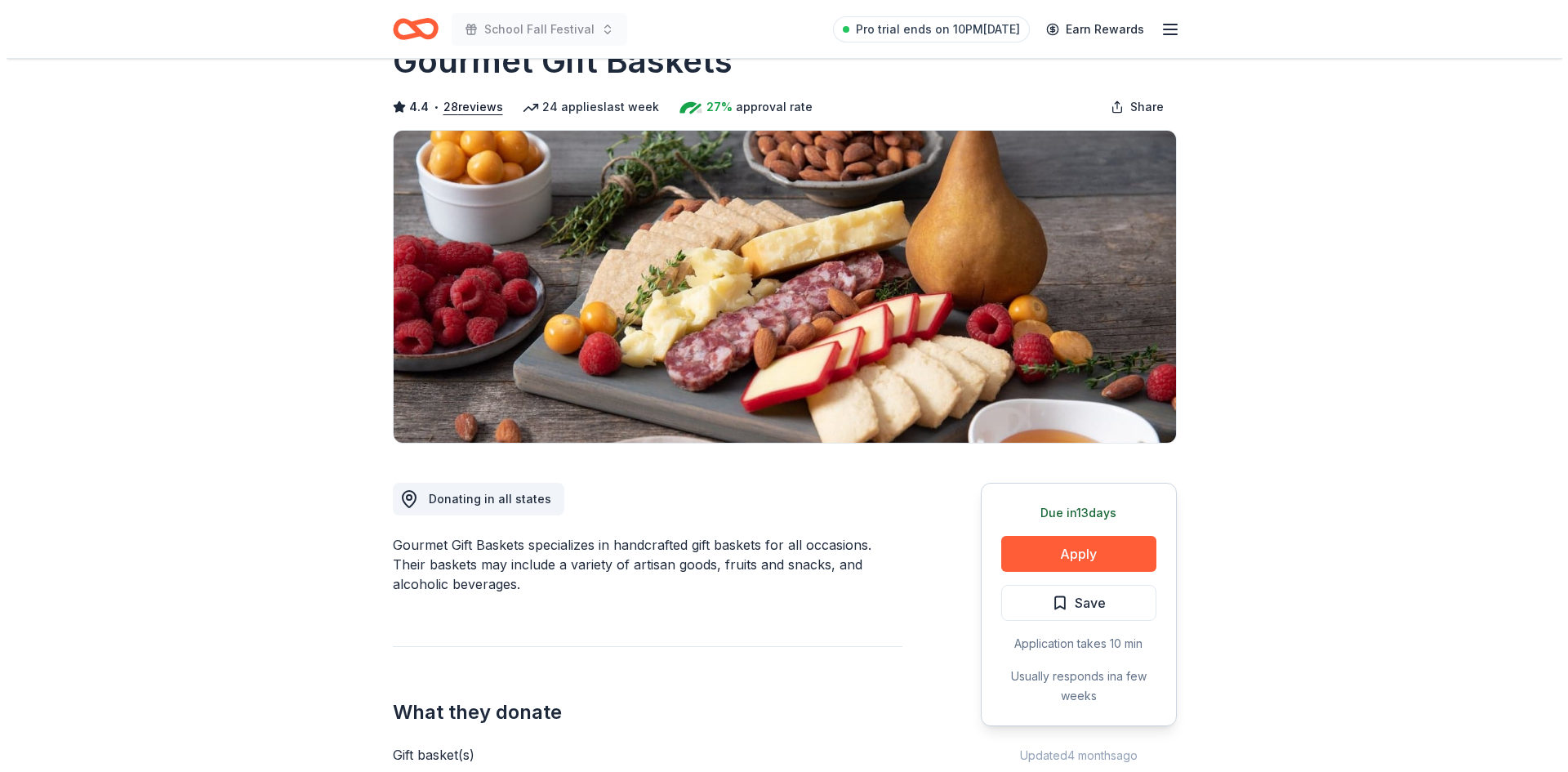
scroll to position [82, 0]
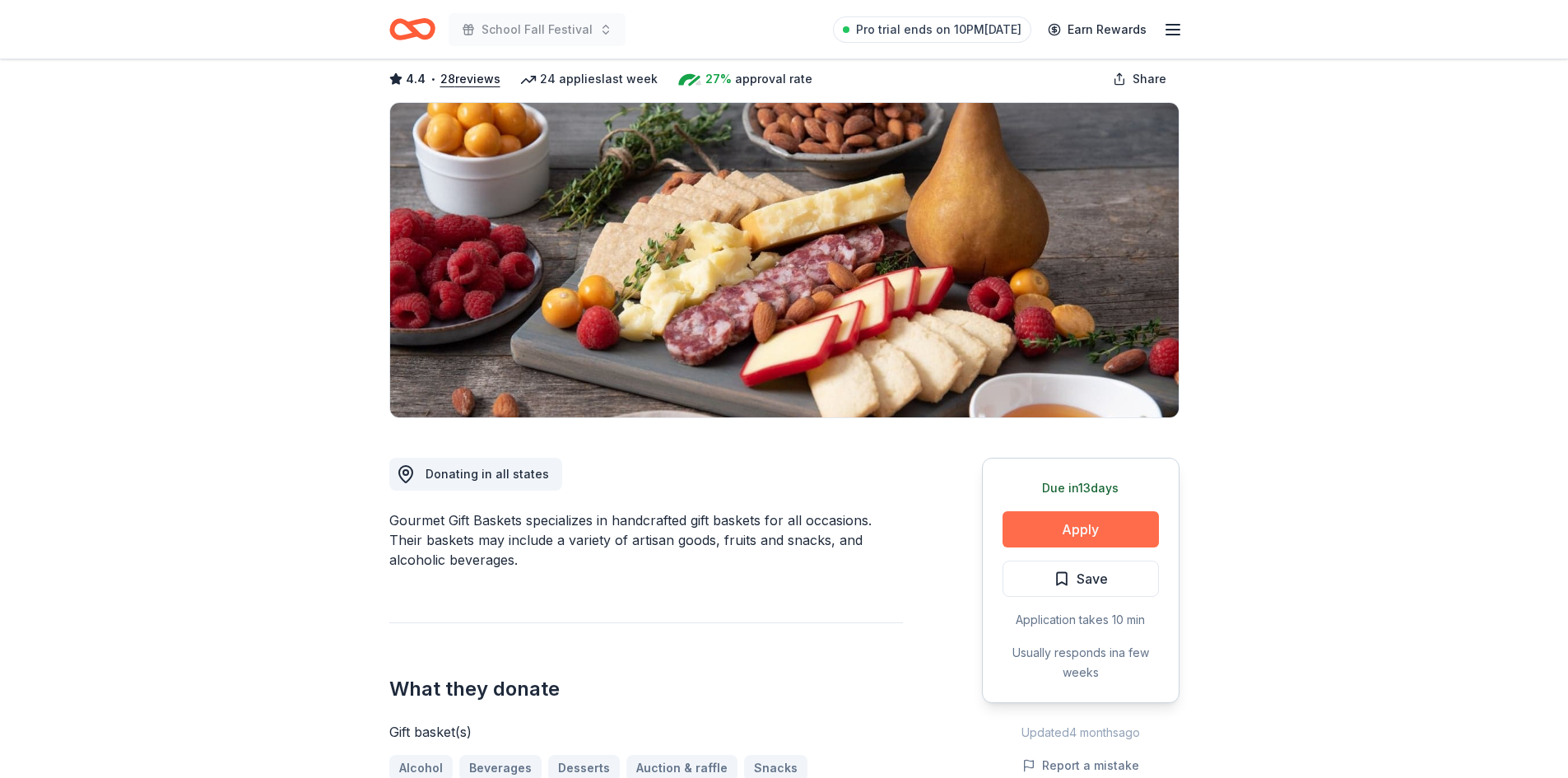
click at [1083, 536] on button "Apply" at bounding box center [1081, 529] width 157 height 36
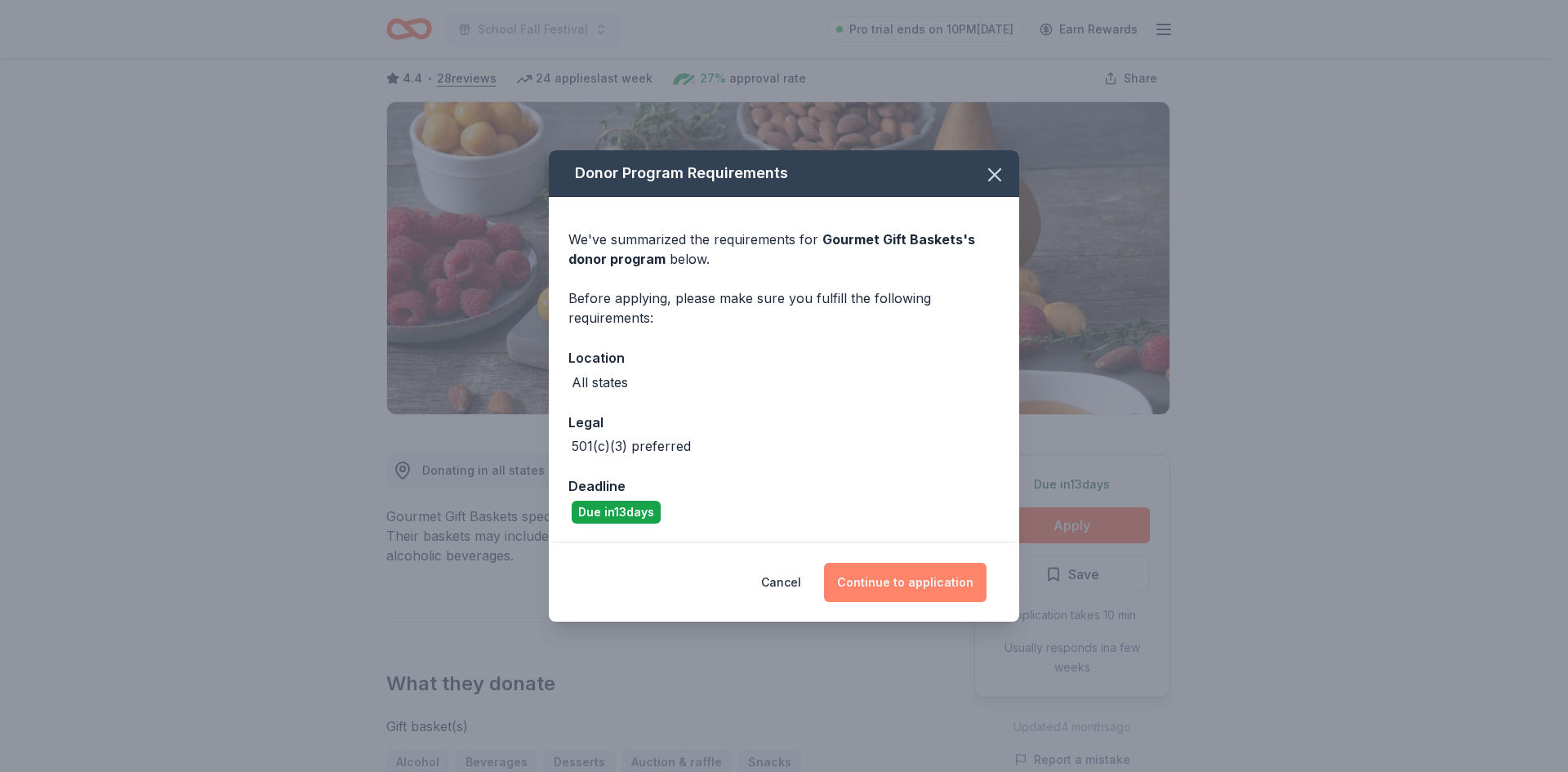
click at [982, 592] on button "Continue to application" at bounding box center [905, 582] width 162 height 39
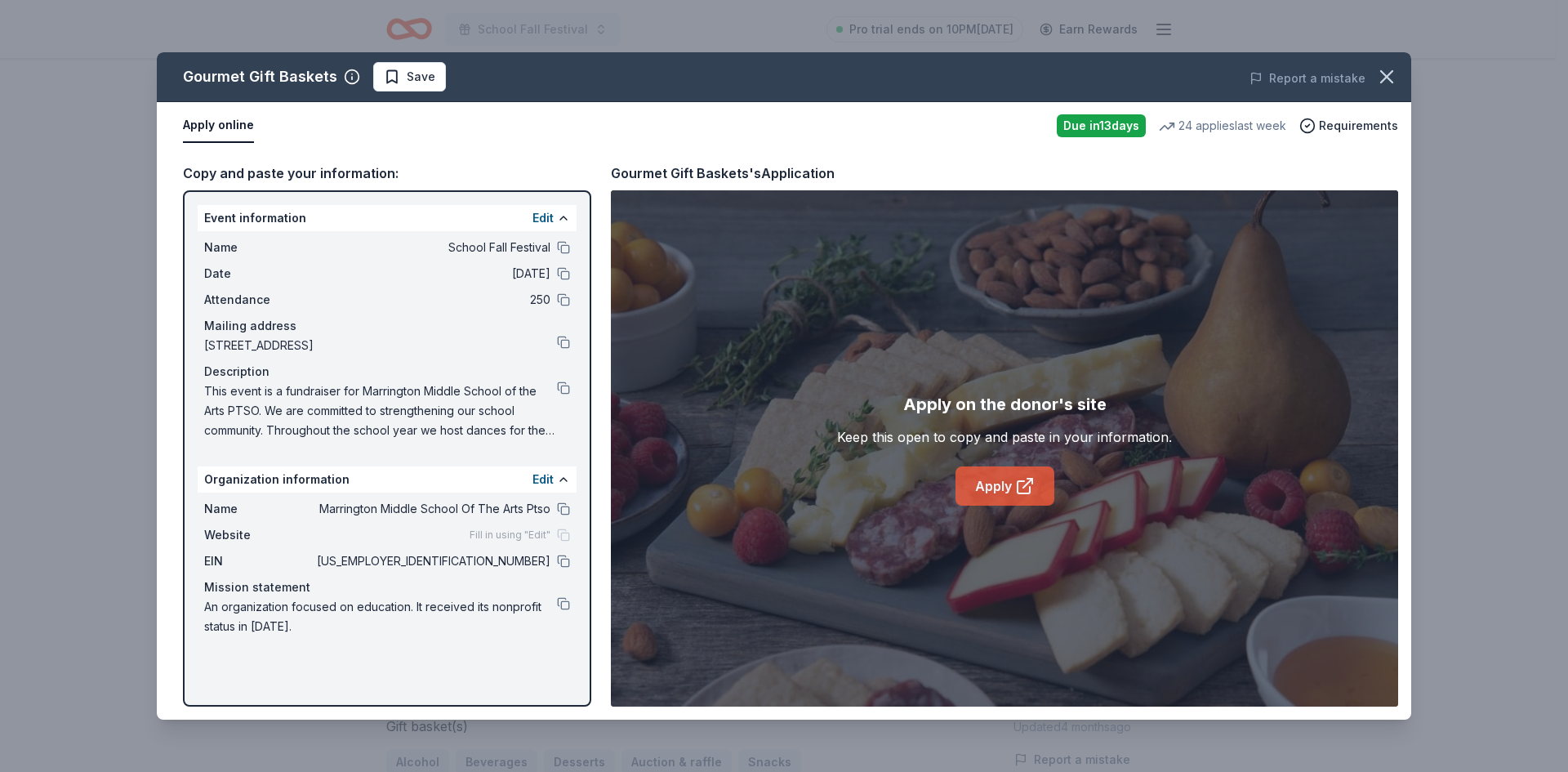
click at [979, 485] on link "Apply" at bounding box center [1005, 486] width 99 height 39
click at [566, 557] on button at bounding box center [563, 561] width 13 height 13
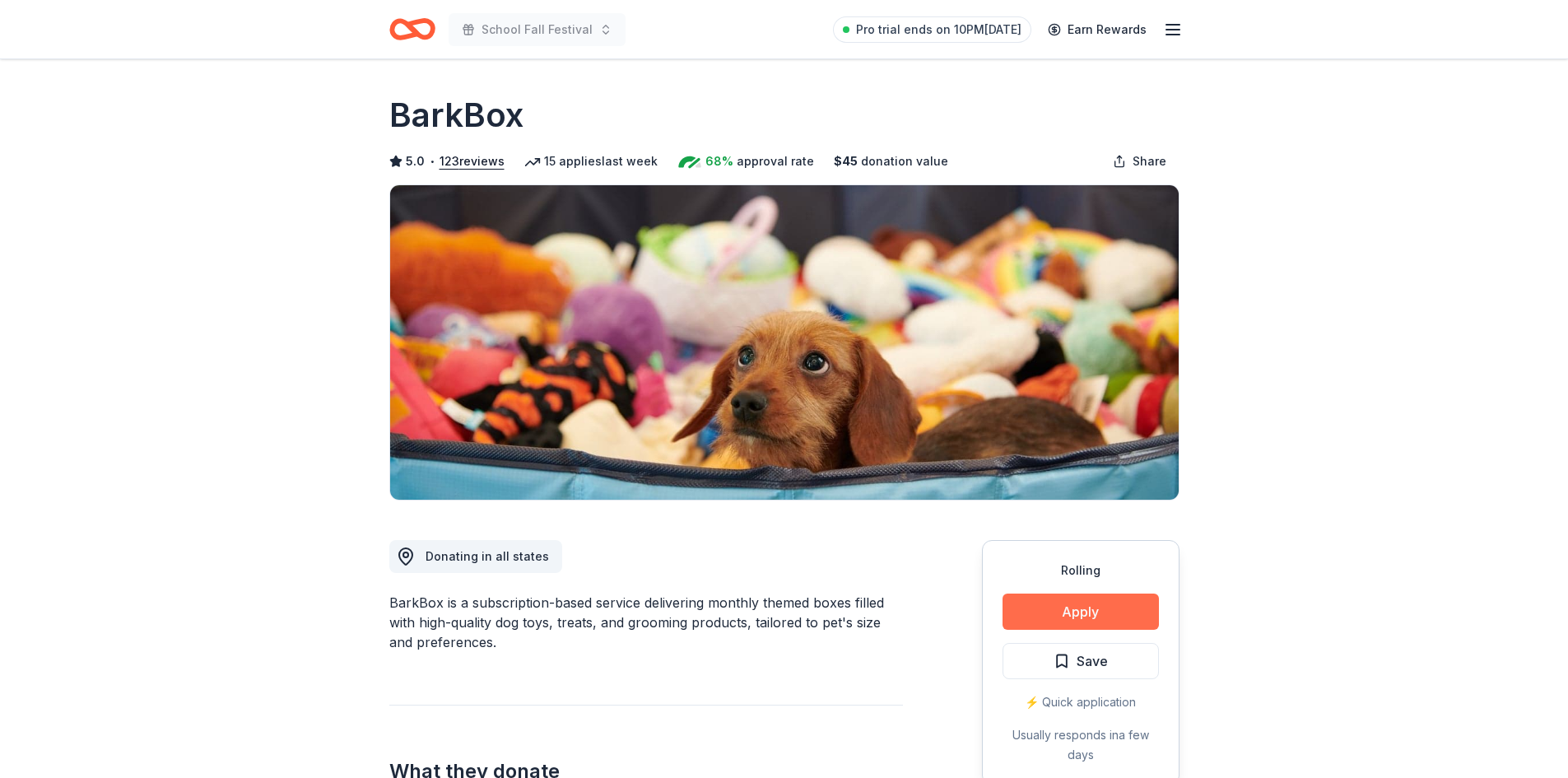
click at [1111, 616] on button "Apply" at bounding box center [1081, 612] width 157 height 36
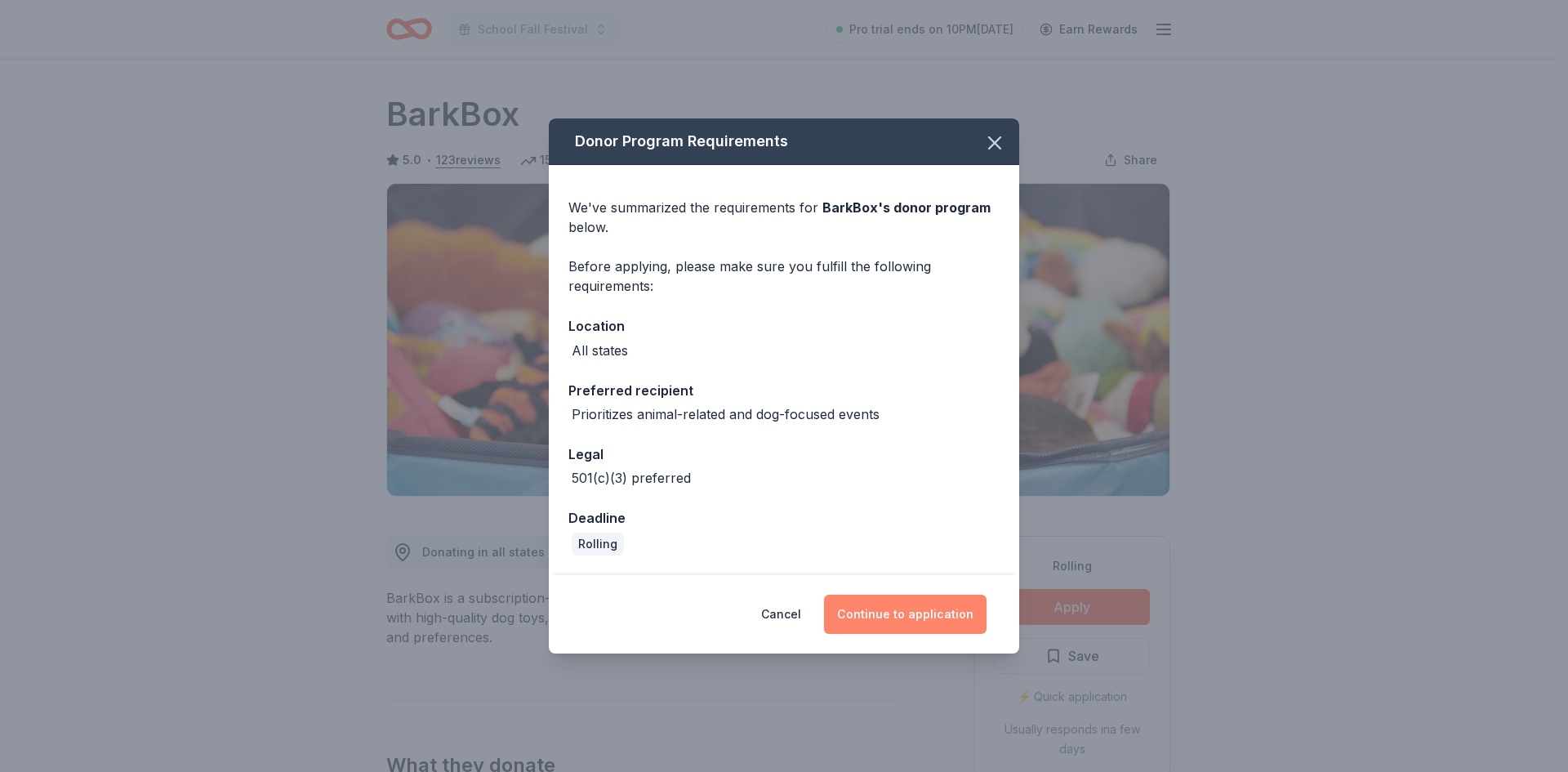
click at [912, 623] on button "Continue to application" at bounding box center [905, 615] width 162 height 39
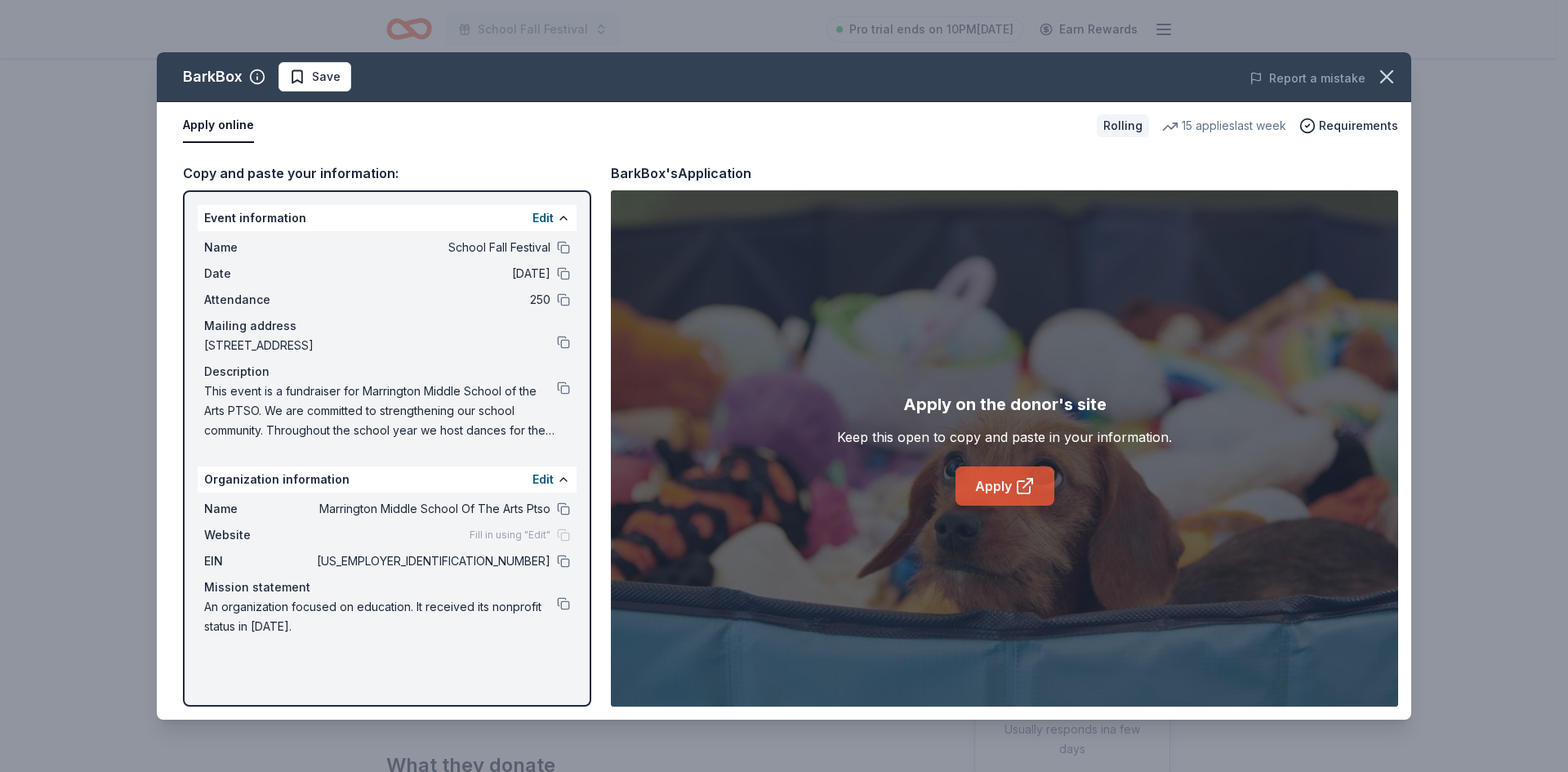
click at [987, 489] on link "Apply" at bounding box center [1005, 486] width 99 height 39
click at [1383, 74] on icon "button" at bounding box center [1387, 76] width 11 height 11
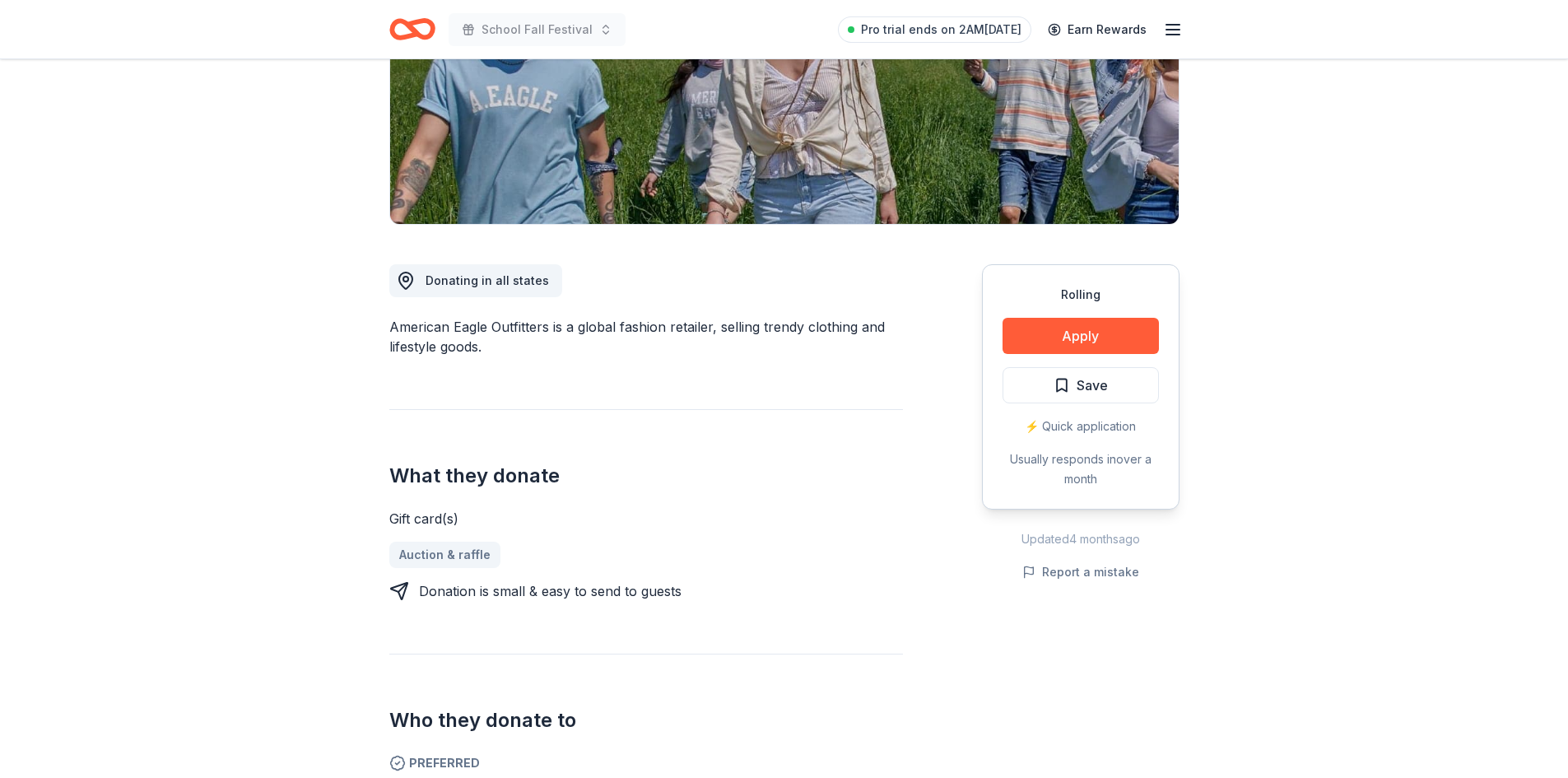
scroll to position [329, 0]
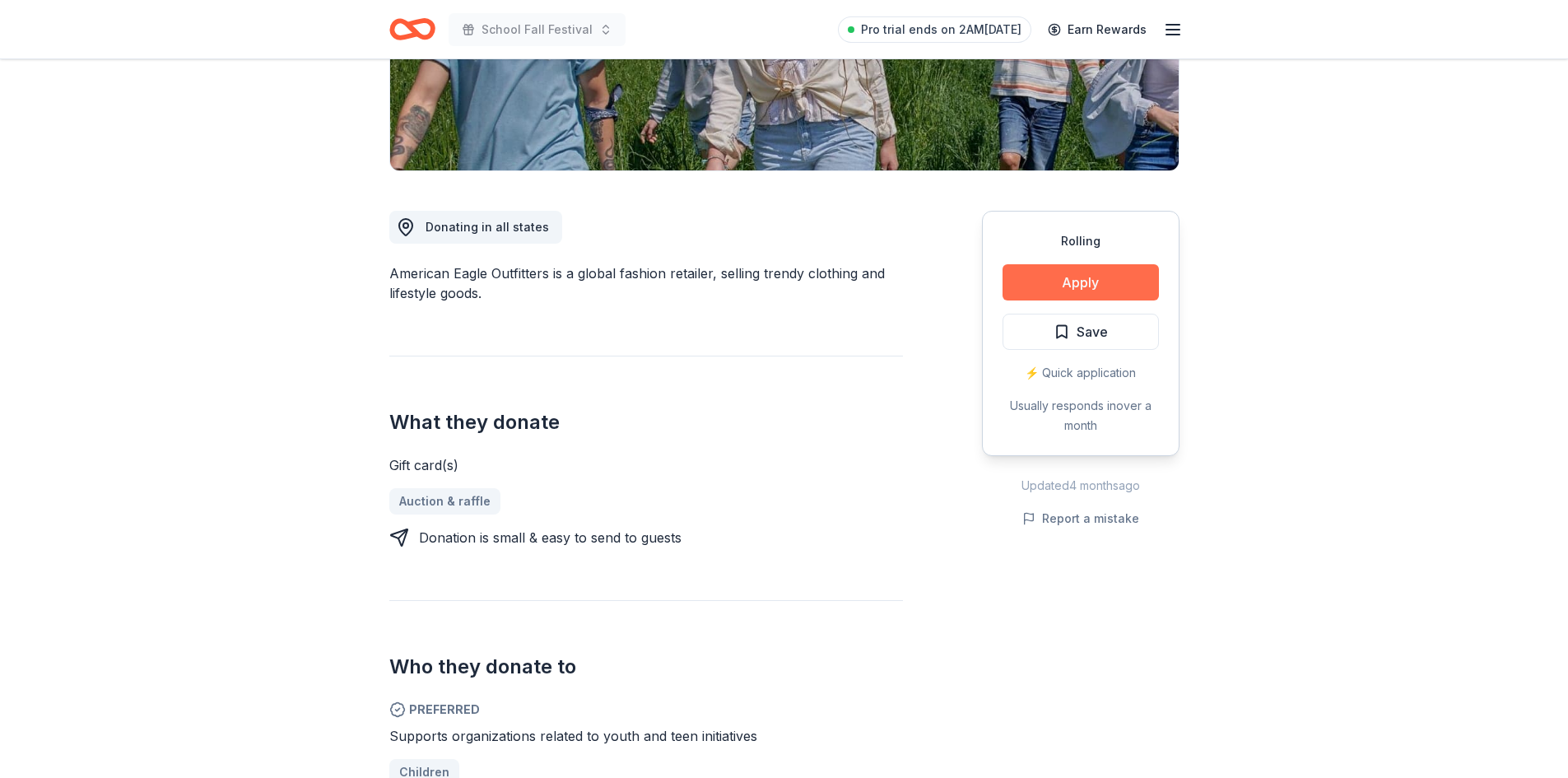
click at [1055, 268] on button "Apply" at bounding box center [1081, 283] width 157 height 36
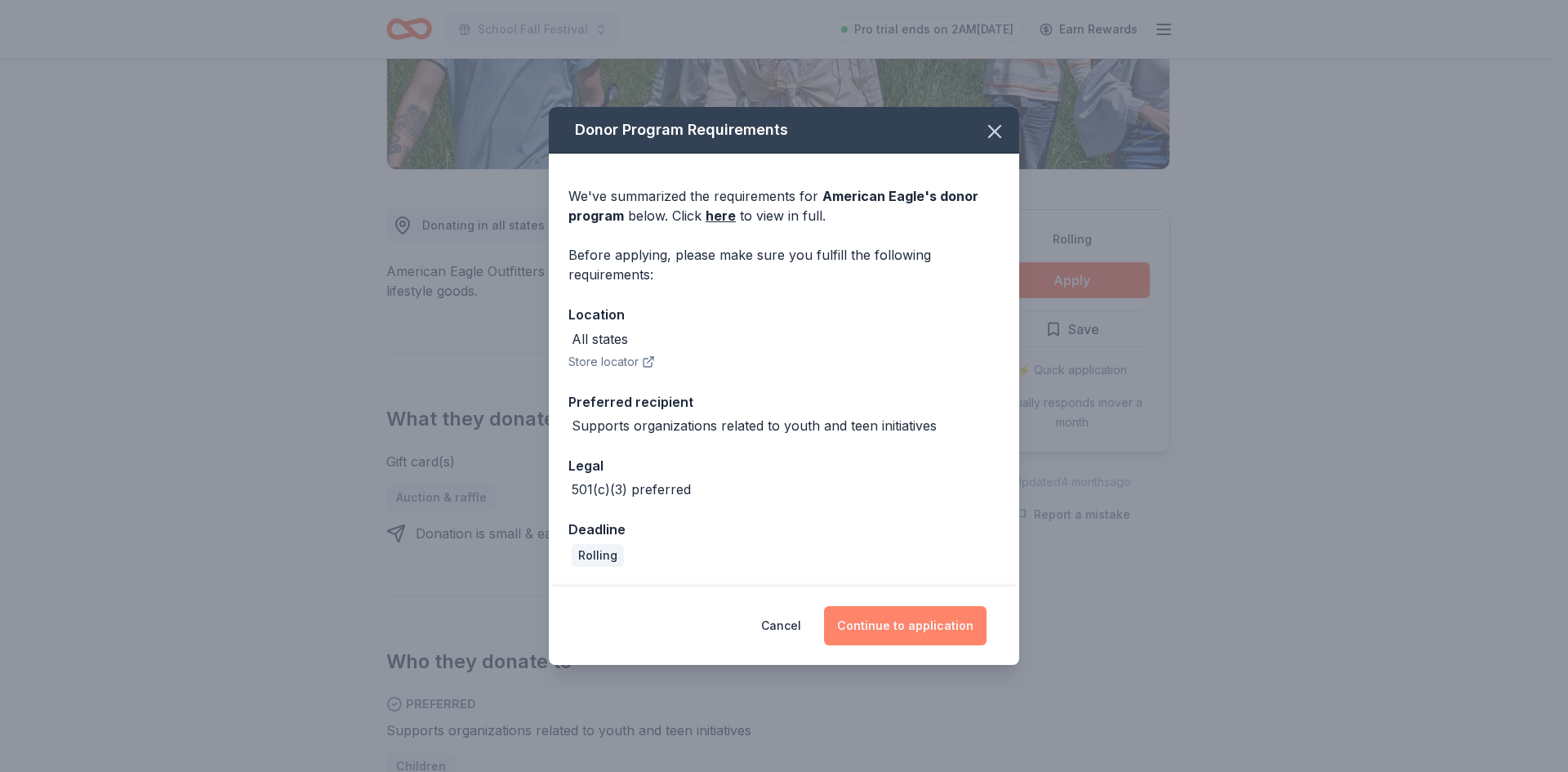
click at [872, 632] on button "Continue to application" at bounding box center [905, 626] width 162 height 39
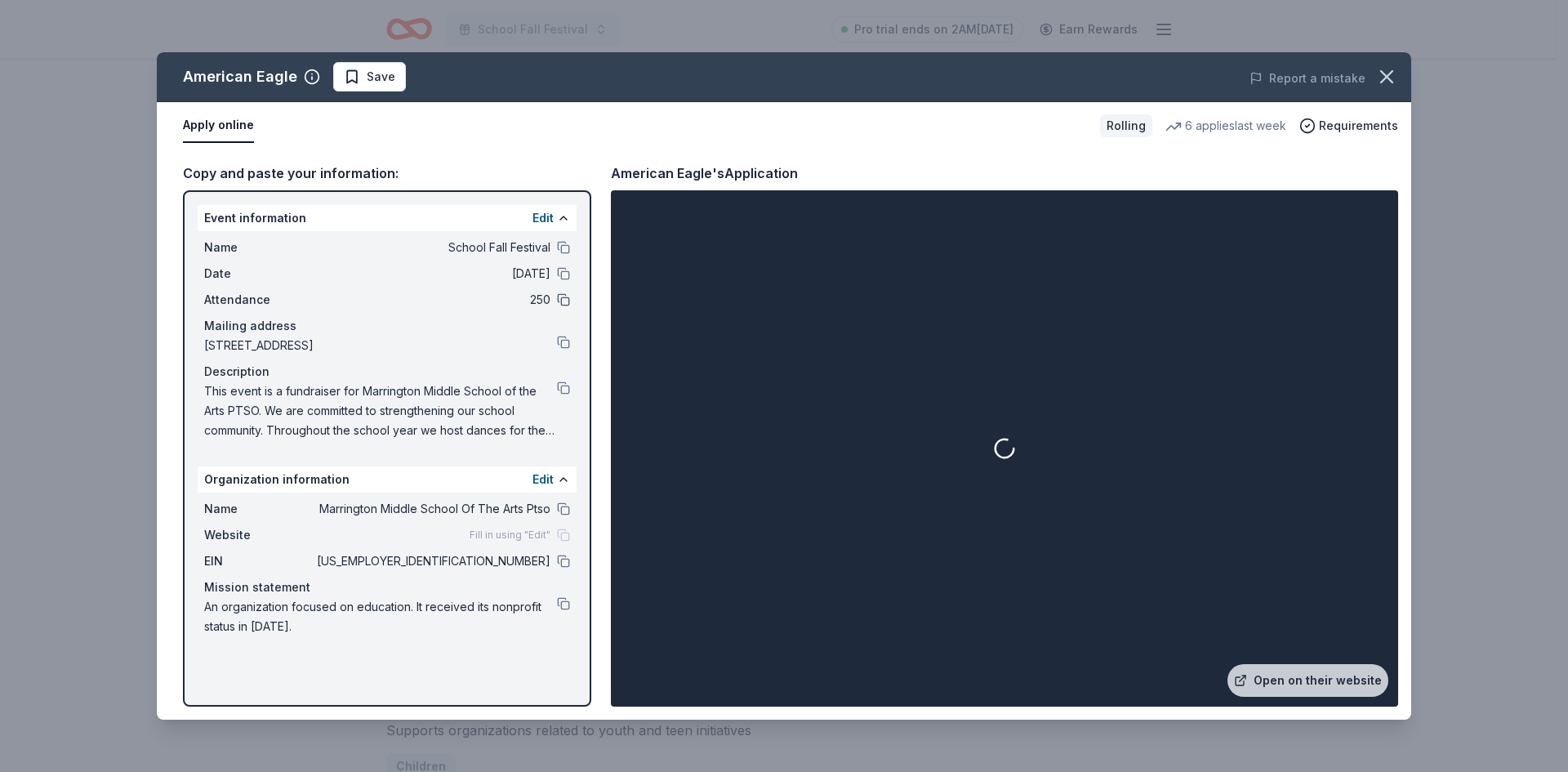
click at [569, 301] on button at bounding box center [563, 299] width 13 height 13
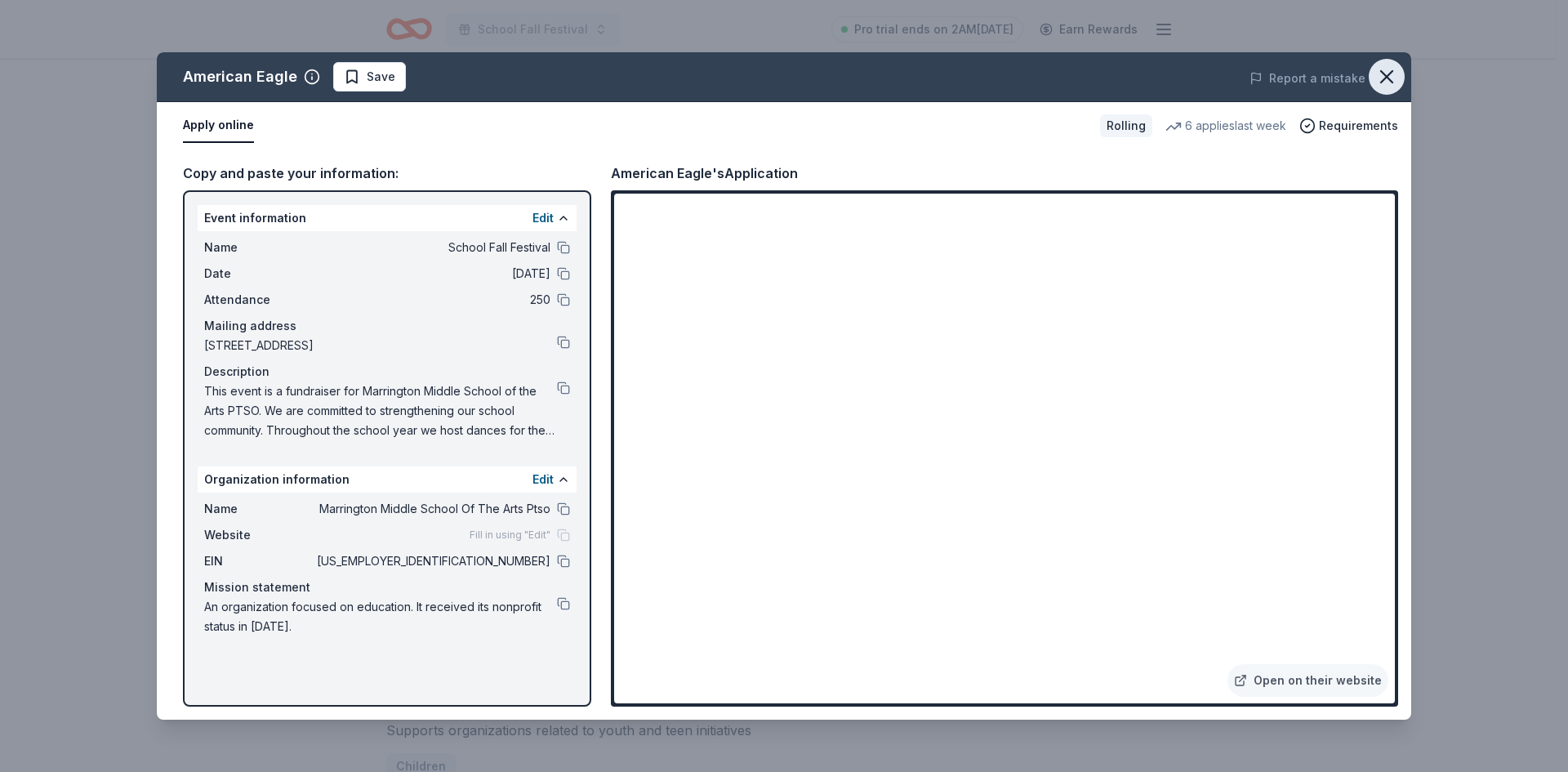
click at [1382, 75] on icon "button" at bounding box center [1387, 76] width 23 height 23
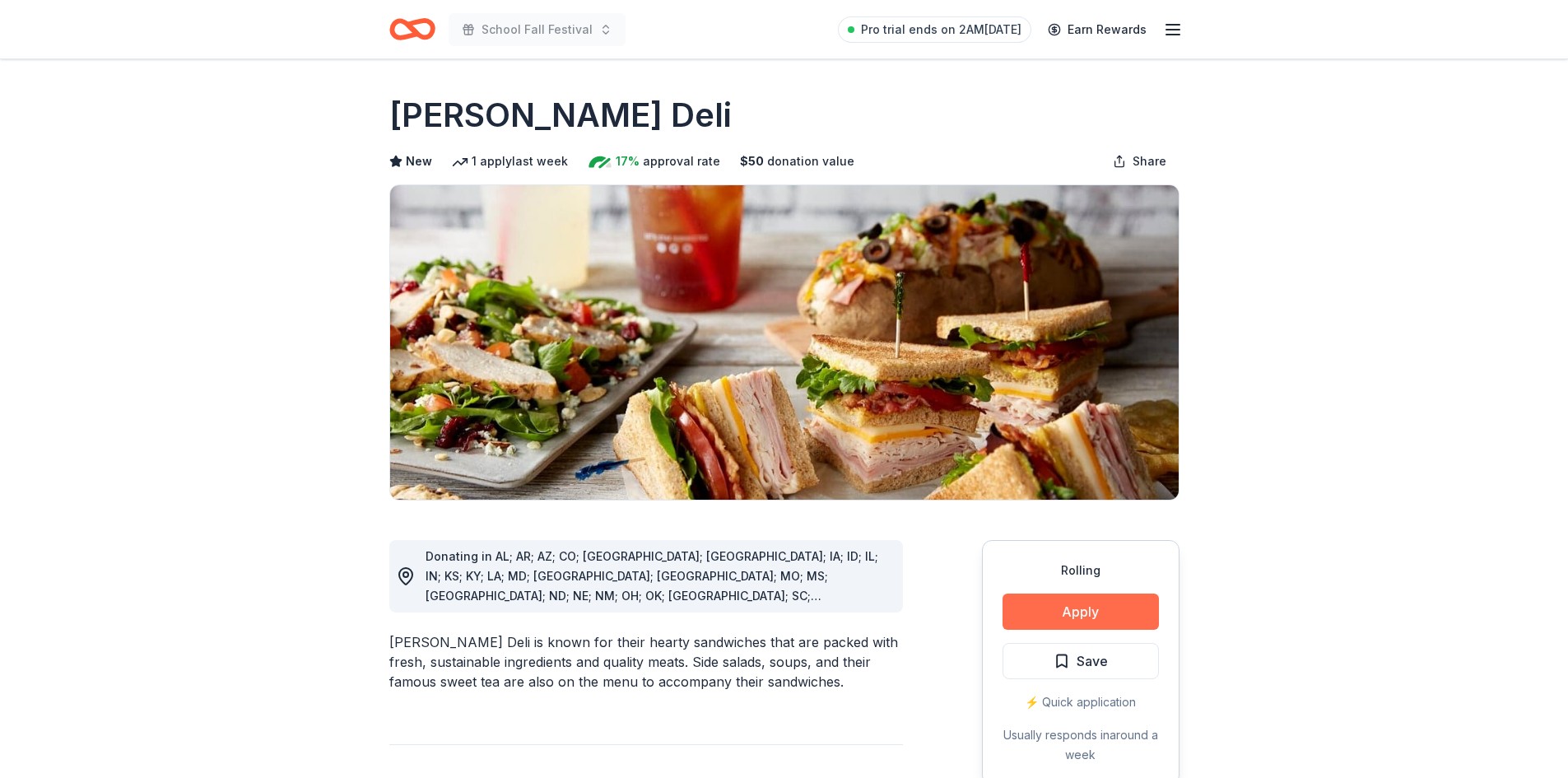
click at [1078, 613] on button "Apply" at bounding box center [1081, 612] width 157 height 36
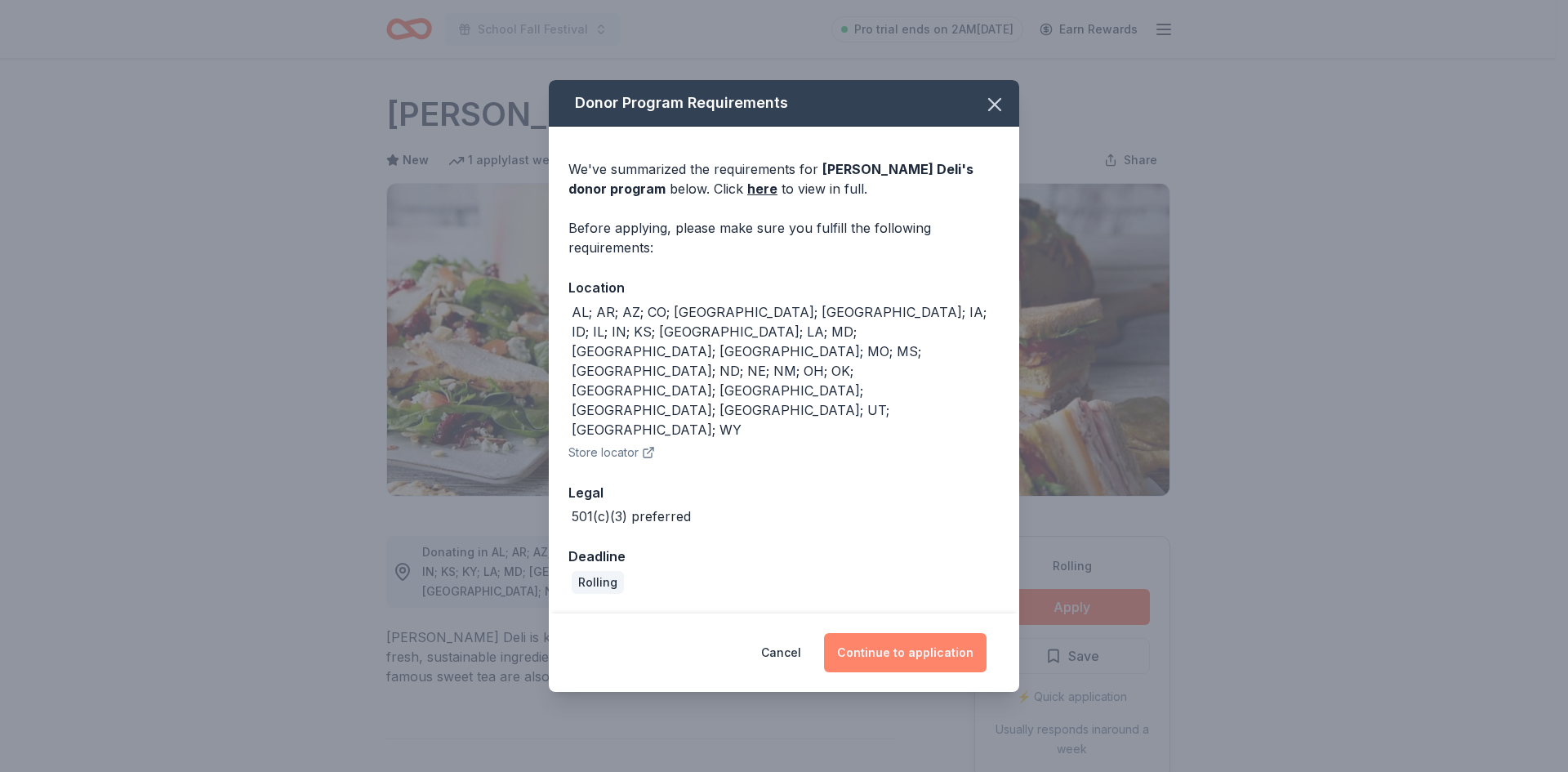
click at [901, 633] on button "Continue to application" at bounding box center [905, 652] width 162 height 39
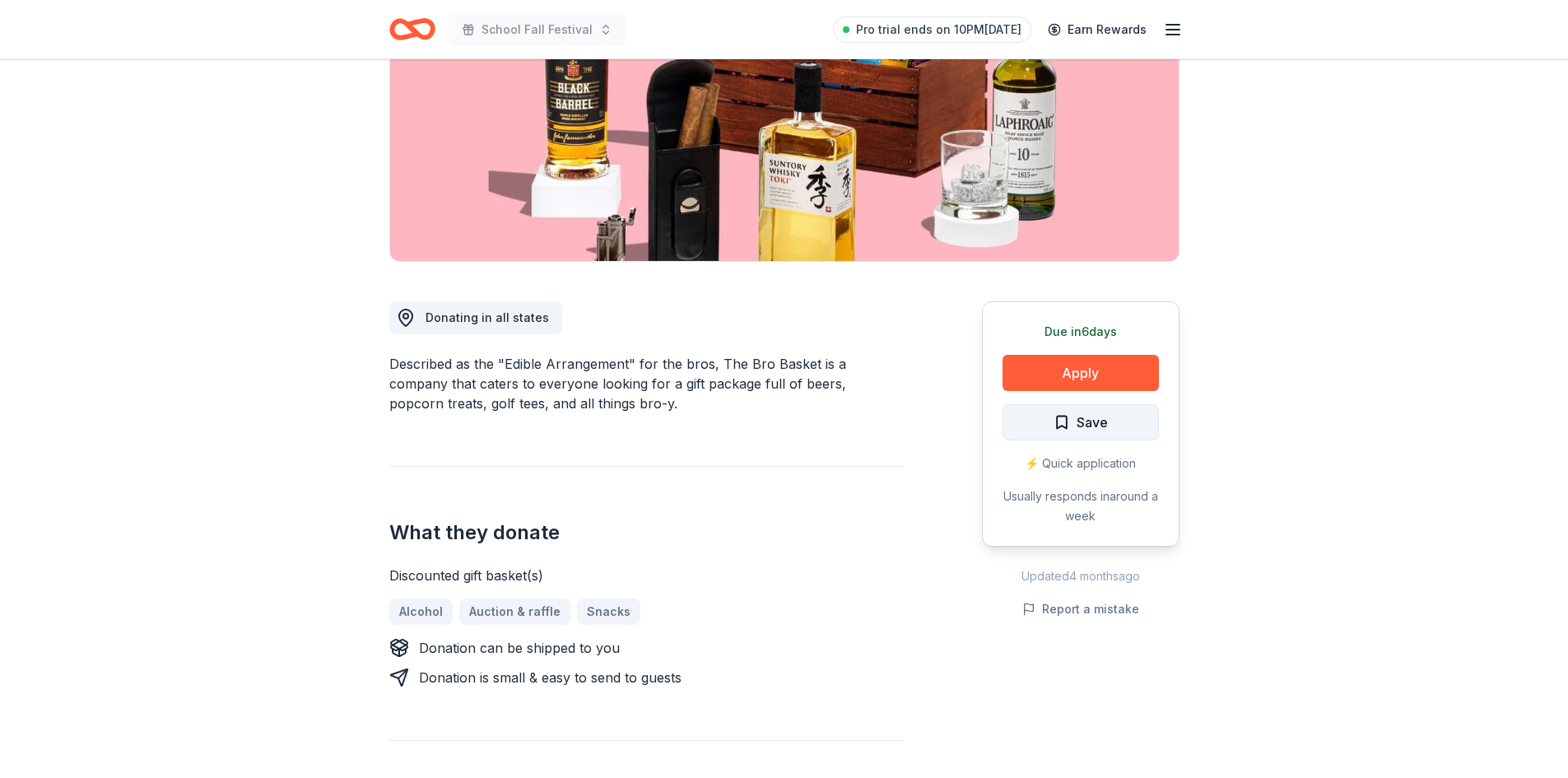
scroll to position [247, 0]
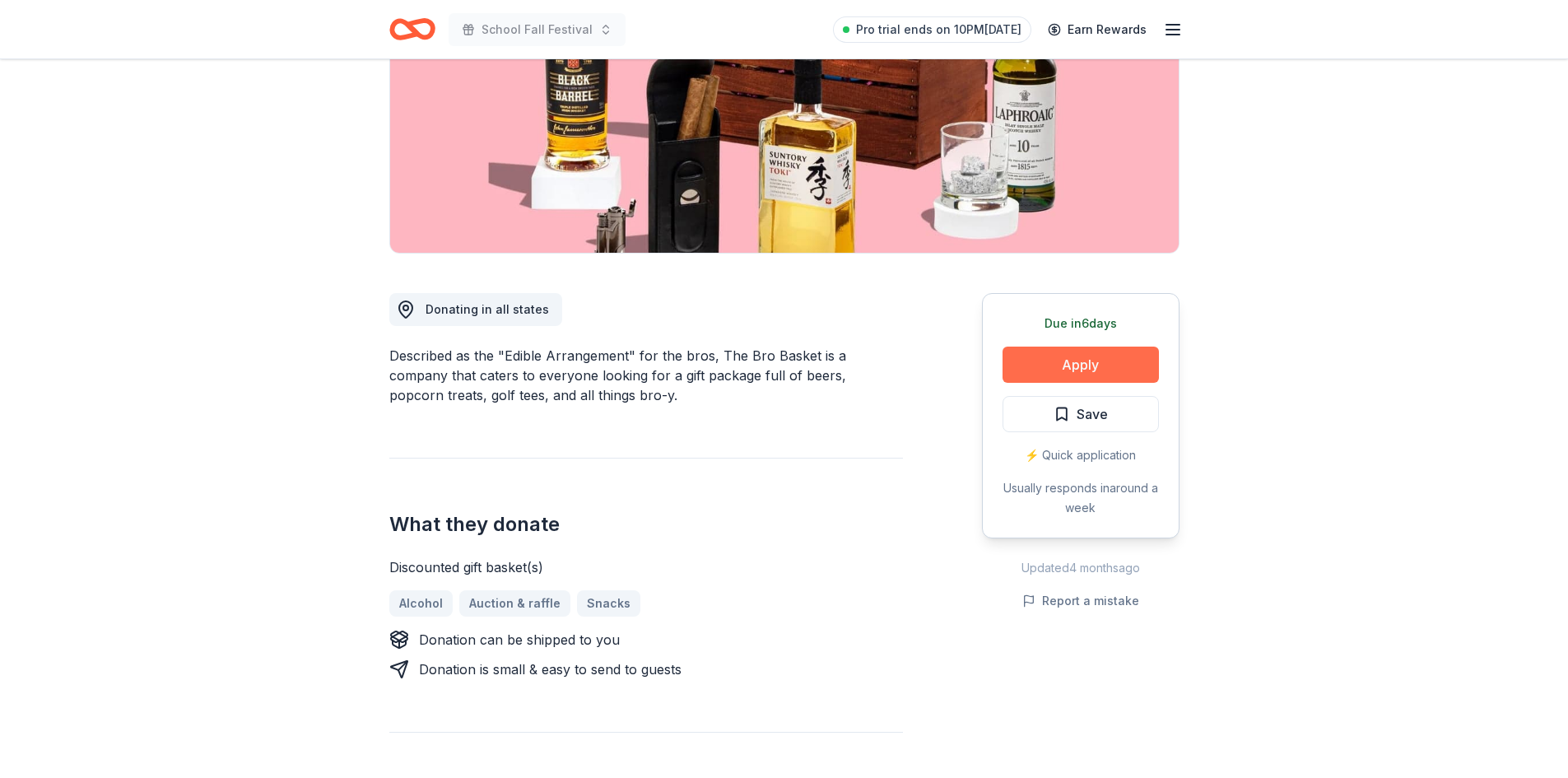
click at [1098, 360] on button "Apply" at bounding box center [1081, 364] width 157 height 36
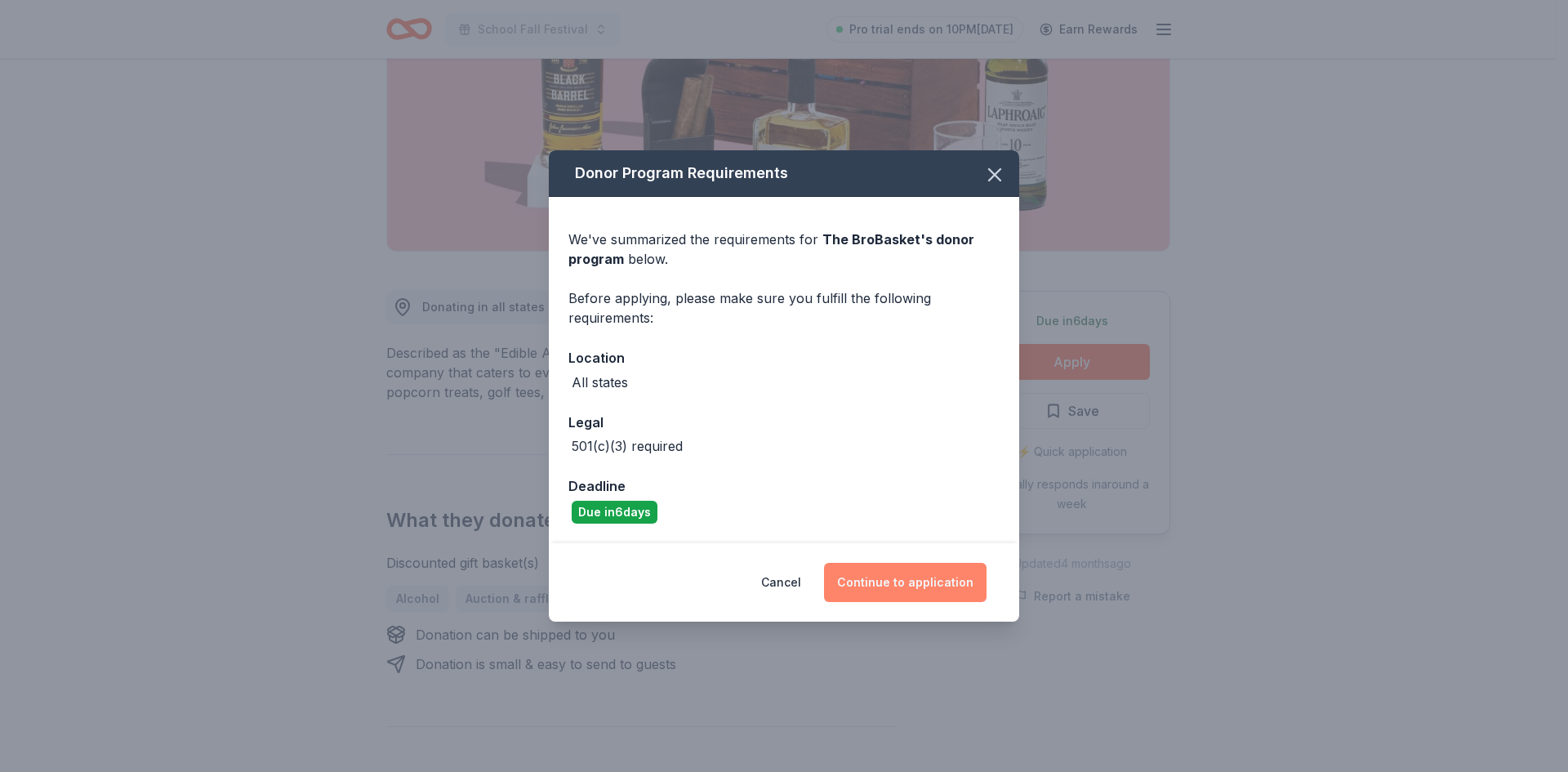
click at [893, 577] on button "Continue to application" at bounding box center [905, 582] width 162 height 39
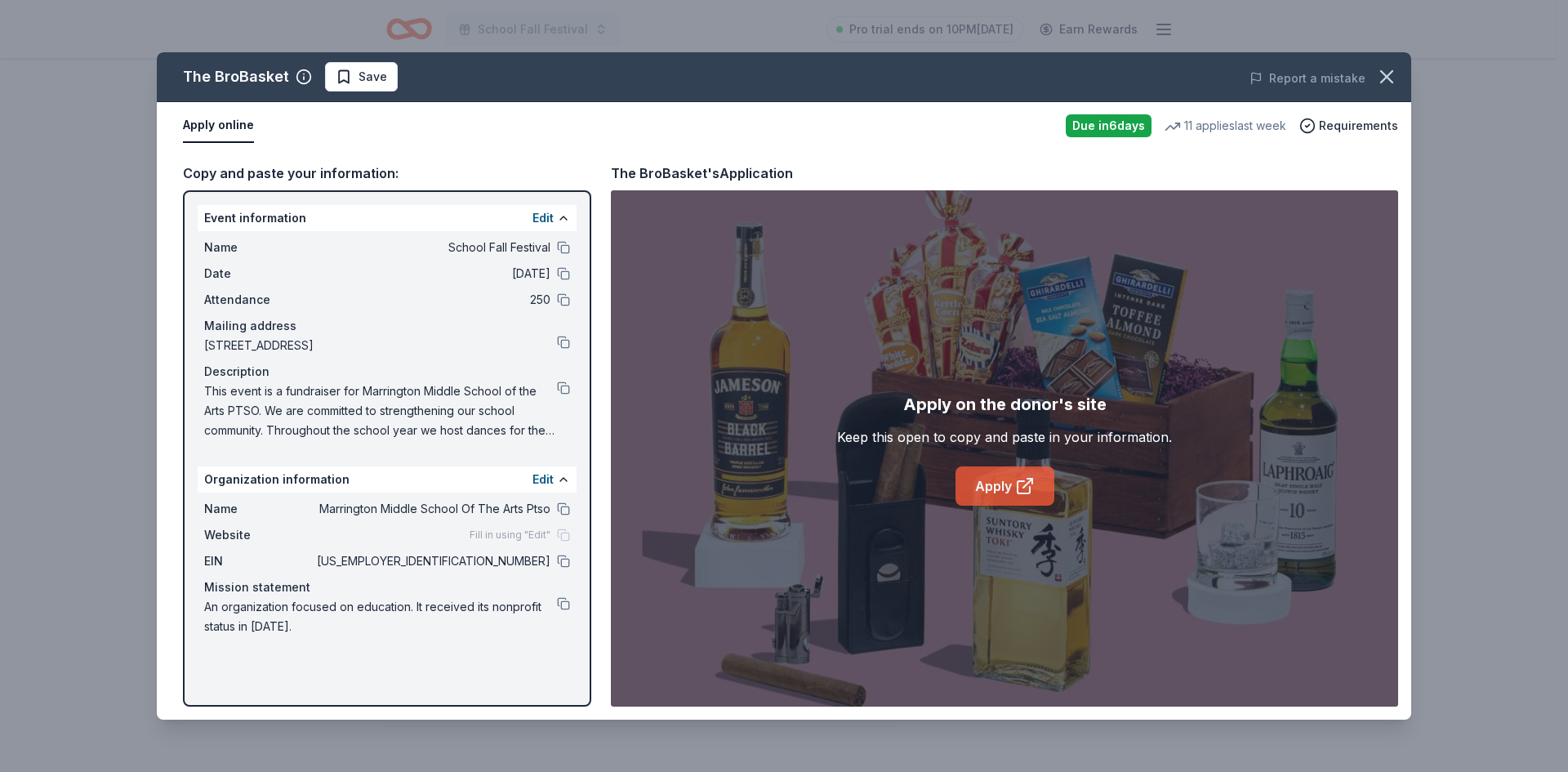
click at [1012, 486] on link "Apply" at bounding box center [1005, 486] width 99 height 39
click at [565, 382] on button at bounding box center [563, 387] width 13 height 13
click at [560, 559] on button at bounding box center [563, 561] width 13 height 13
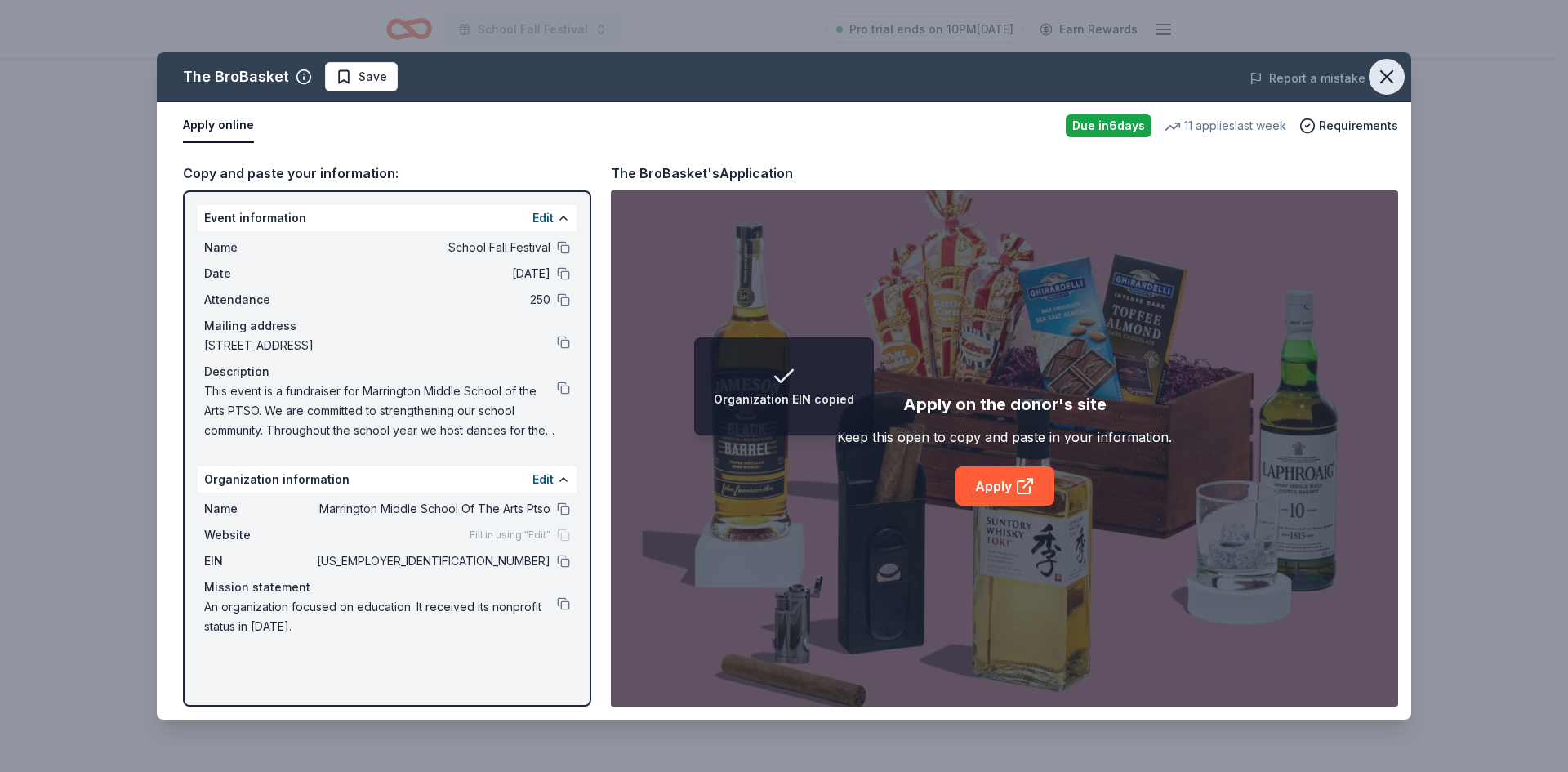
click at [1383, 72] on icon "button" at bounding box center [1387, 76] width 23 height 23
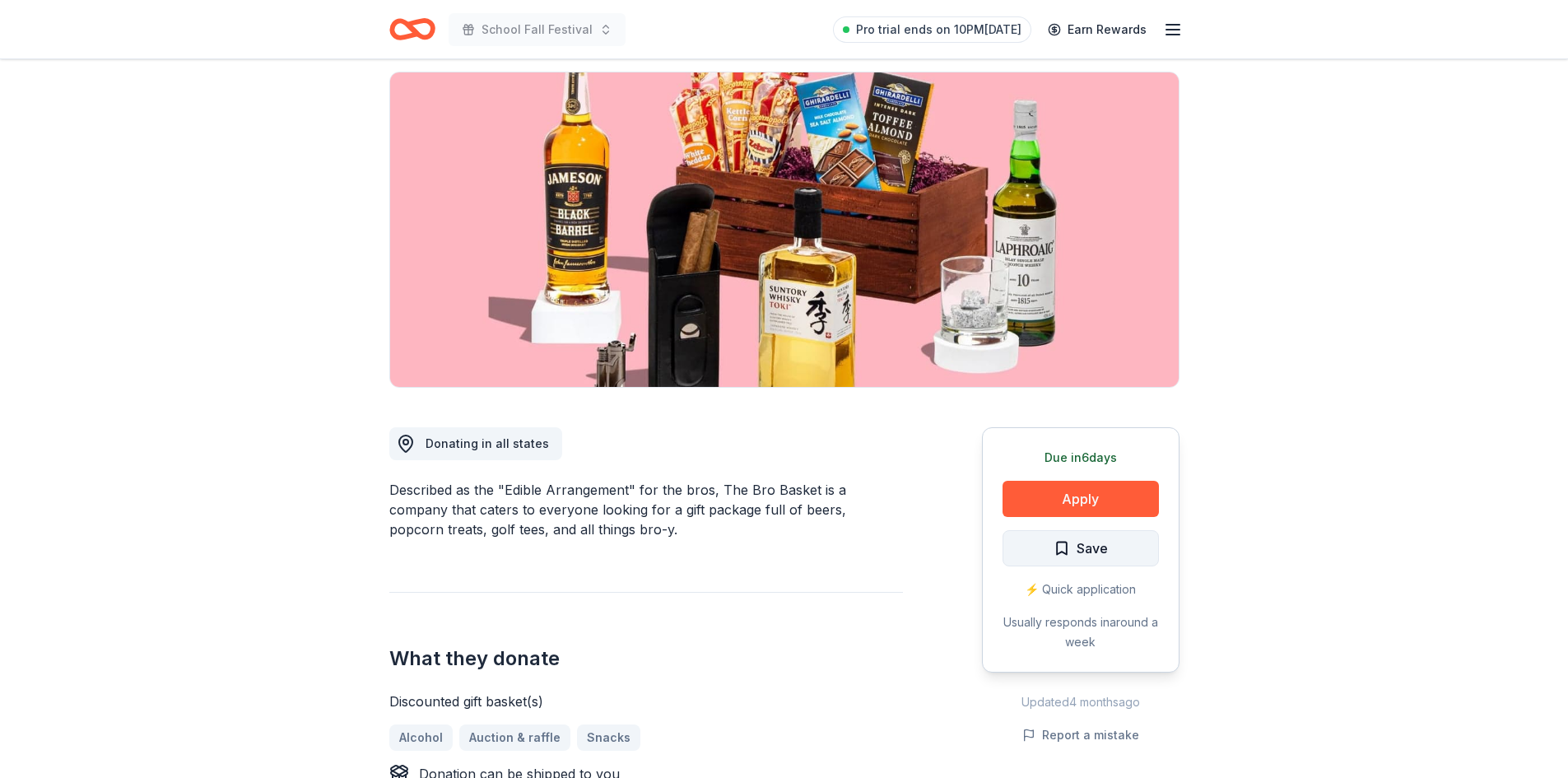
scroll to position [0, 0]
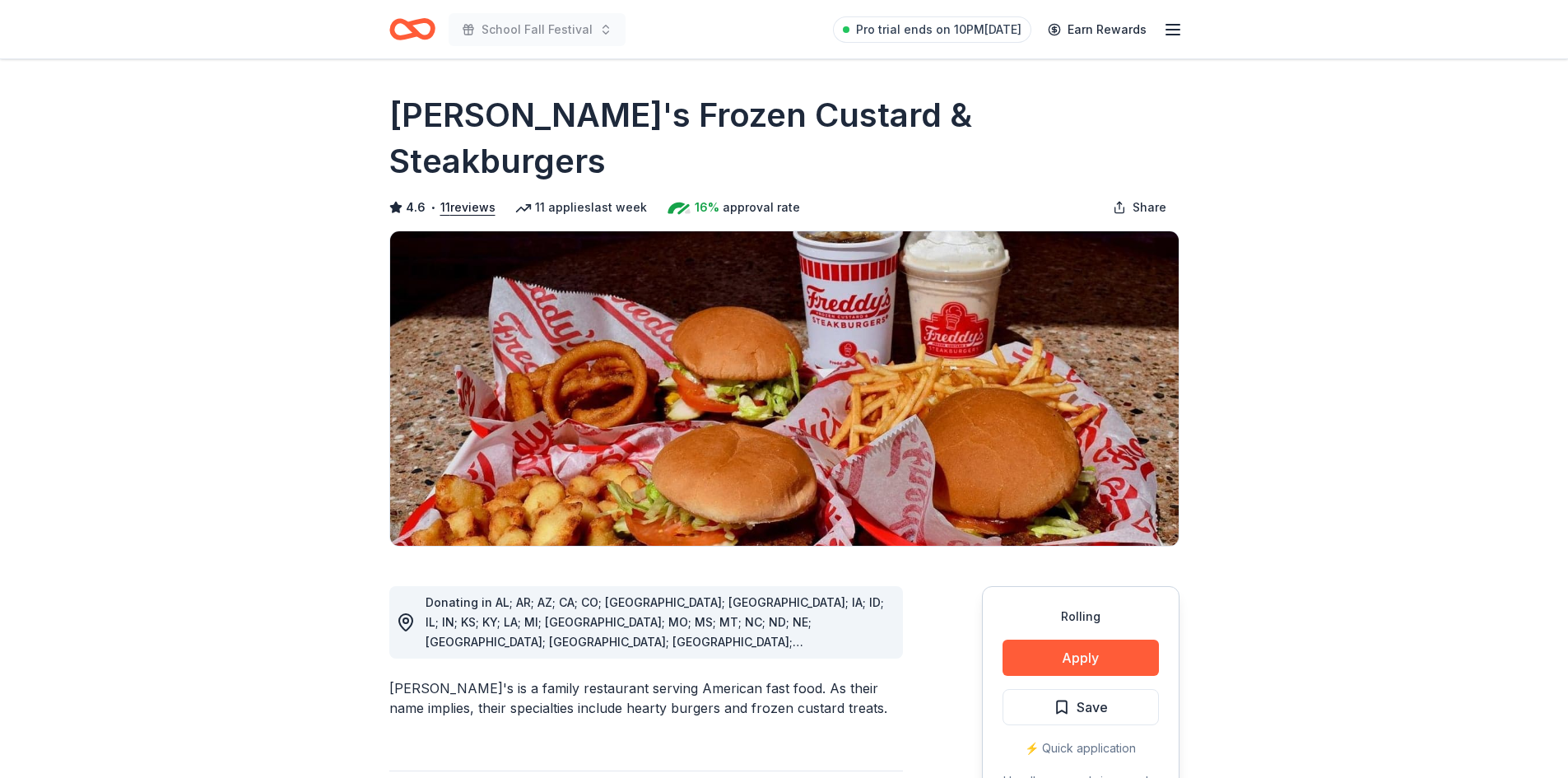
click at [1072, 633] on div "Rolling Apply Save ⚡️ Quick application Usually responds in around a week" at bounding box center [1080, 708] width 197 height 246
click at [1072, 639] on button "Apply" at bounding box center [1081, 657] width 157 height 36
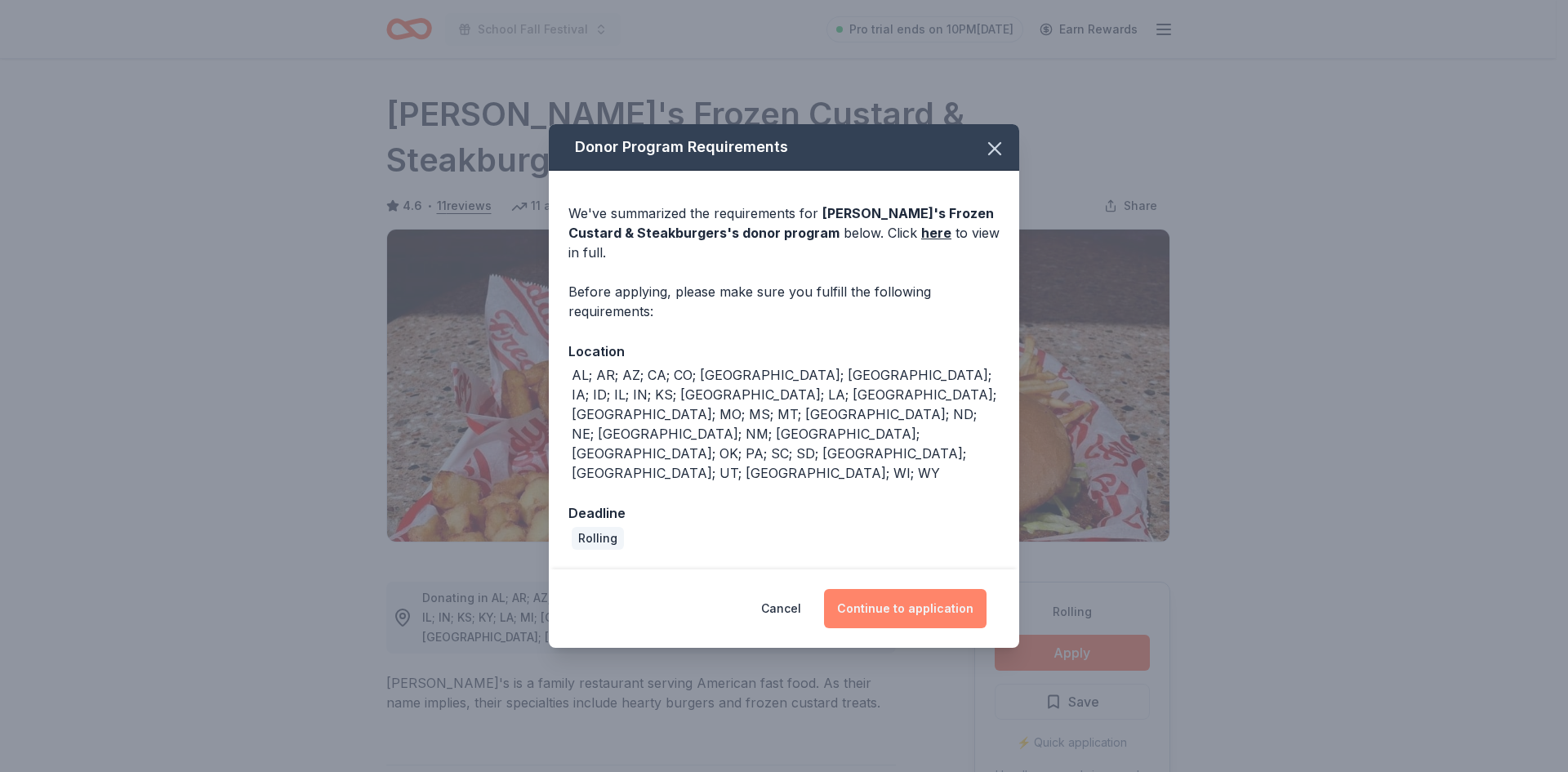
click at [905, 589] on button "Continue to application" at bounding box center [905, 609] width 162 height 39
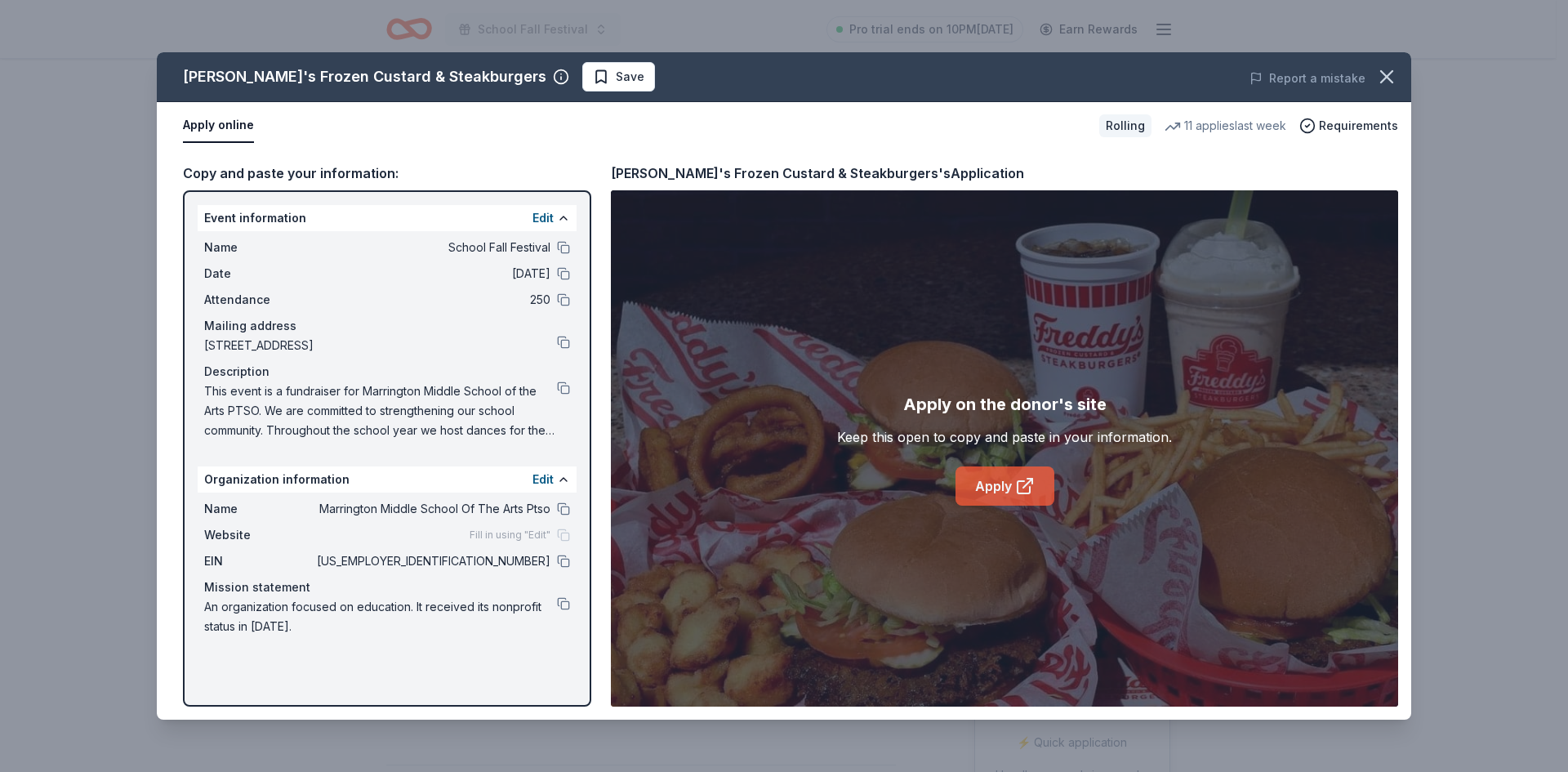
click at [1007, 495] on link "Apply" at bounding box center [1005, 486] width 99 height 39
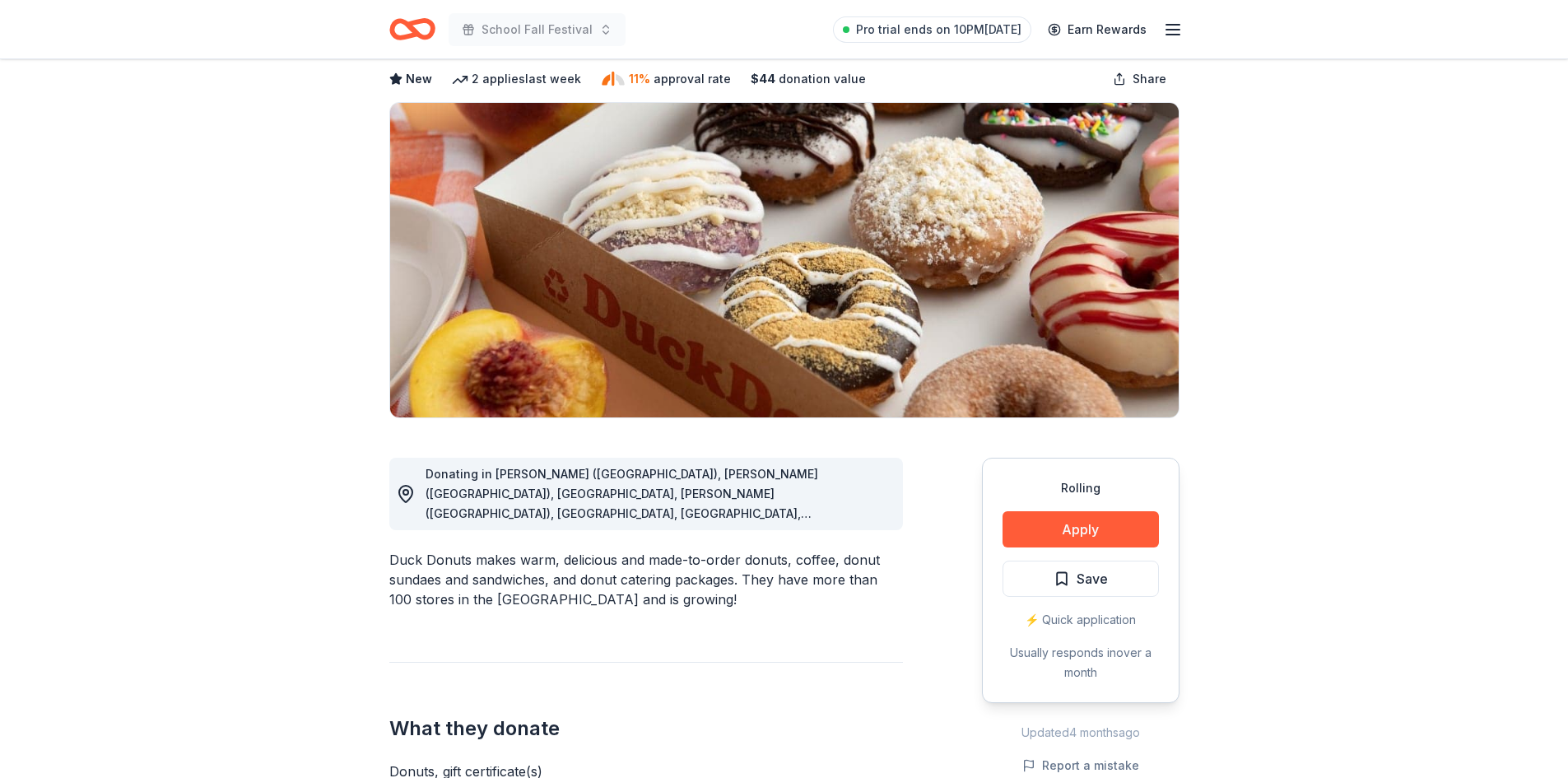
scroll to position [165, 0]
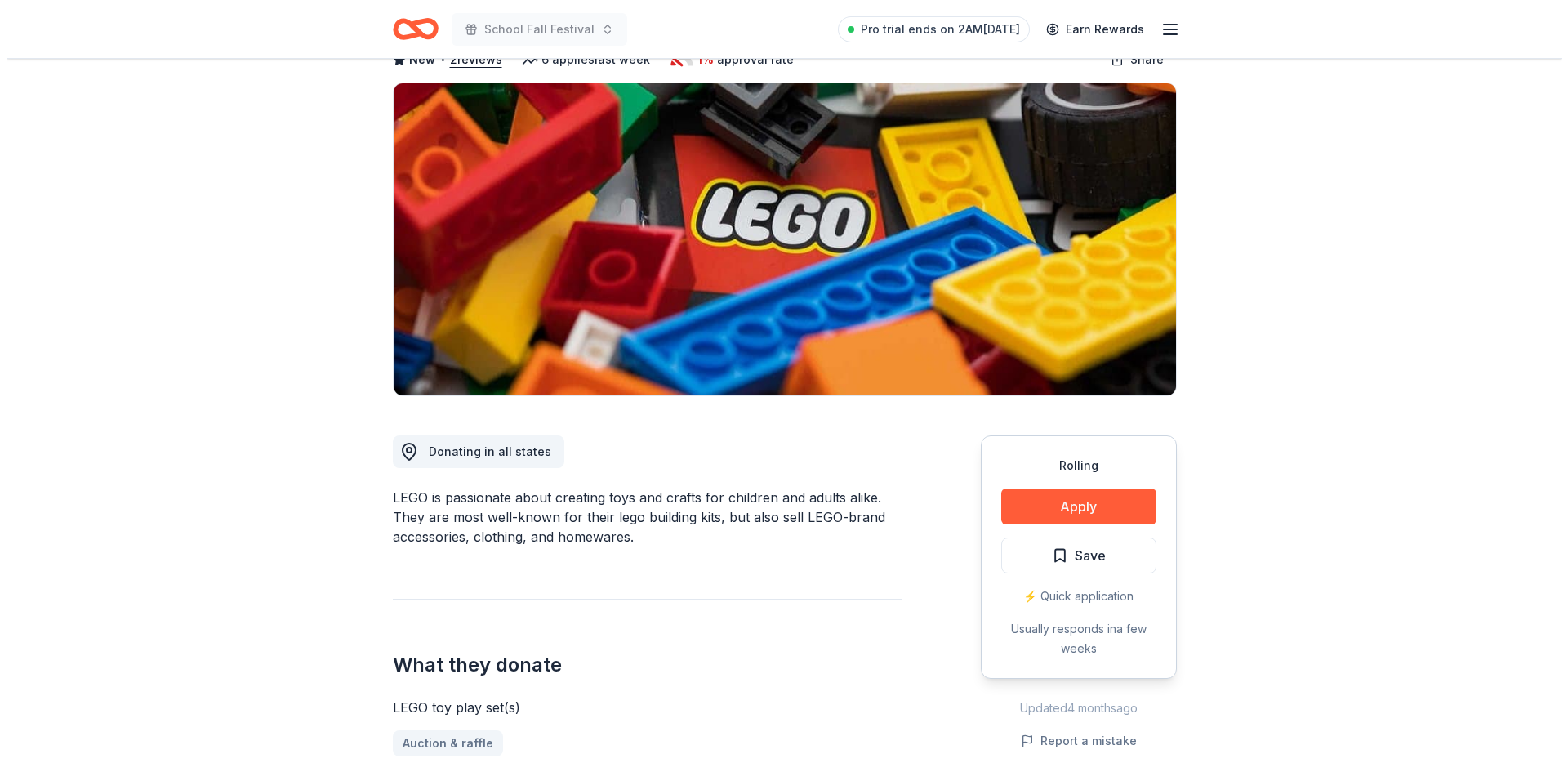
scroll to position [163, 0]
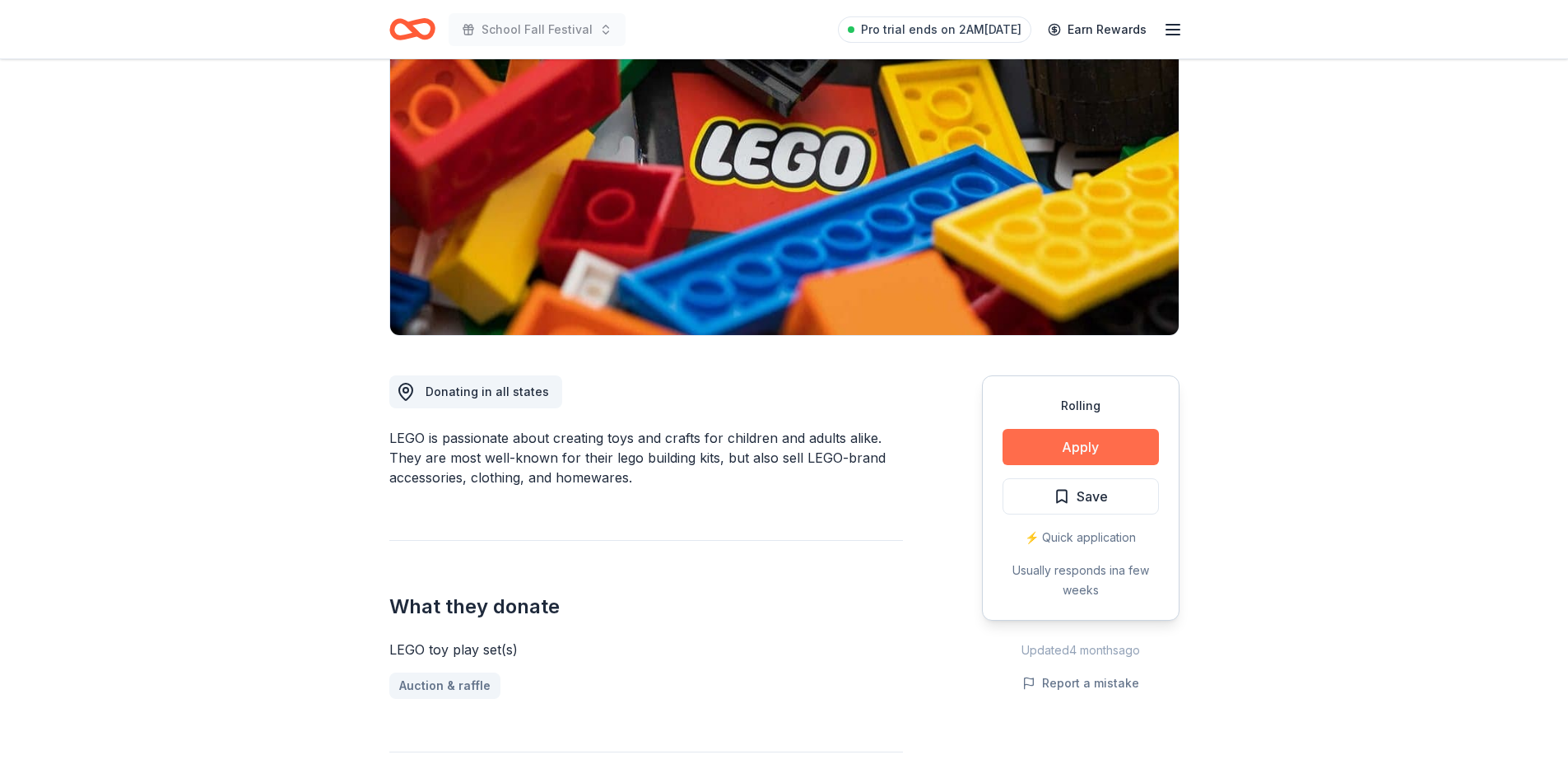
click at [1057, 433] on button "Apply" at bounding box center [1081, 447] width 157 height 36
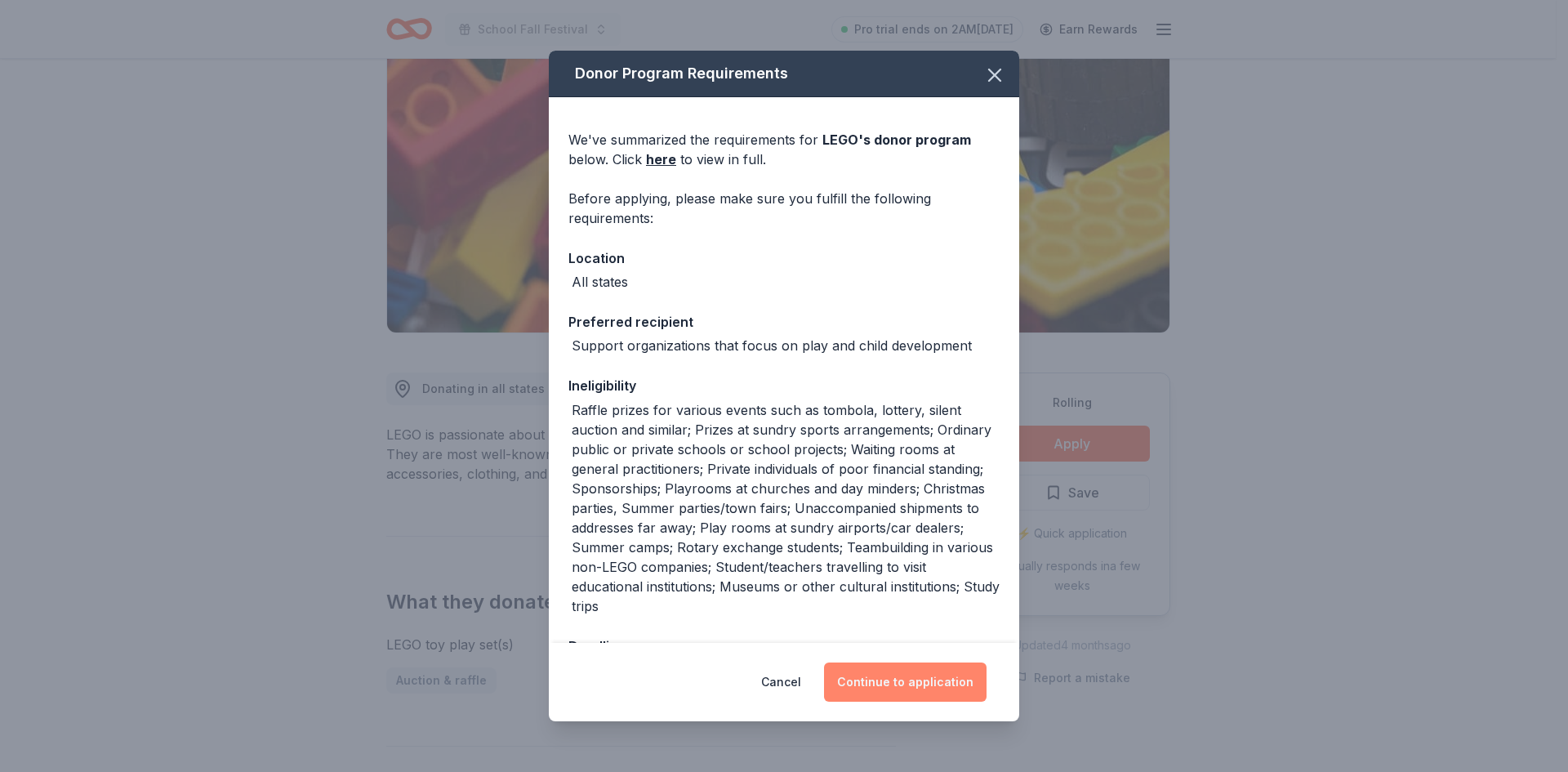
click at [892, 681] on button "Continue to application" at bounding box center [905, 682] width 162 height 39
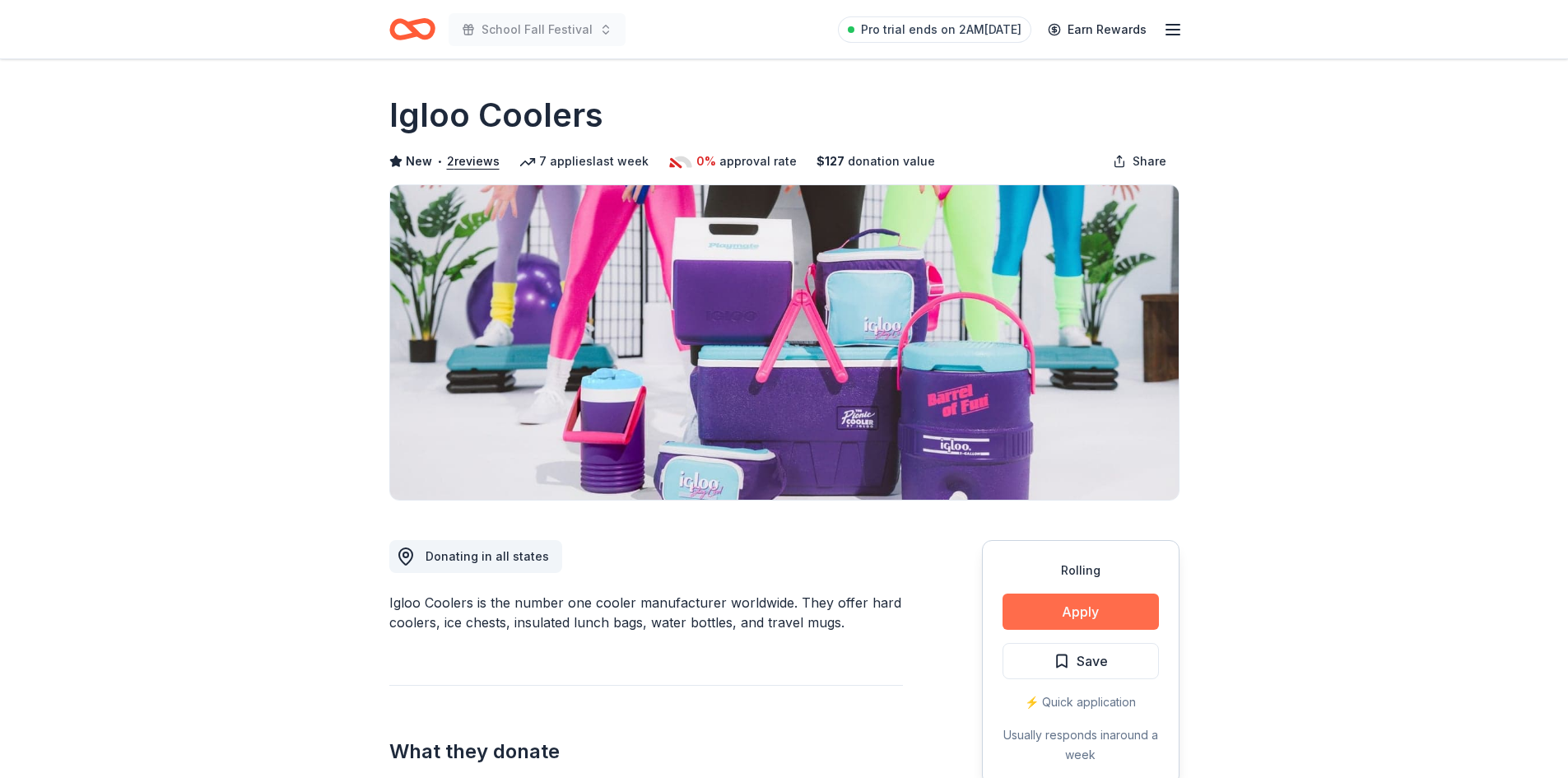
click at [1117, 605] on button "Apply" at bounding box center [1081, 612] width 157 height 36
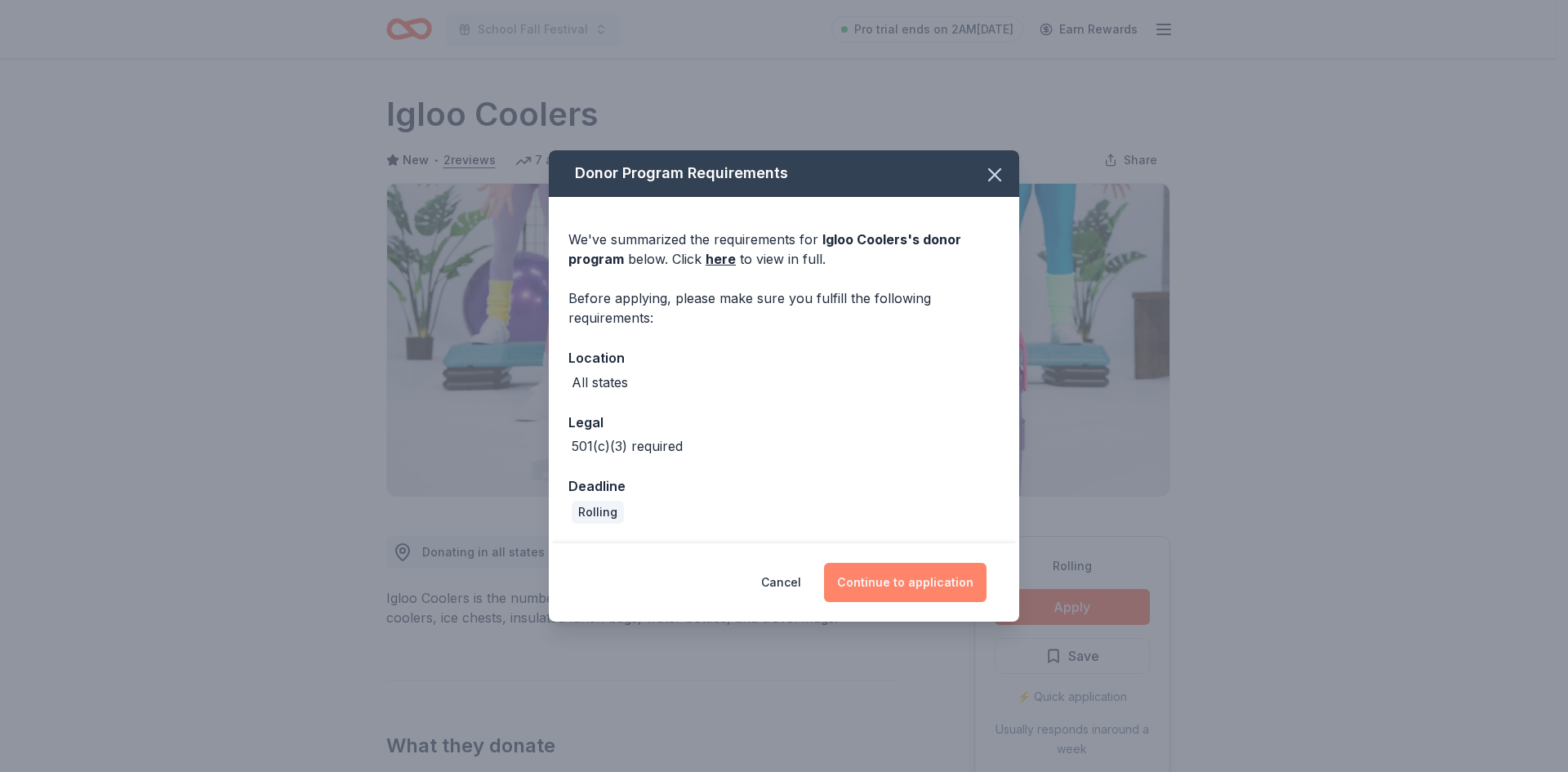
click at [958, 580] on button "Continue to application" at bounding box center [905, 582] width 162 height 39
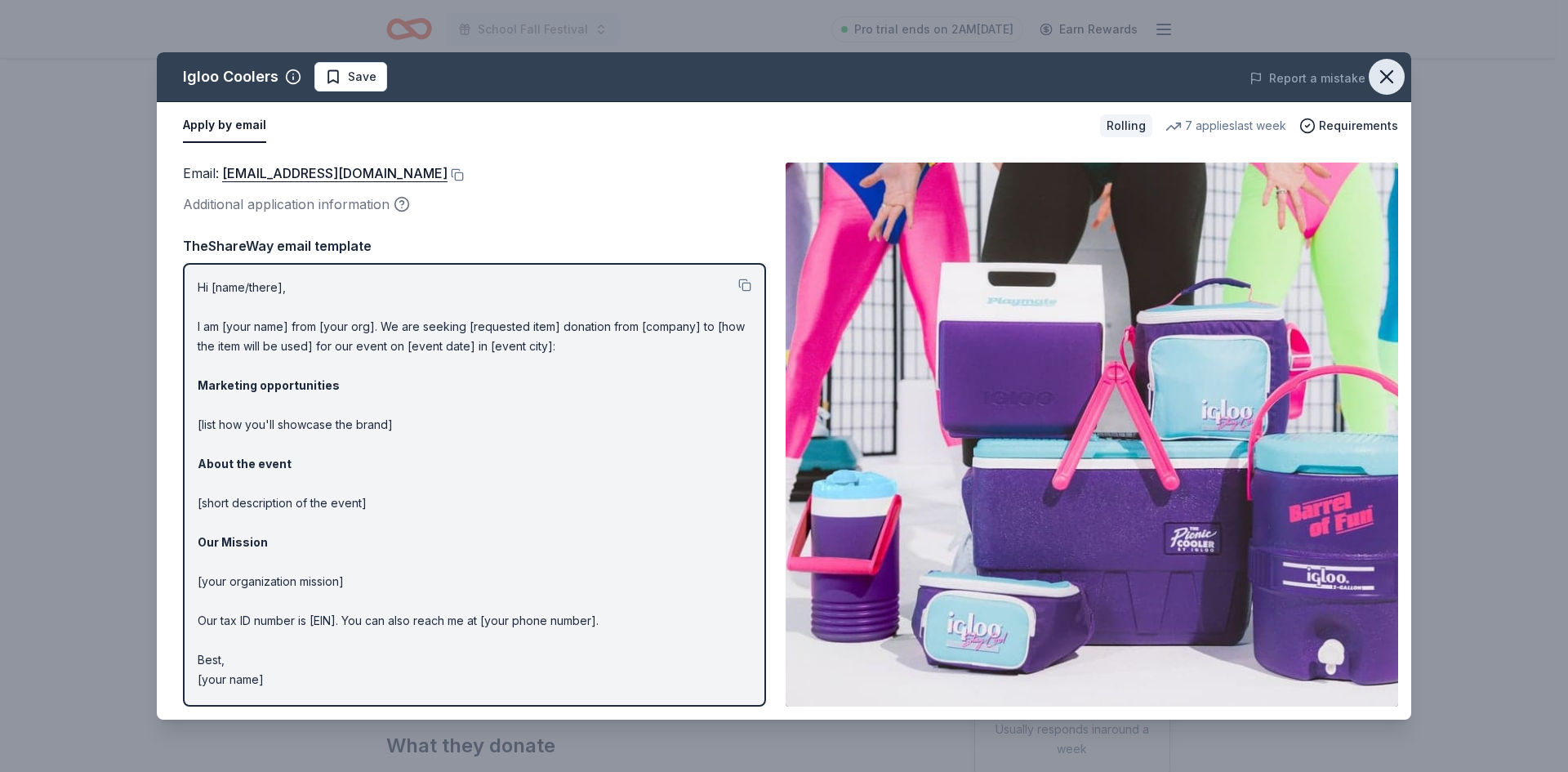
click at [1387, 74] on icon "button" at bounding box center [1387, 76] width 23 height 23
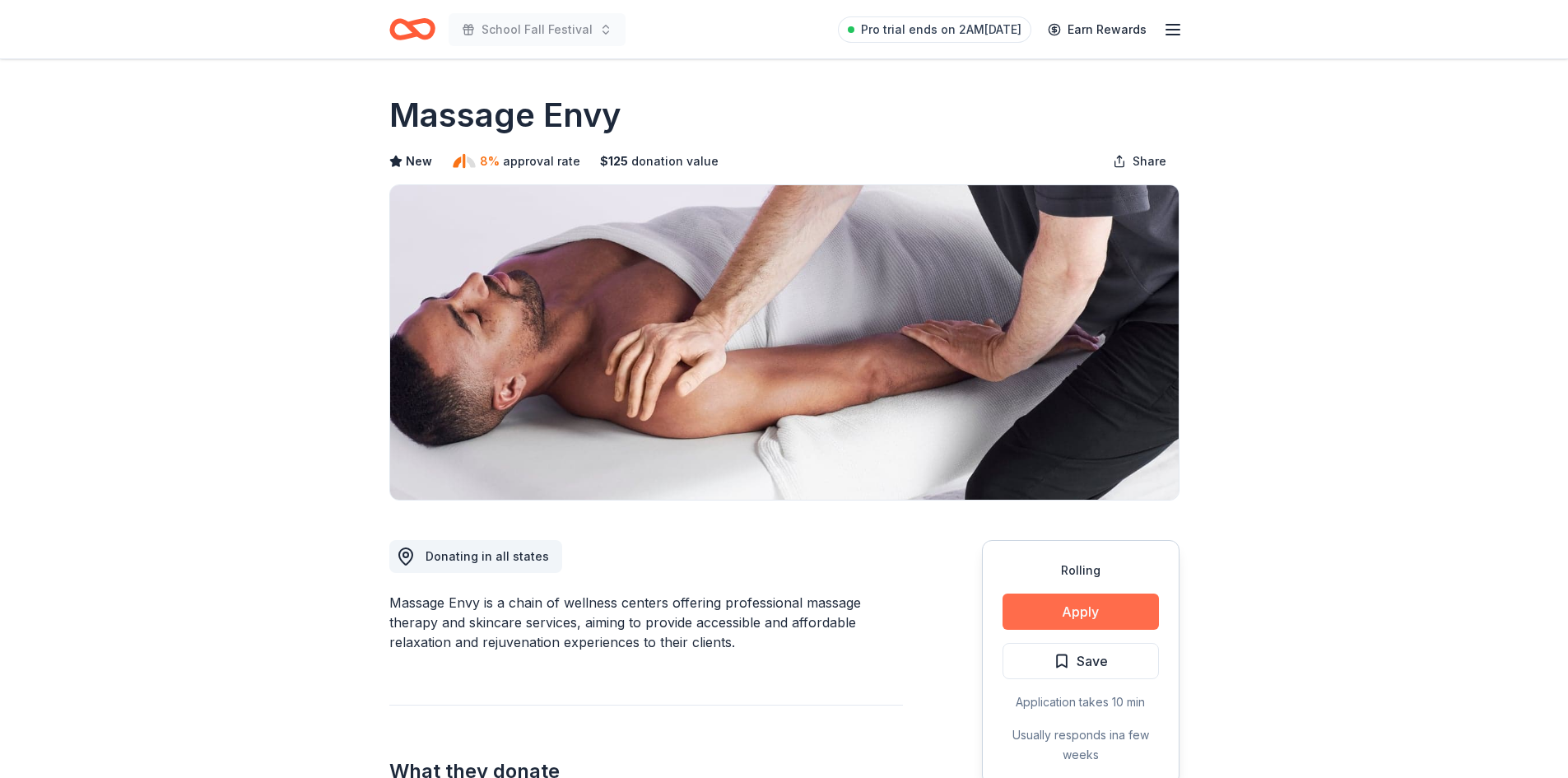
click at [1109, 617] on button "Apply" at bounding box center [1081, 612] width 157 height 36
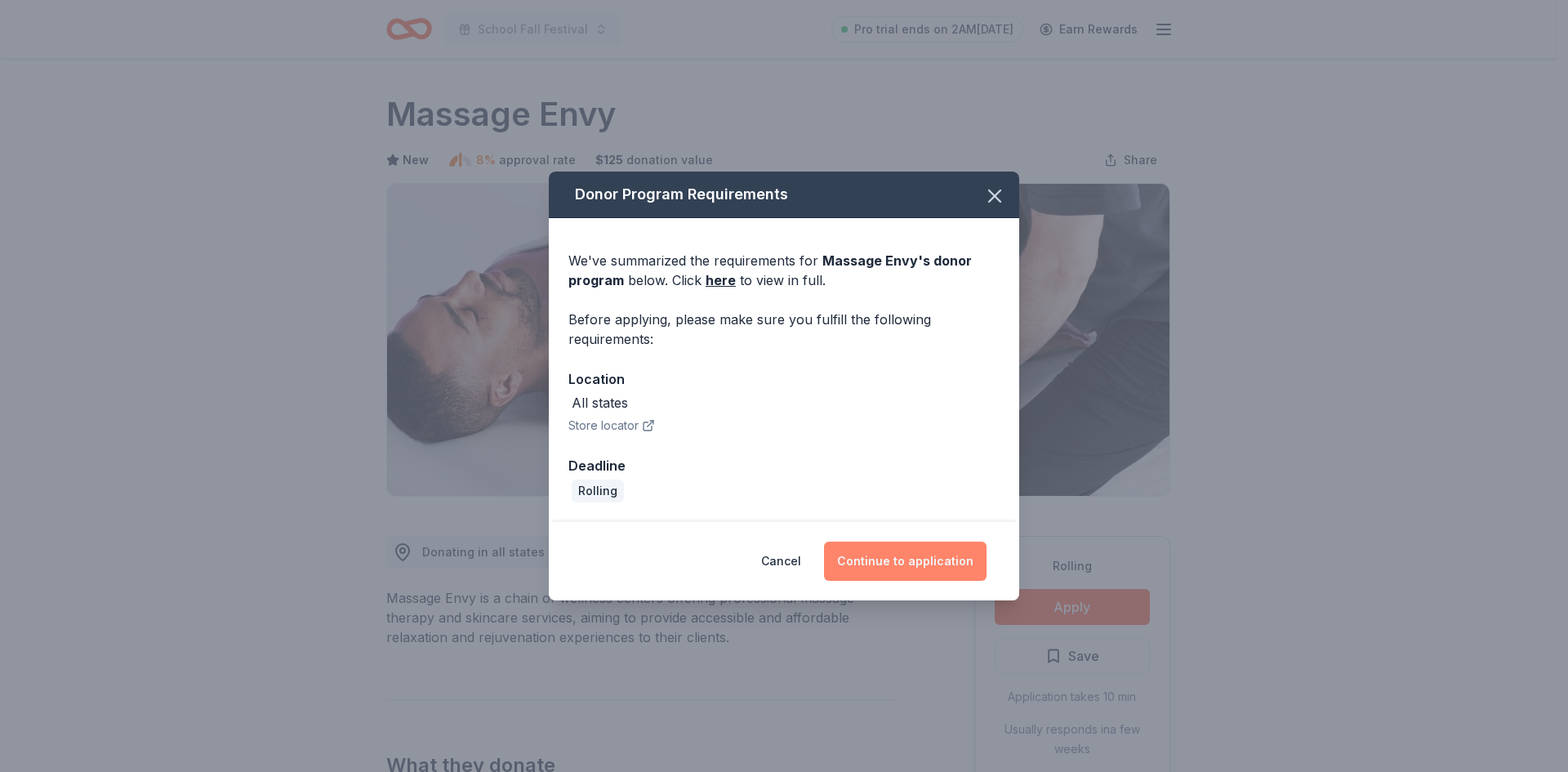
click at [918, 567] on button "Continue to application" at bounding box center [905, 561] width 162 height 39
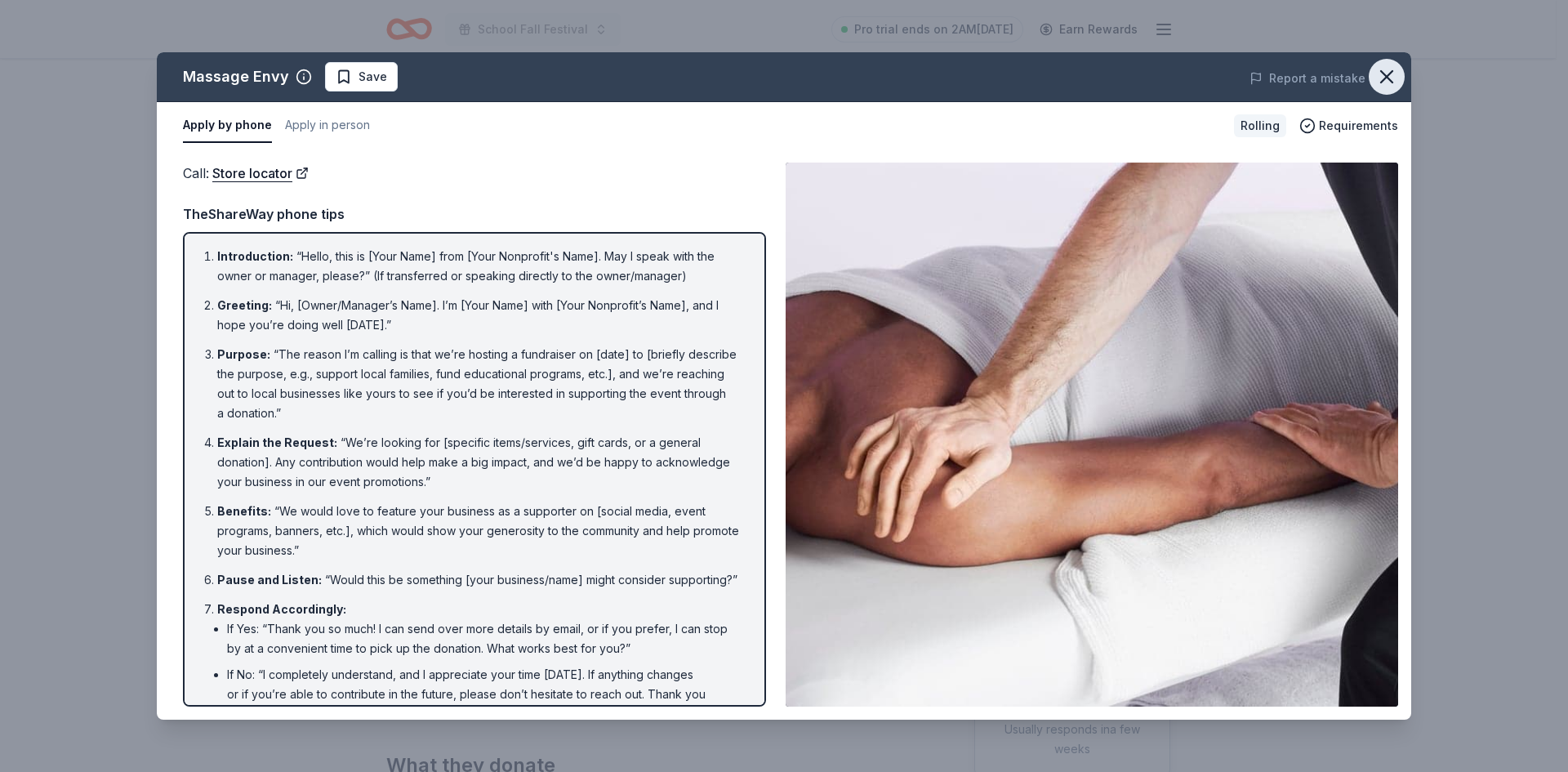
click at [1387, 76] on icon "button" at bounding box center [1387, 76] width 11 height 11
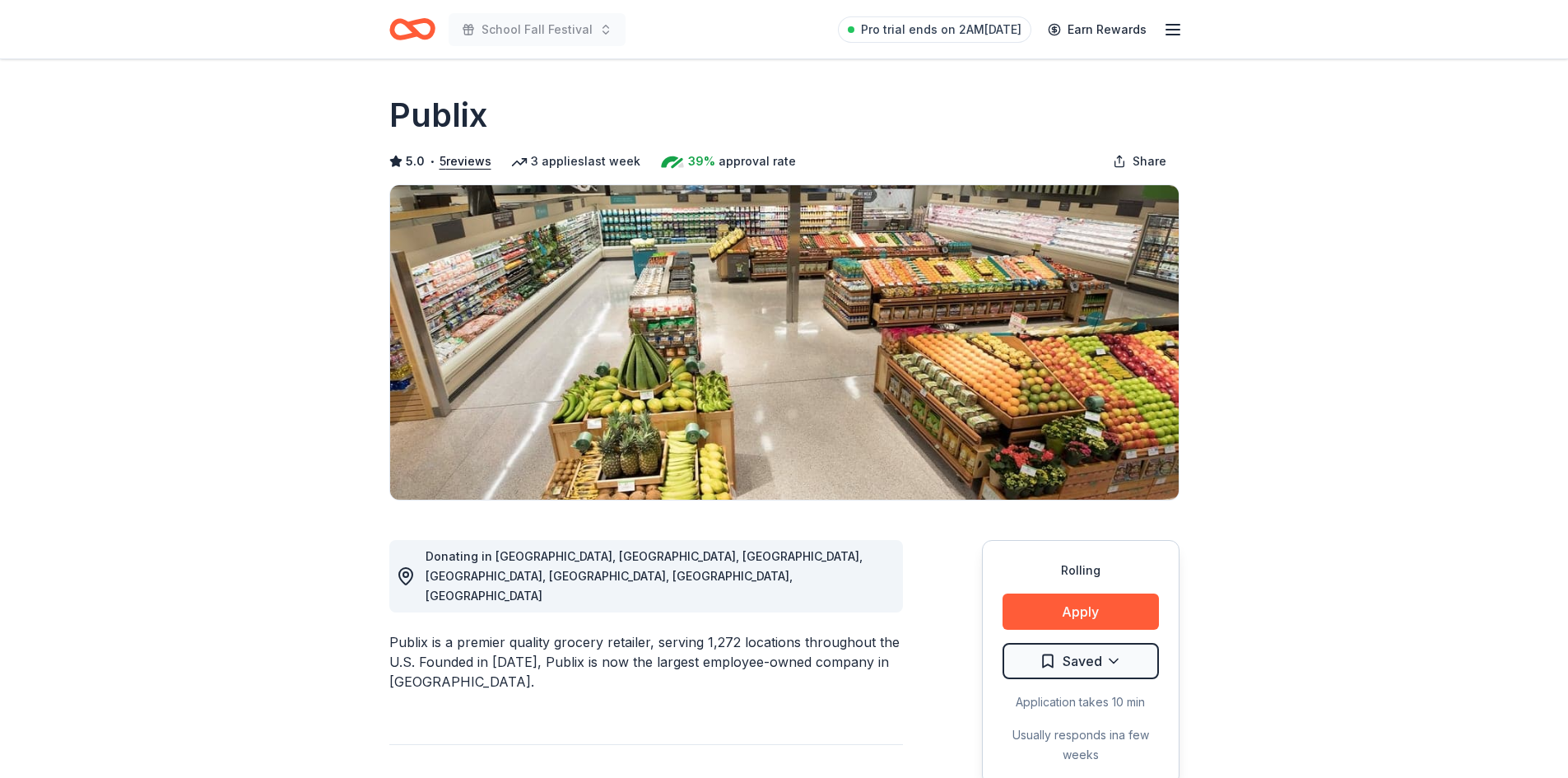
scroll to position [83, 0]
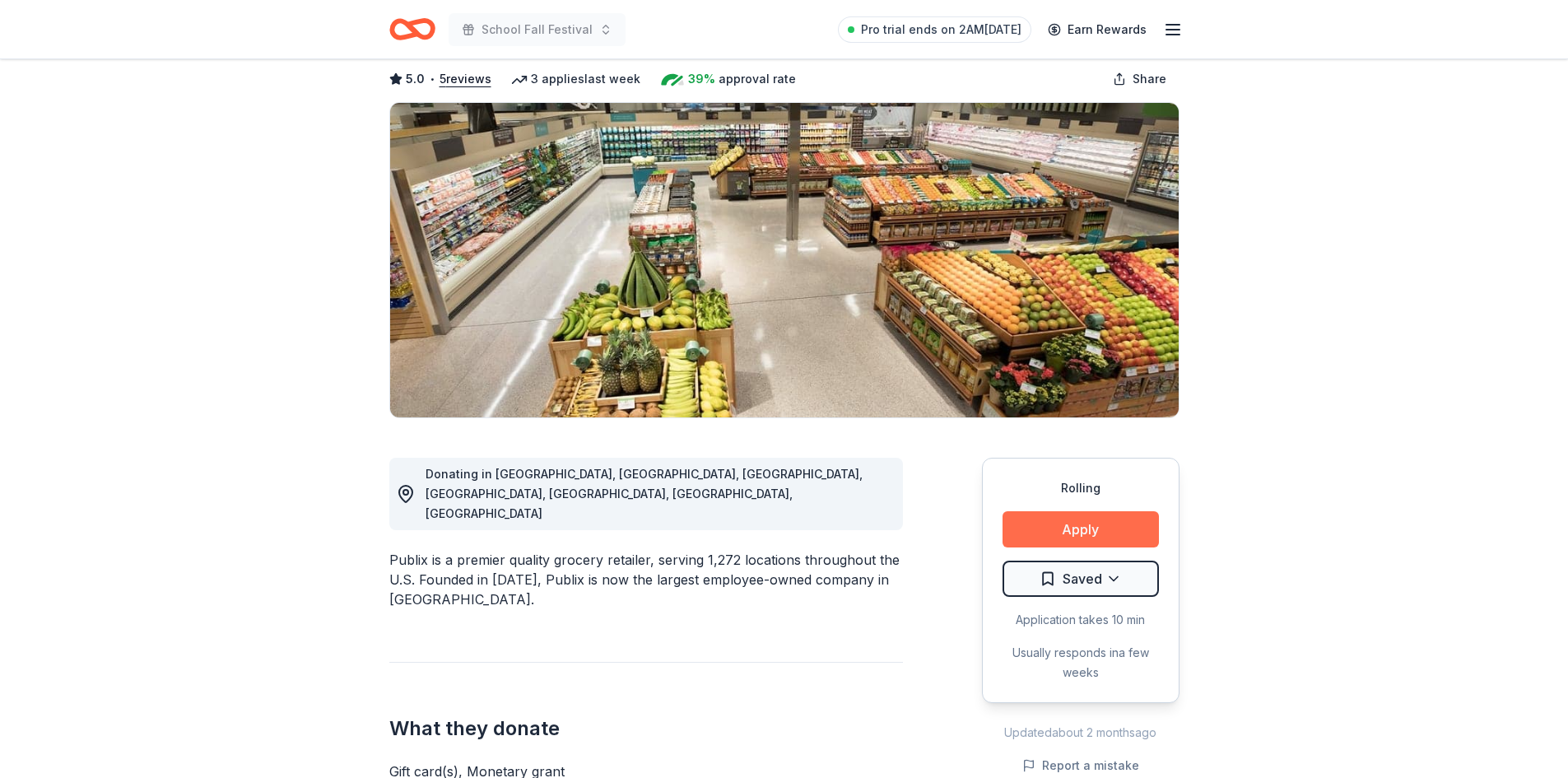
click at [1067, 537] on button "Apply" at bounding box center [1081, 529] width 157 height 36
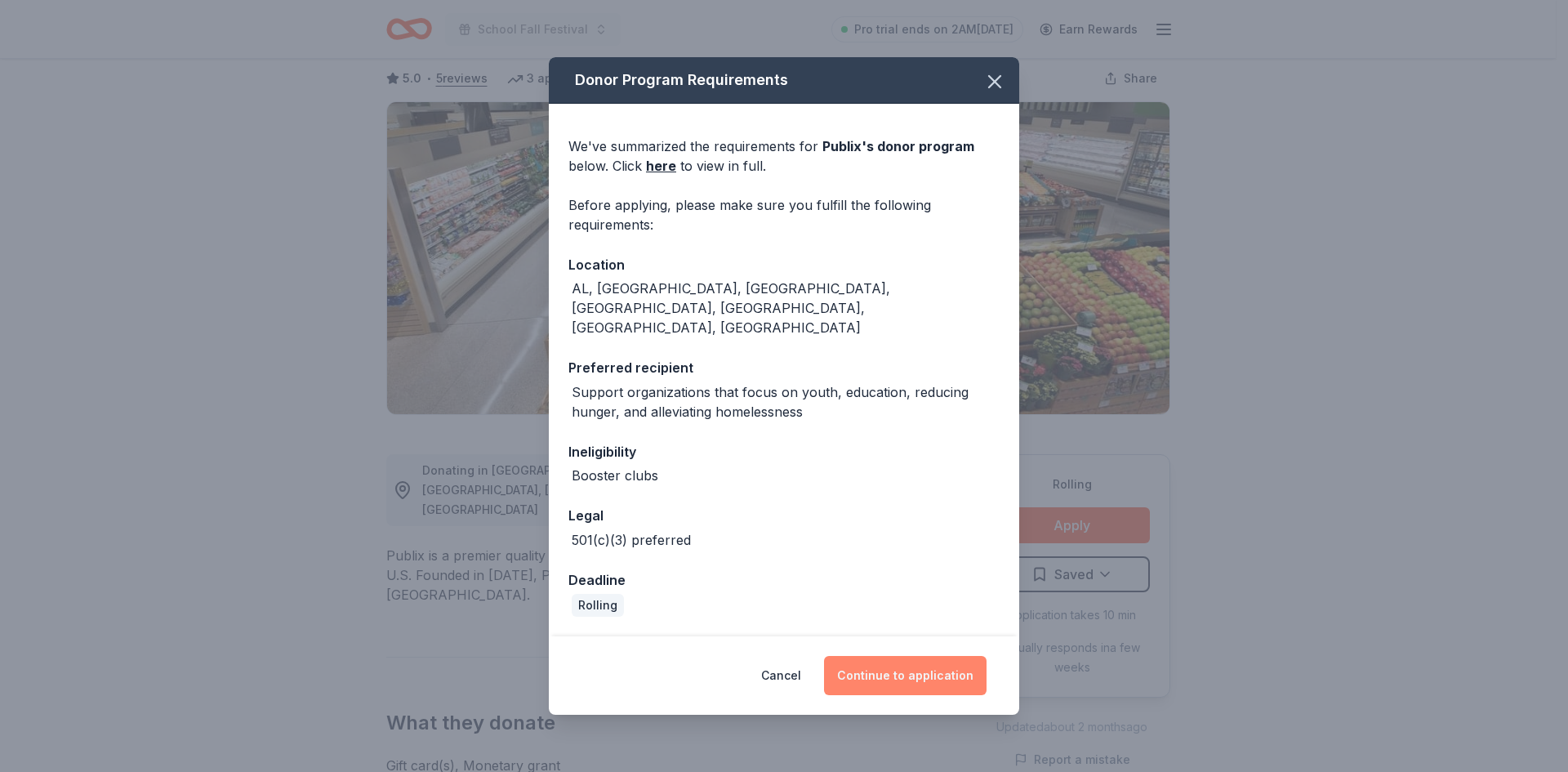
click at [899, 656] on button "Continue to application" at bounding box center [905, 675] width 162 height 39
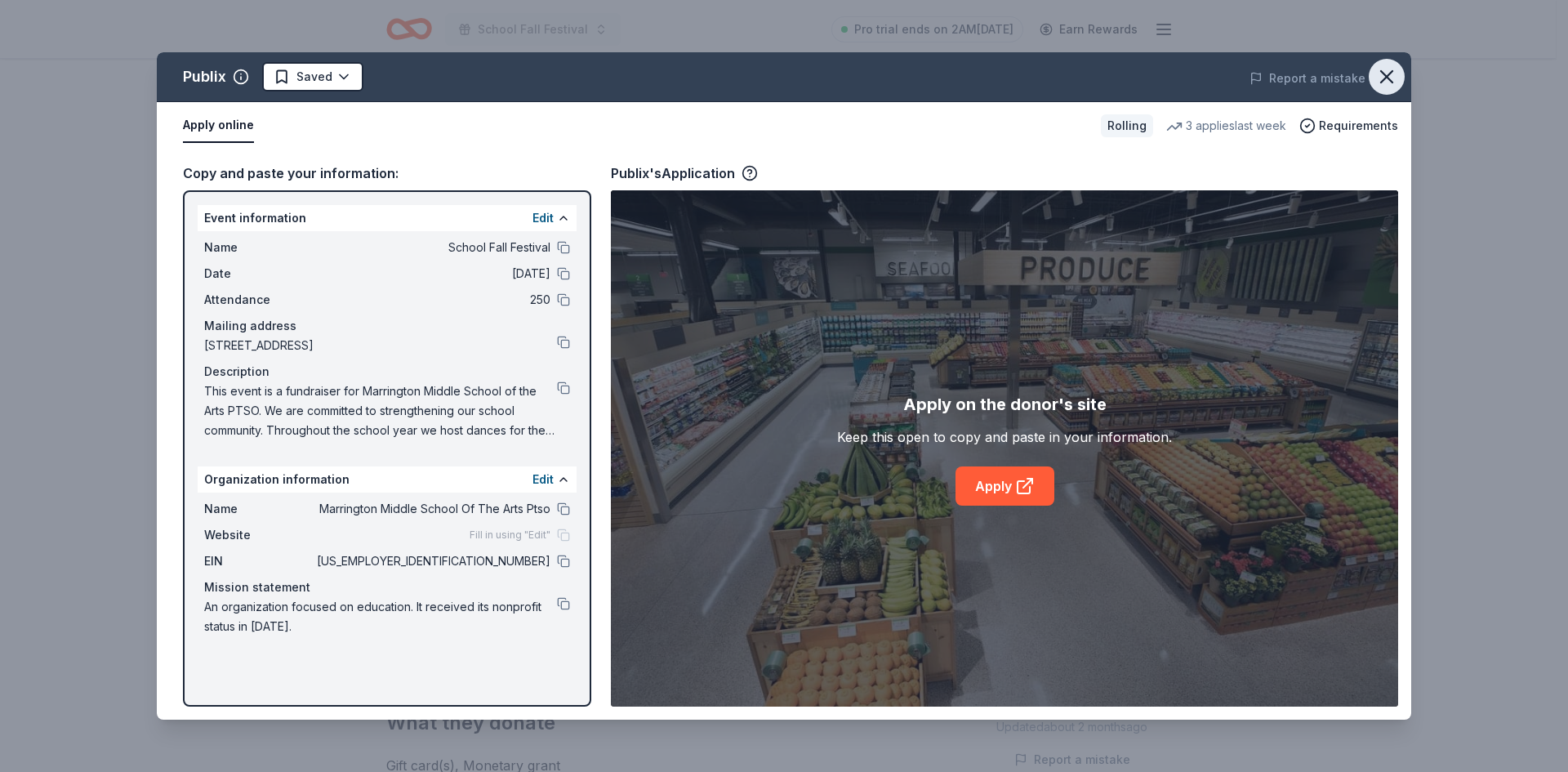
click at [1398, 85] on icon "button" at bounding box center [1387, 76] width 23 height 23
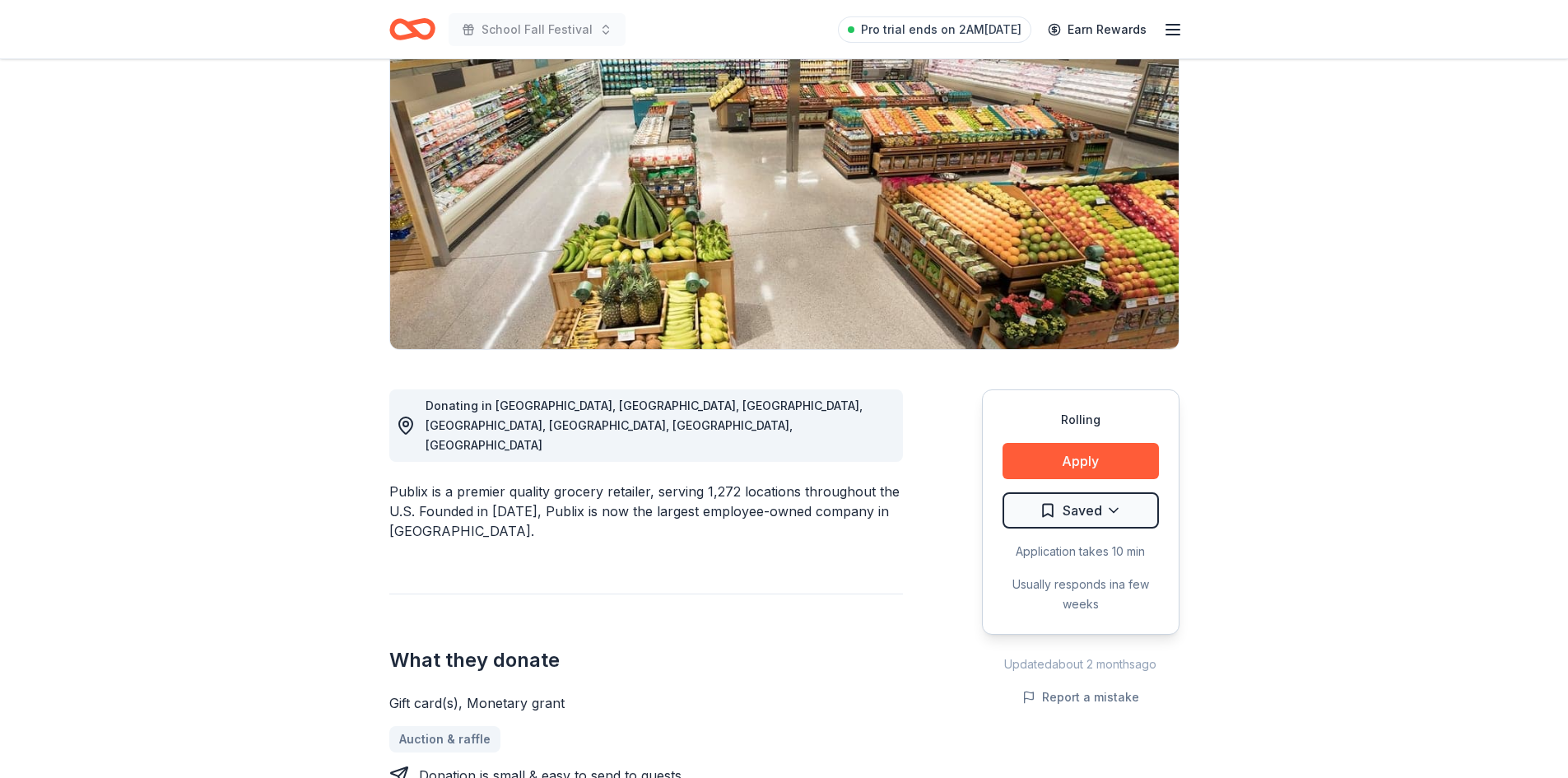
scroll to position [0, 0]
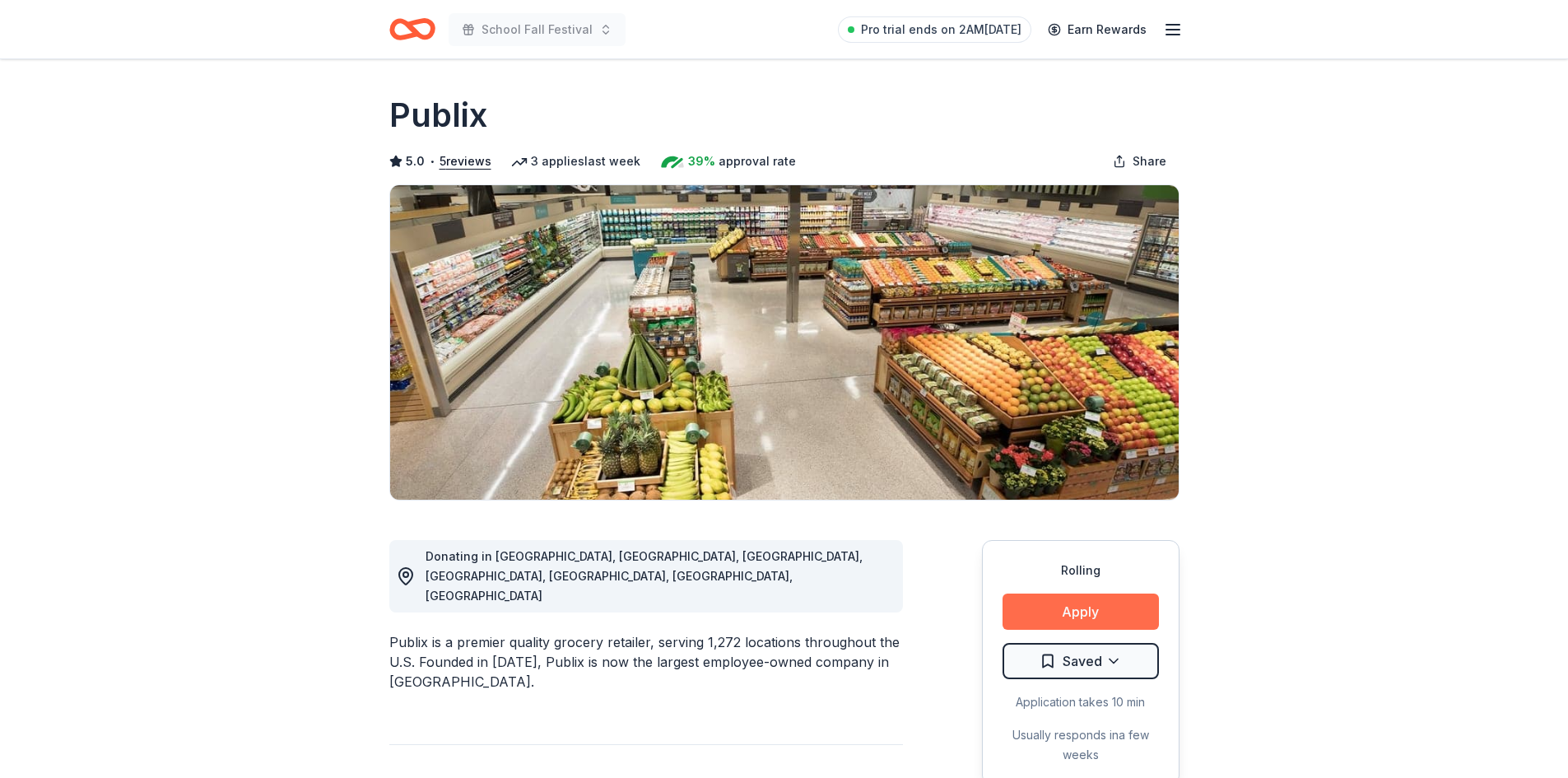
click at [1059, 617] on button "Apply" at bounding box center [1081, 612] width 157 height 36
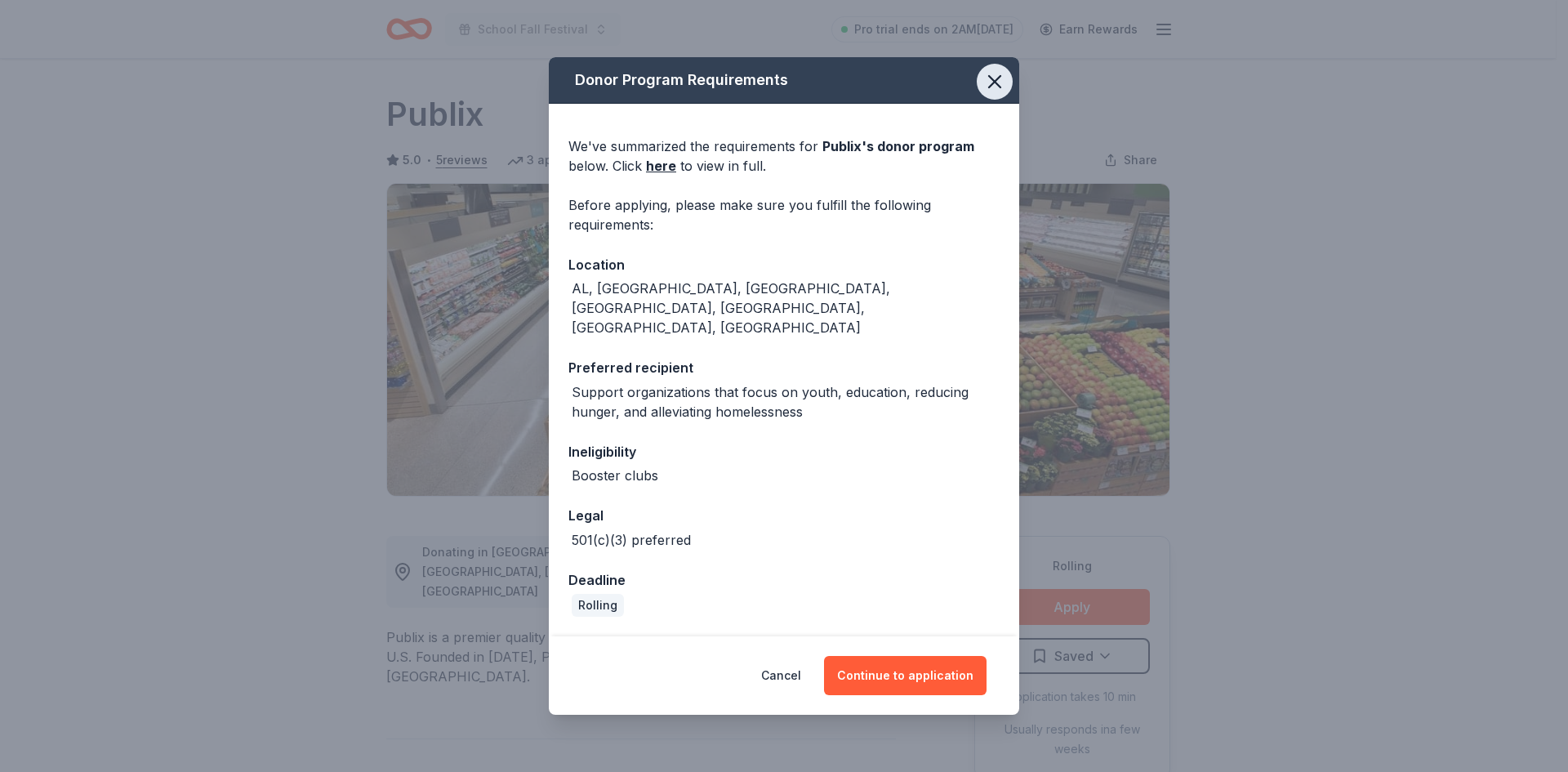
click at [993, 87] on icon "button" at bounding box center [994, 81] width 11 height 11
